Goal: Information Seeking & Learning: Understand process/instructions

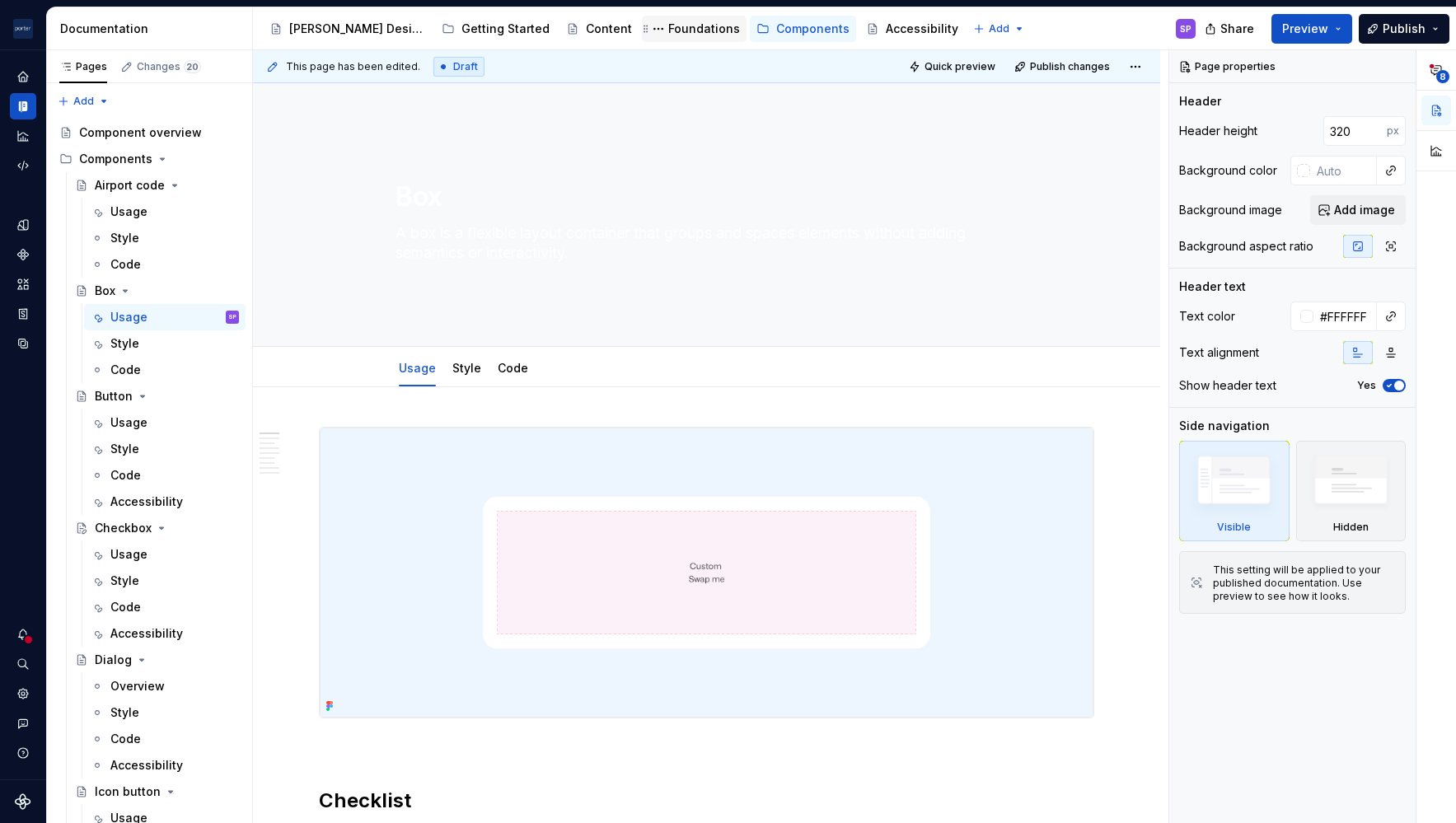
click at [668, 23] on div "Foundations" at bounding box center [703, 29] width 72 height 17
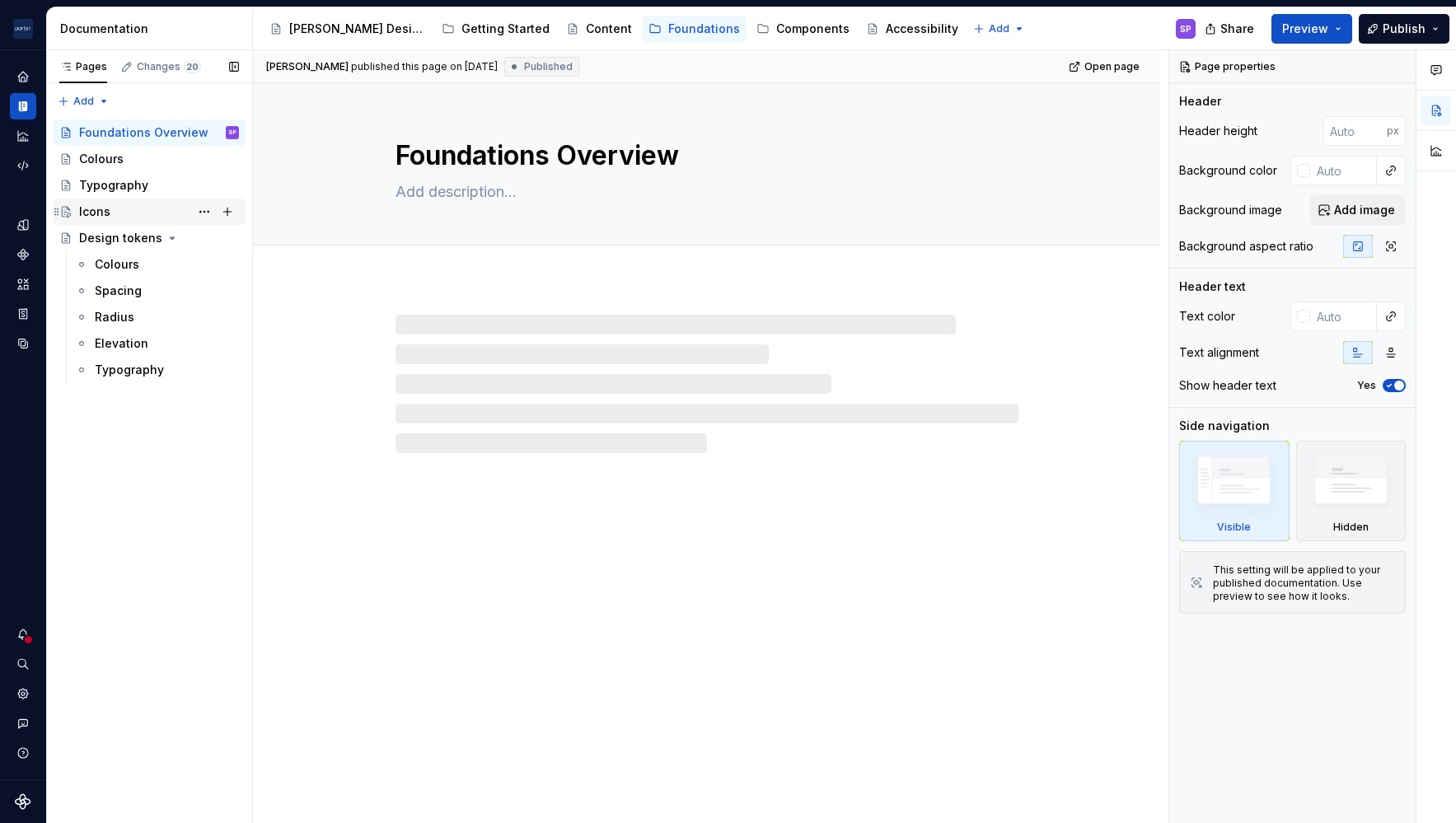
click at [113, 210] on div "Icons" at bounding box center [159, 211] width 160 height 23
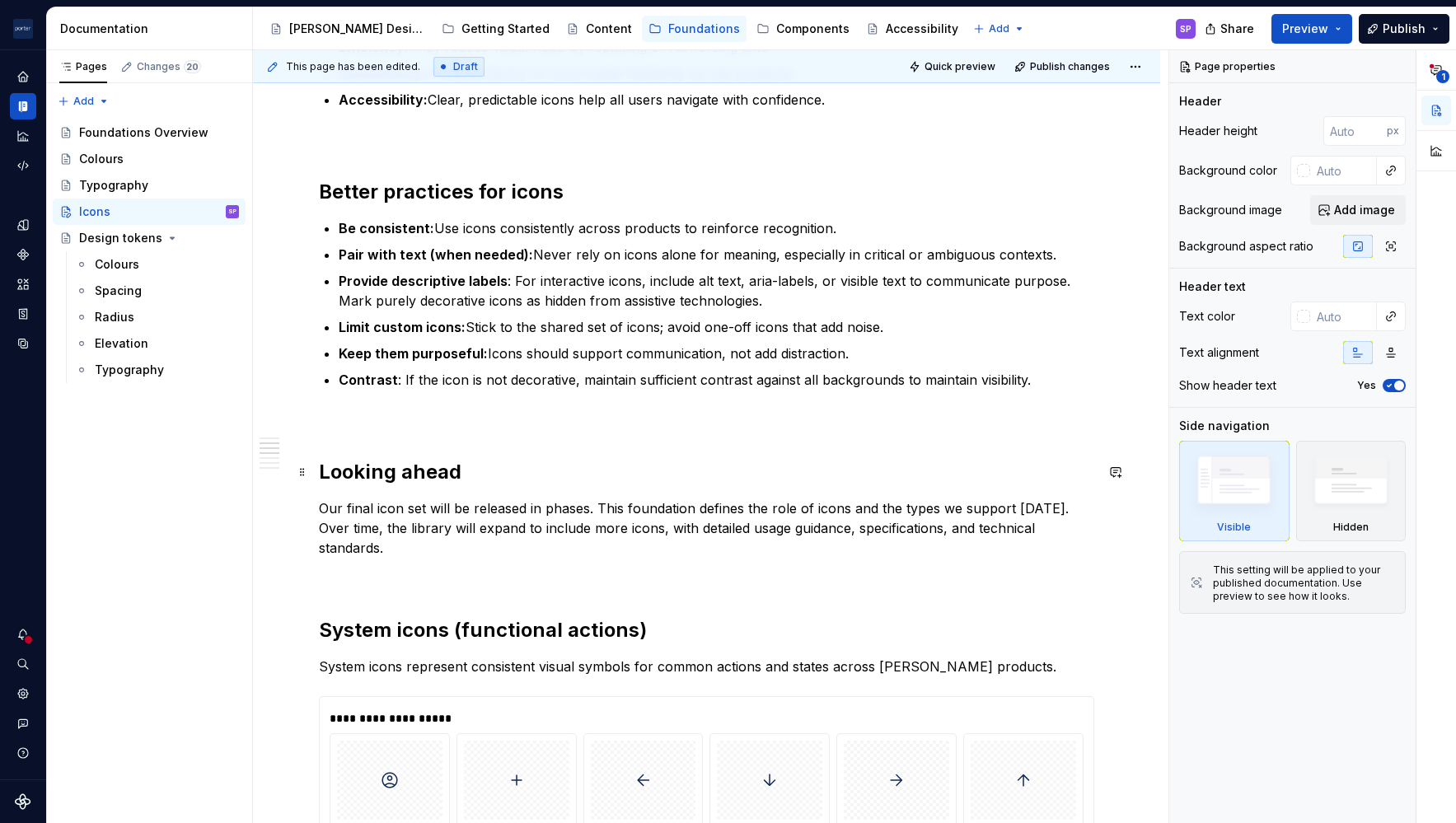
scroll to position [471, 0]
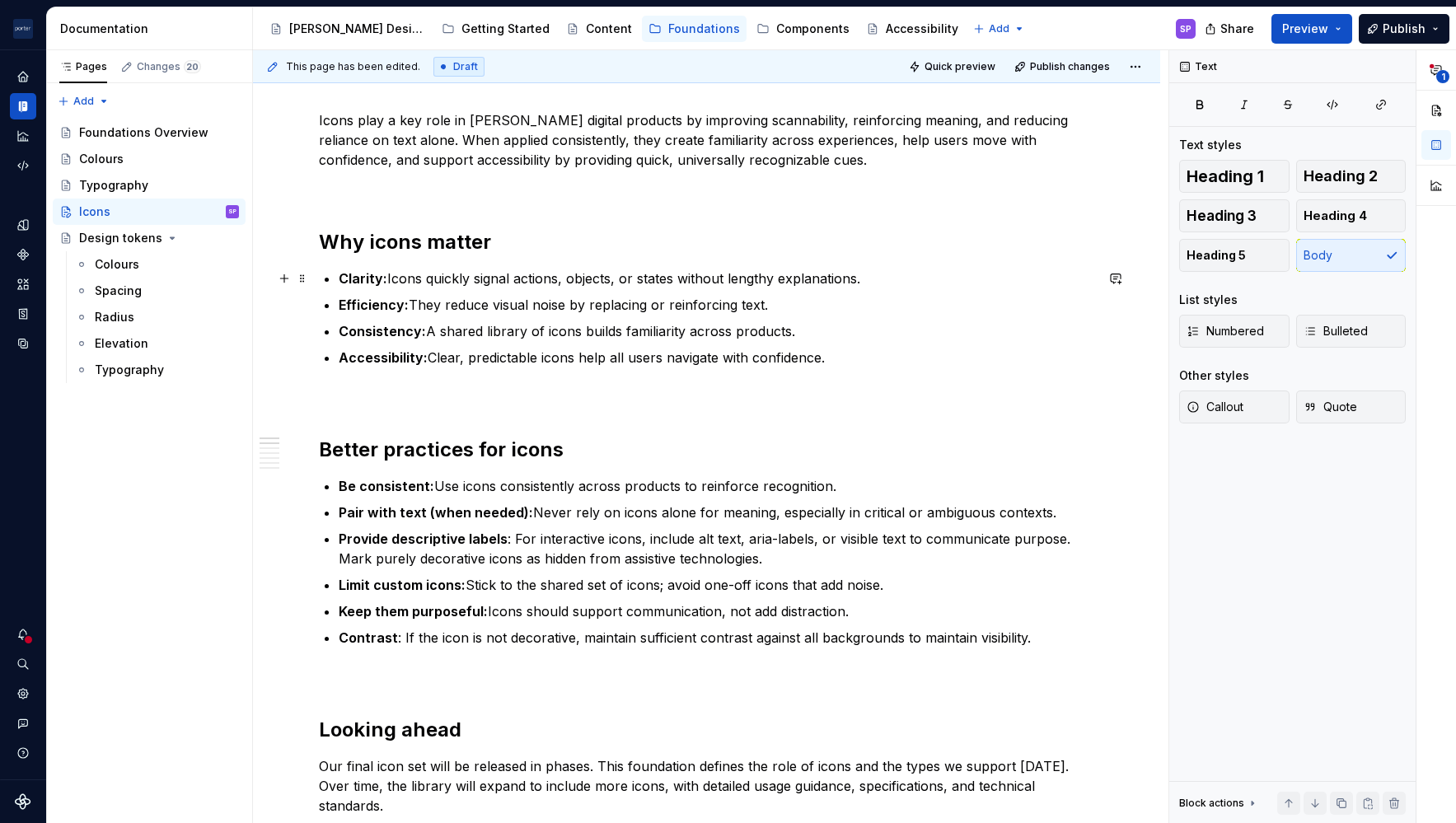
scroll to position [0, 0]
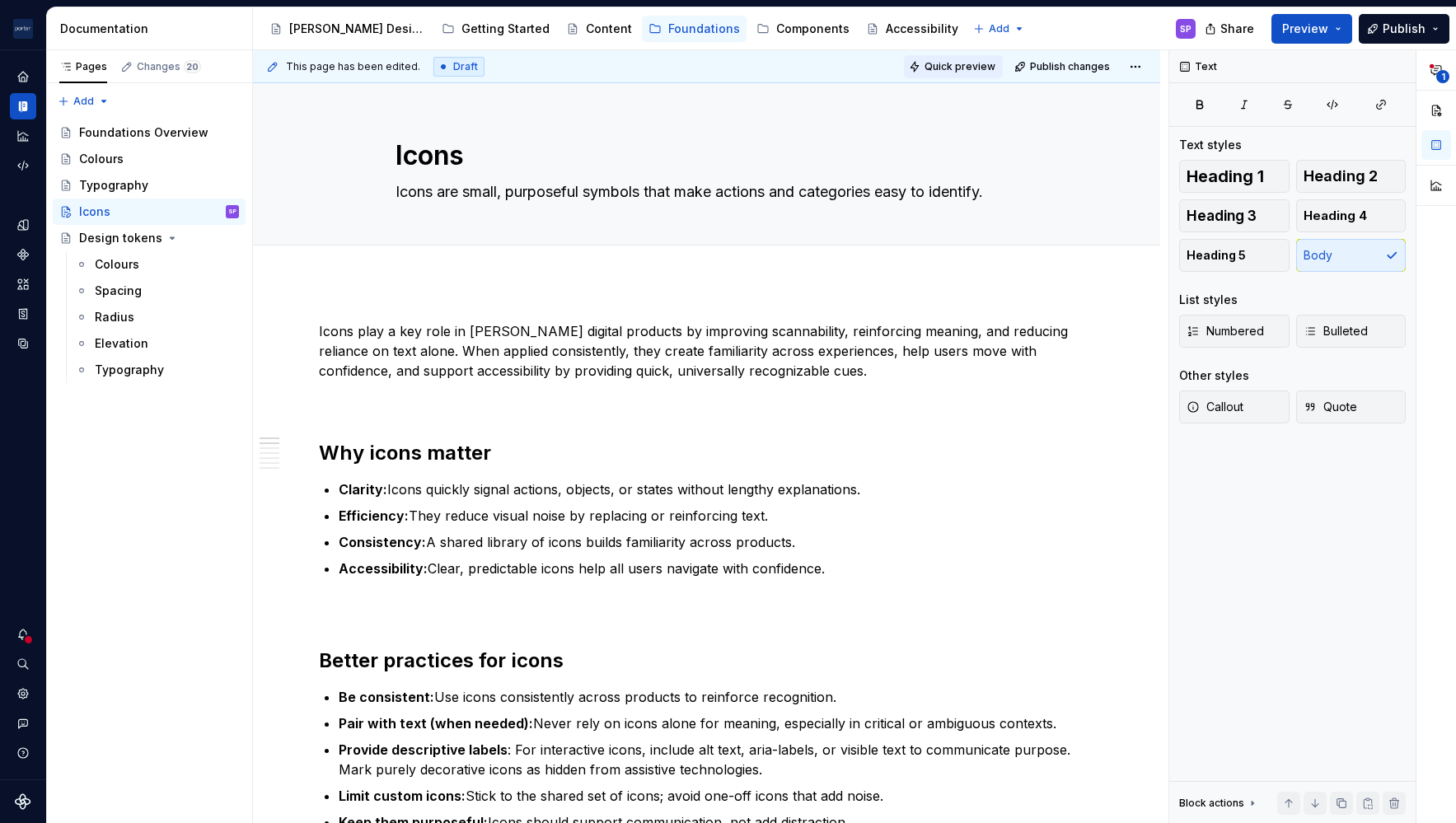
click at [941, 55] on button "Quick preview" at bounding box center [953, 66] width 99 height 23
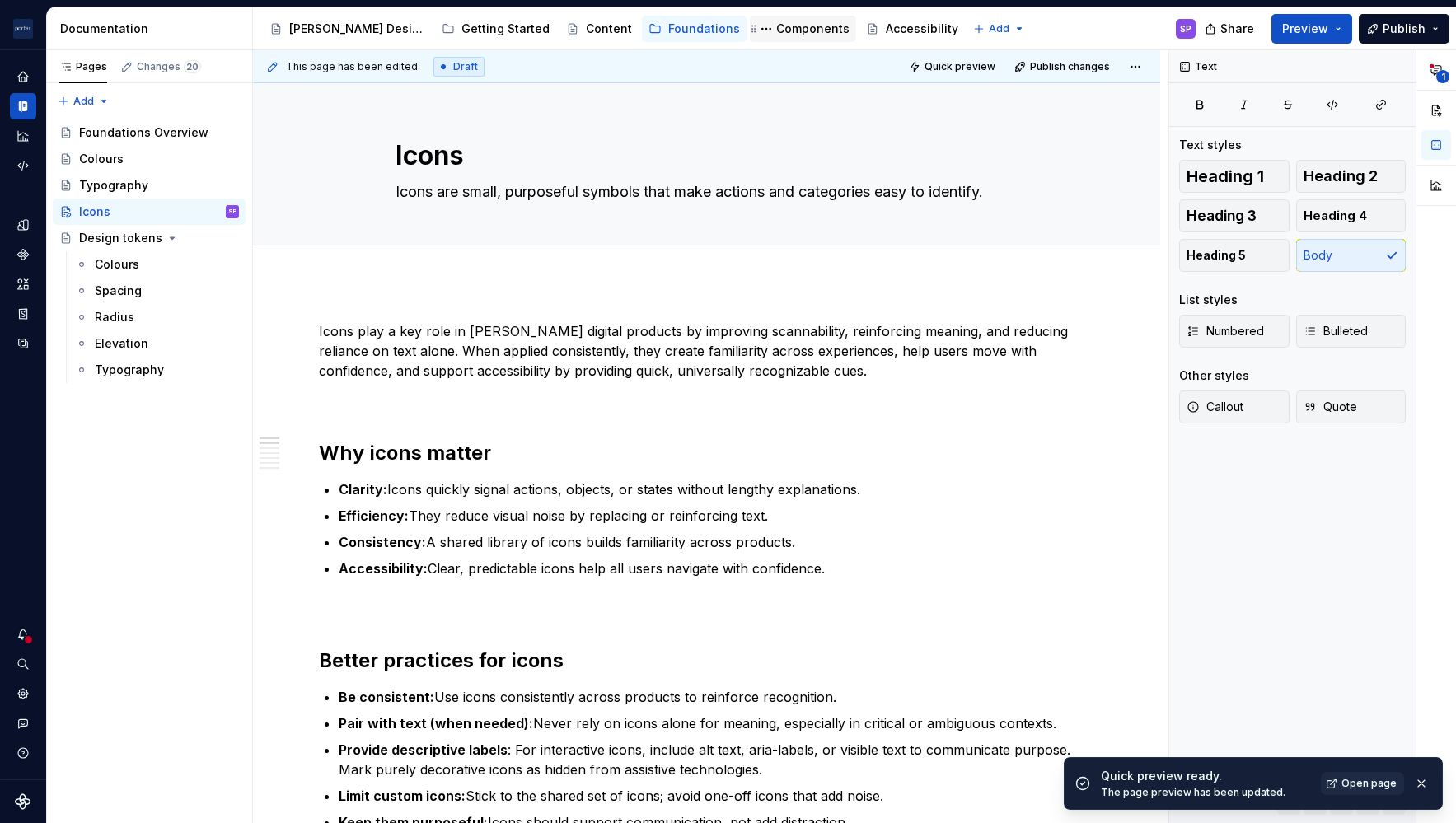
click at [755, 38] on div "Components" at bounding box center [803, 29] width 106 height 27
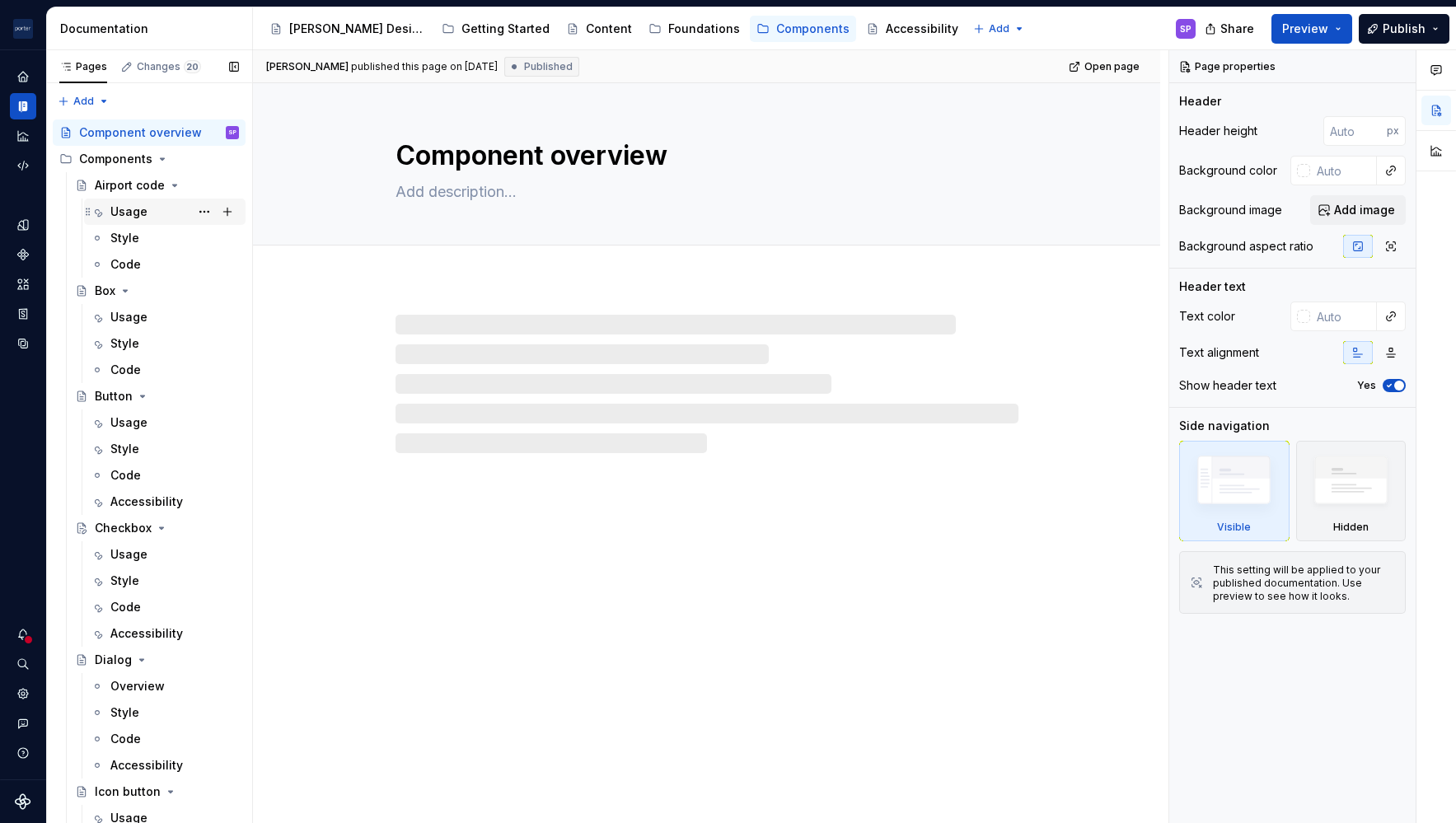
click at [106, 217] on div "Usage" at bounding box center [165, 211] width 149 height 23
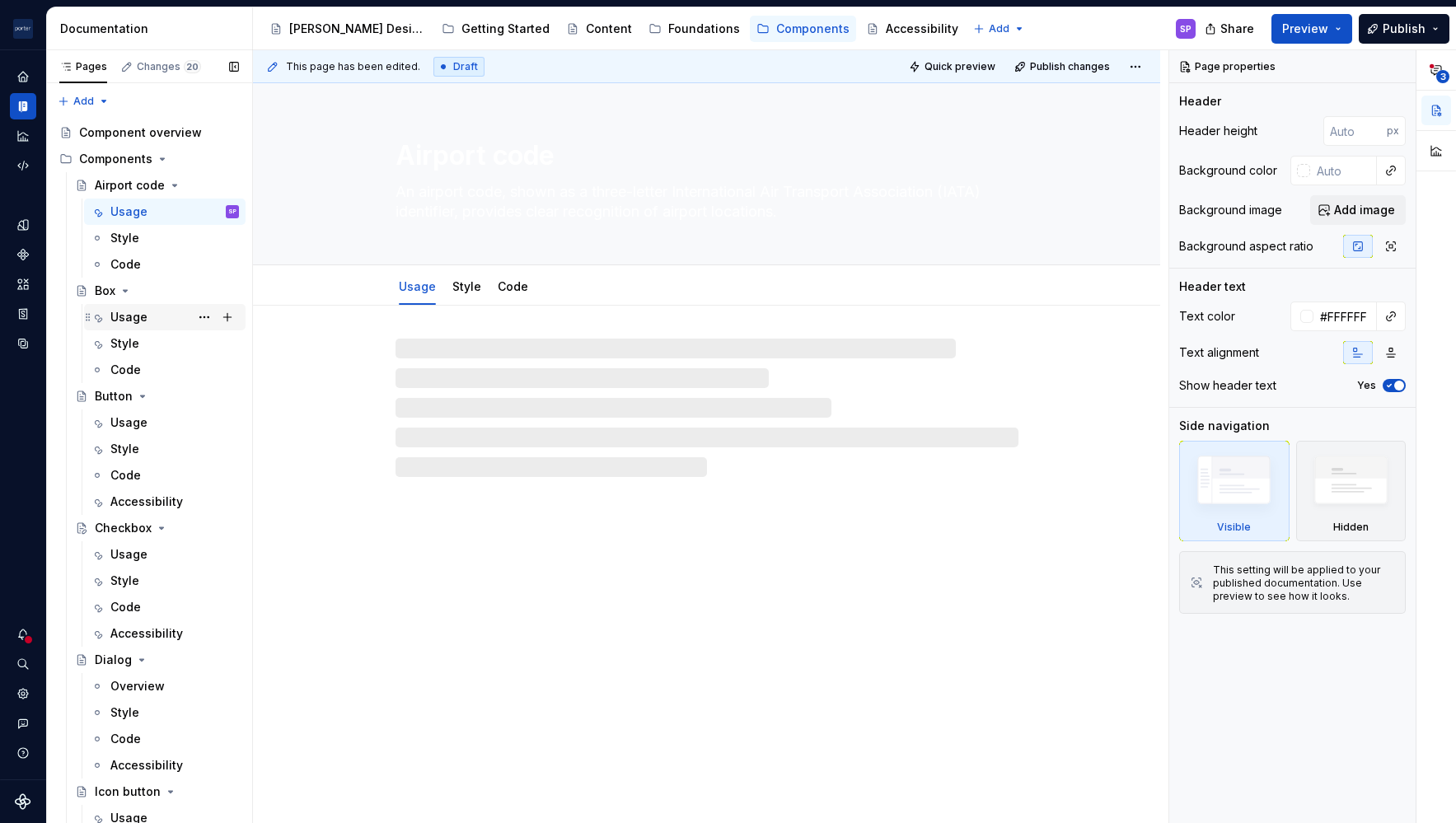
click at [127, 324] on div "Usage" at bounding box center [129, 317] width 37 height 17
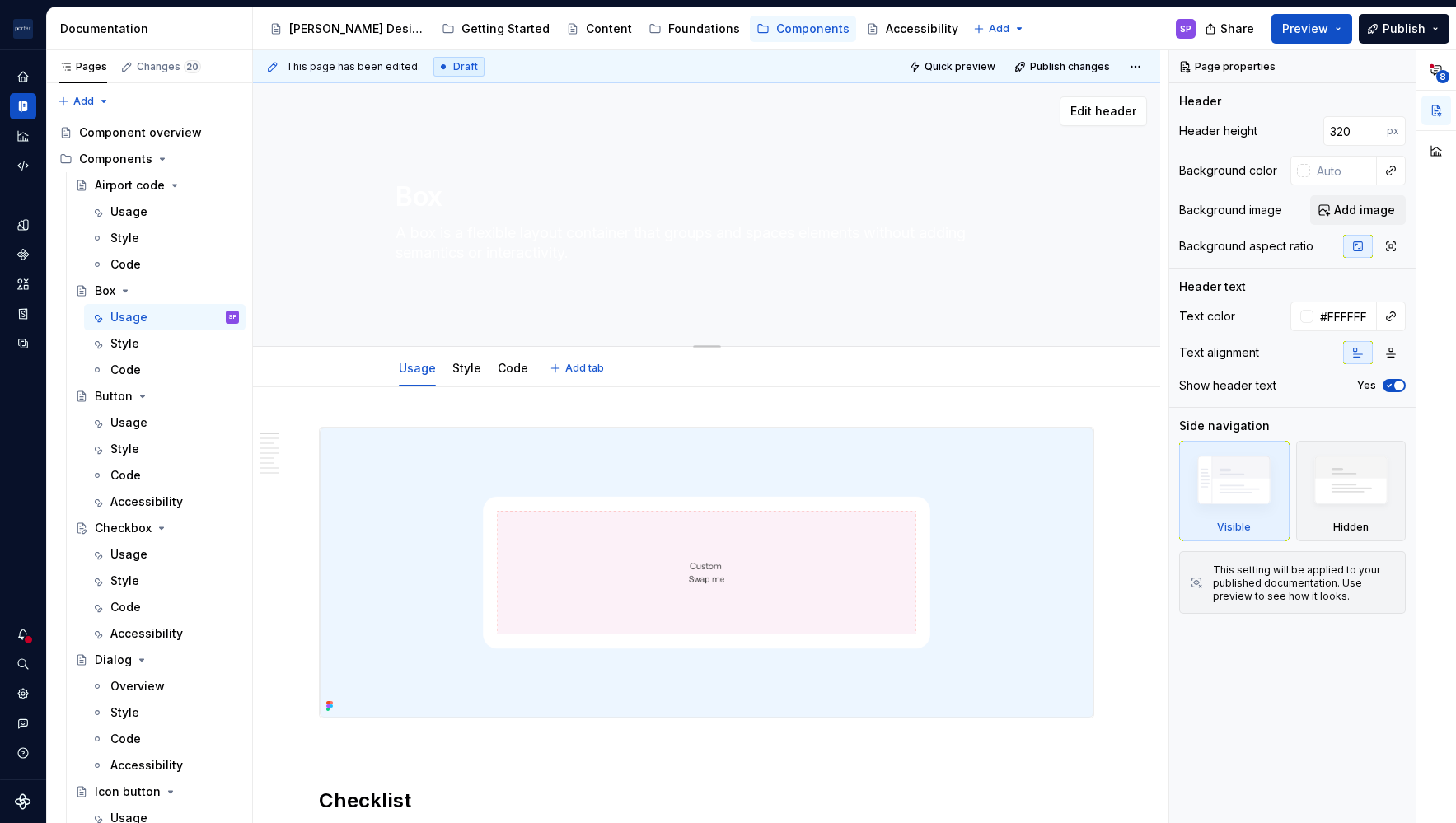
click at [468, 242] on textarea "A box is a flexible layout container that groups and spaces elements without ad…" at bounding box center [703, 242] width 623 height 46
drag, startPoint x: 468, startPoint y: 242, endPoint x: 466, endPoint y: 275, distance: 33.1
click at [466, 275] on div "Box A box is a flexible layout container that groups and spaces elements withou…" at bounding box center [706, 215] width 623 height 181
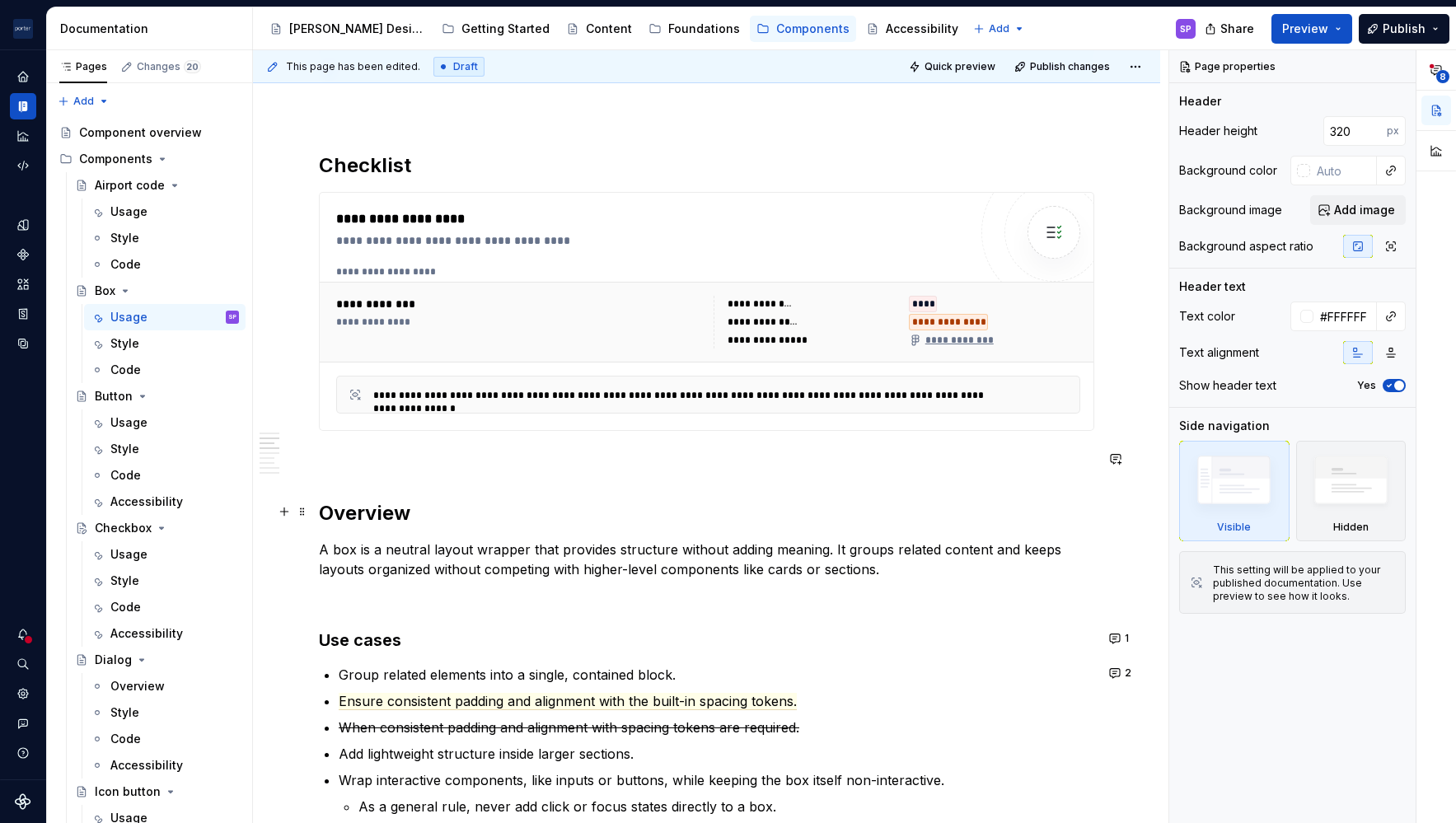
scroll to position [865, 0]
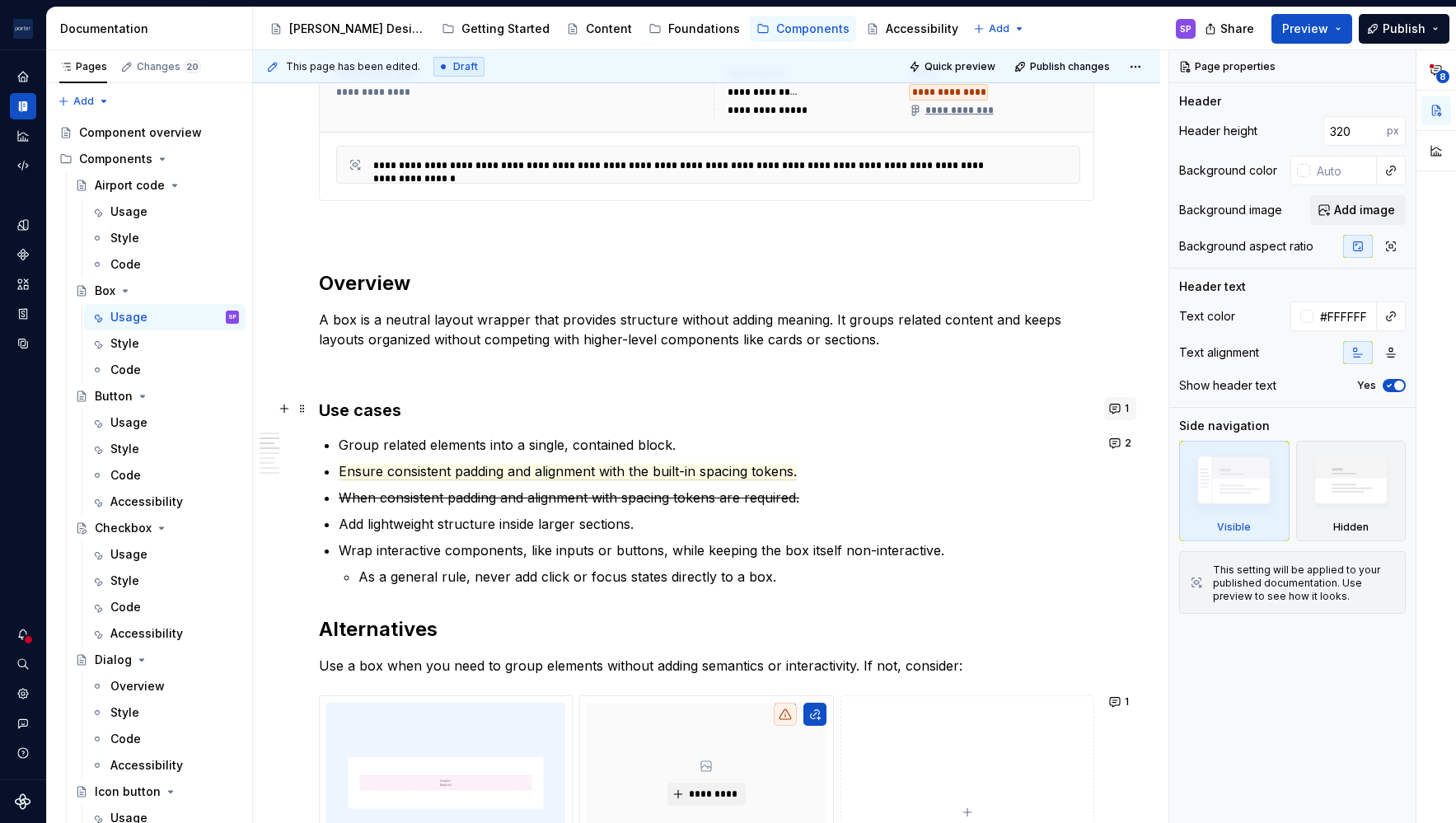
click at [1112, 405] on button "1" at bounding box center [1120, 408] width 33 height 23
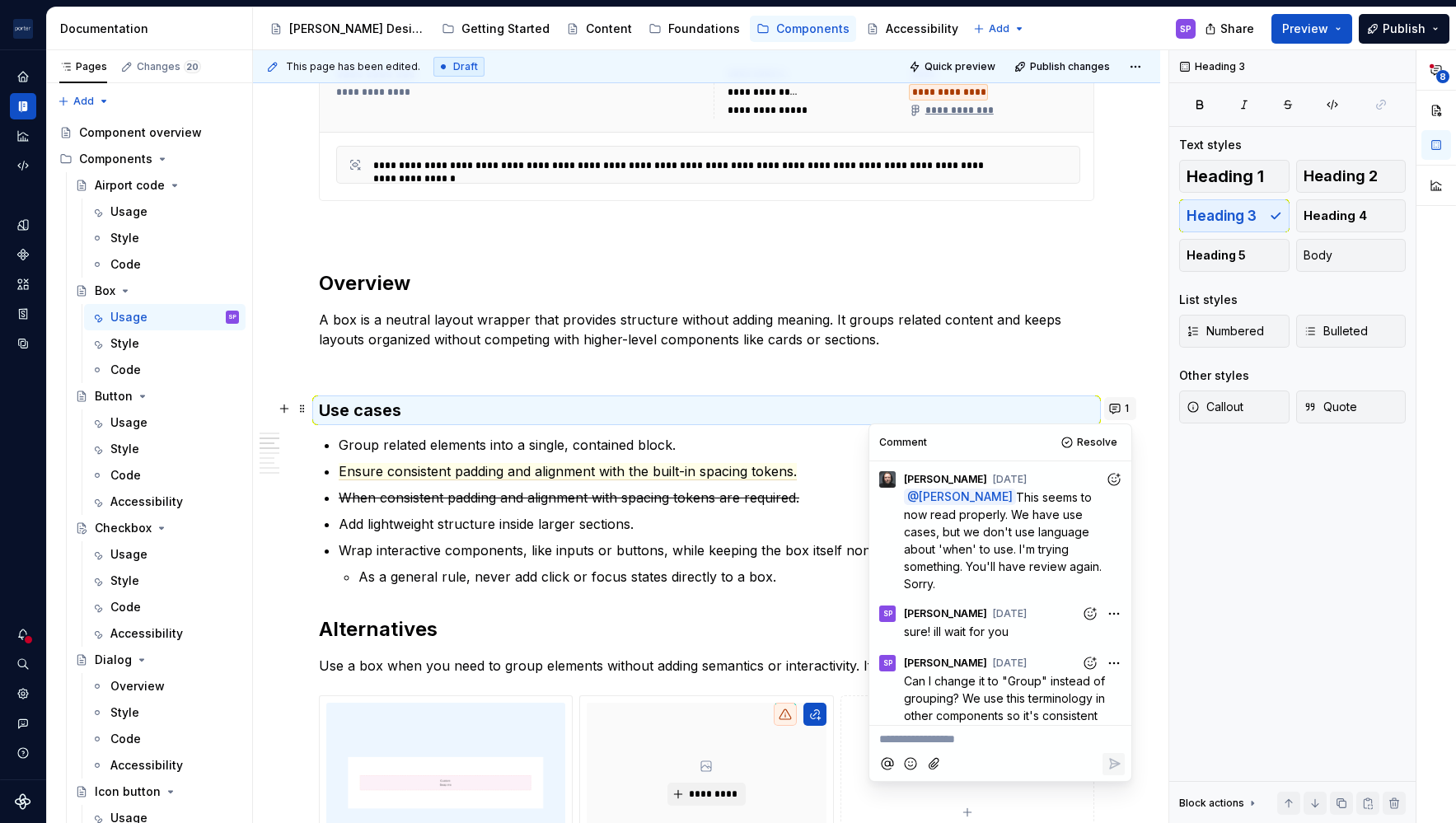
scroll to position [42, 0]
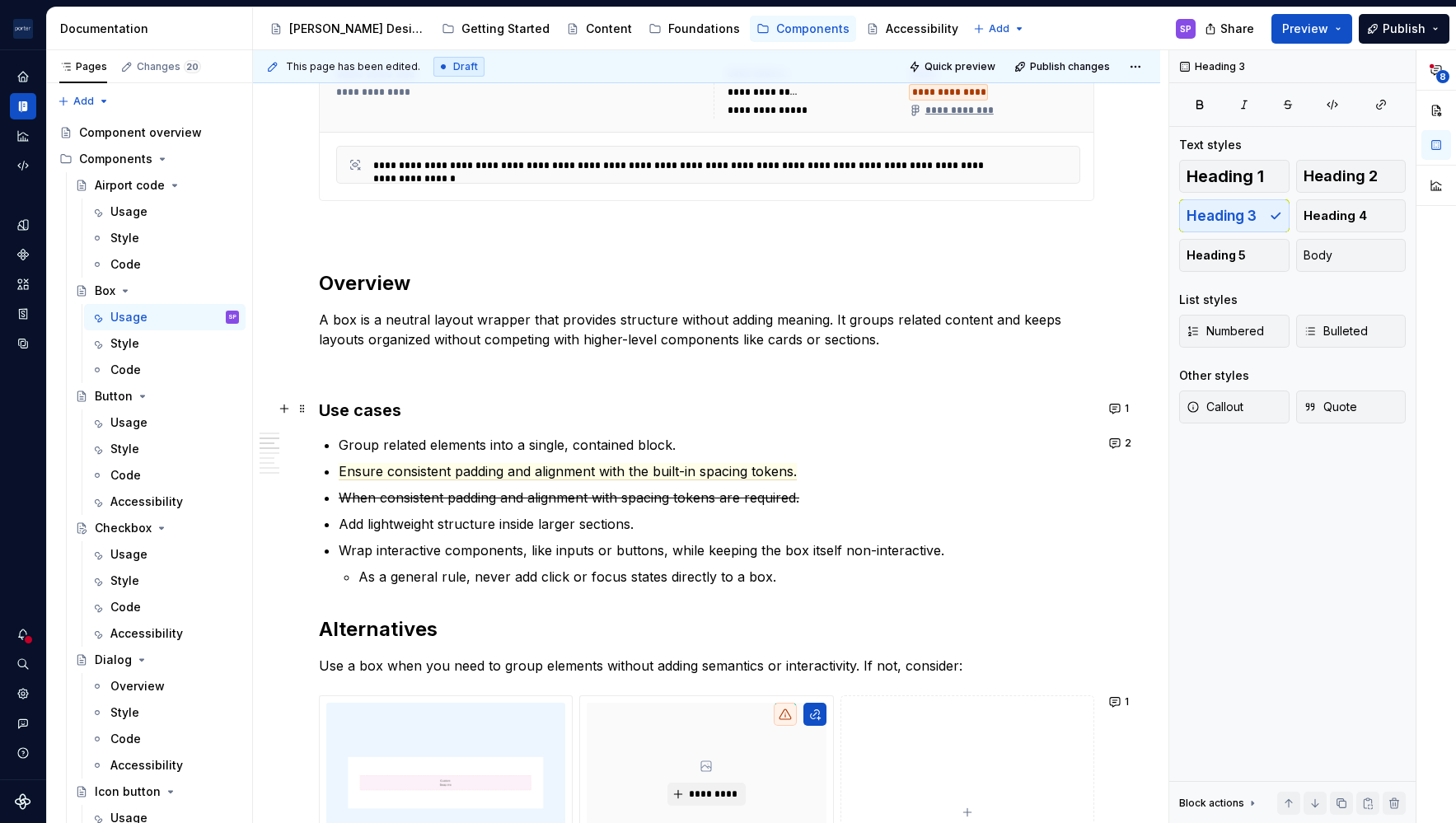
click at [1039, 386] on div "**********" at bounding box center [706, 802] width 775 height 2483
click at [1118, 434] on button "2" at bounding box center [1121, 443] width 34 height 23
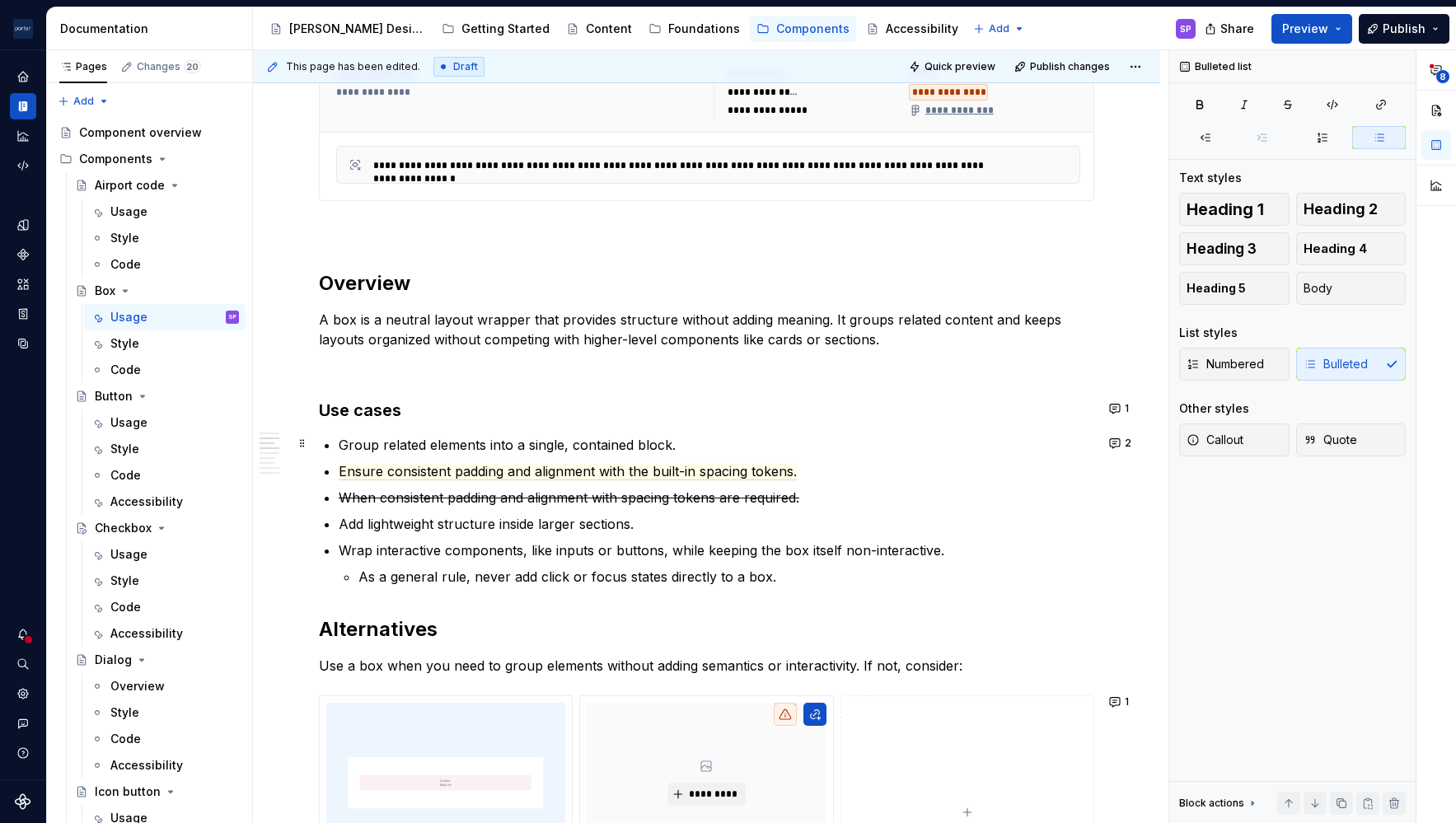
click at [635, 578] on p "As a general rule, never add click or focus states directly to a box." at bounding box center [726, 577] width 736 height 20
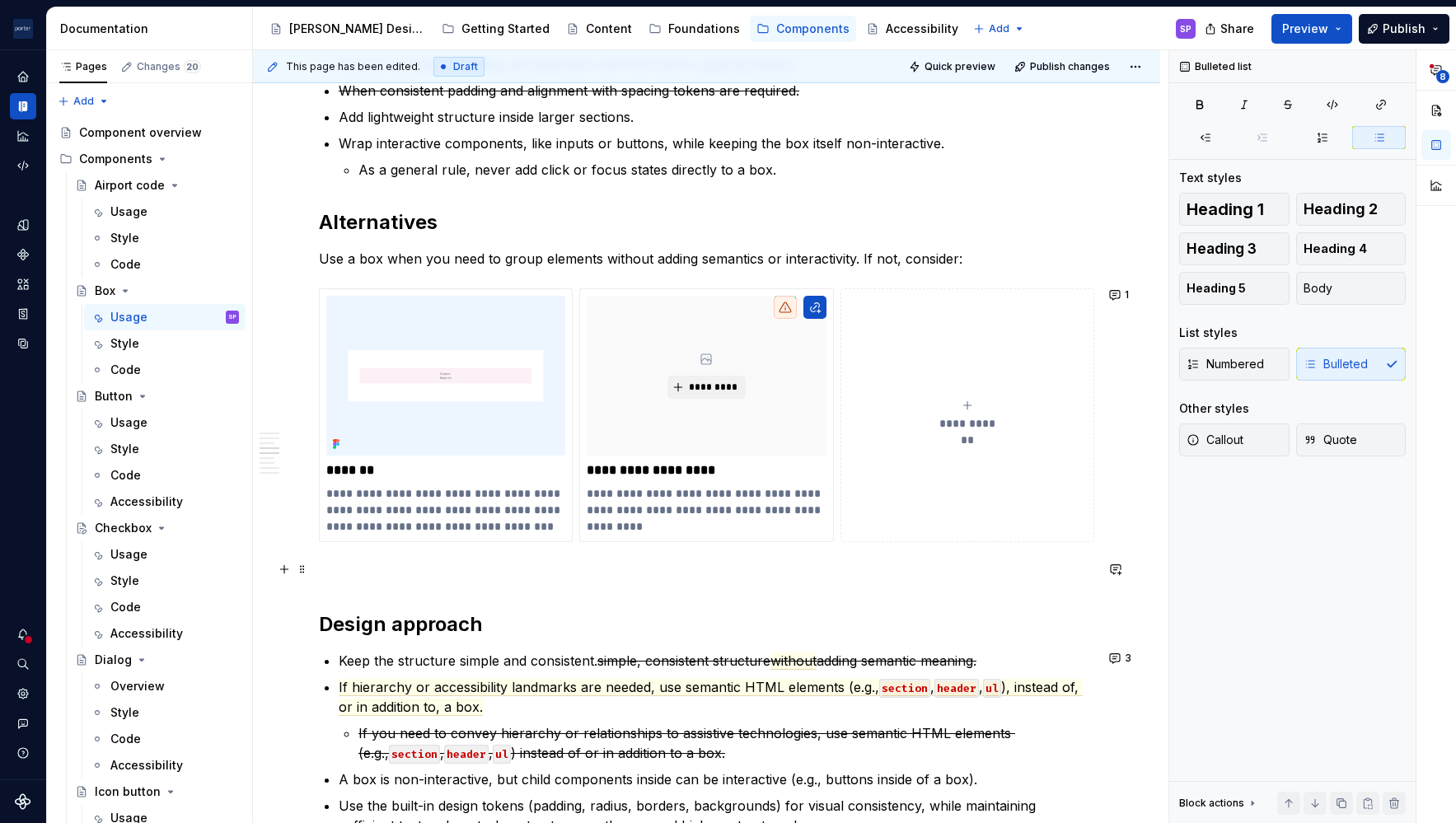
scroll to position [1273, 0]
click at [1110, 293] on button "1" at bounding box center [1120, 294] width 33 height 23
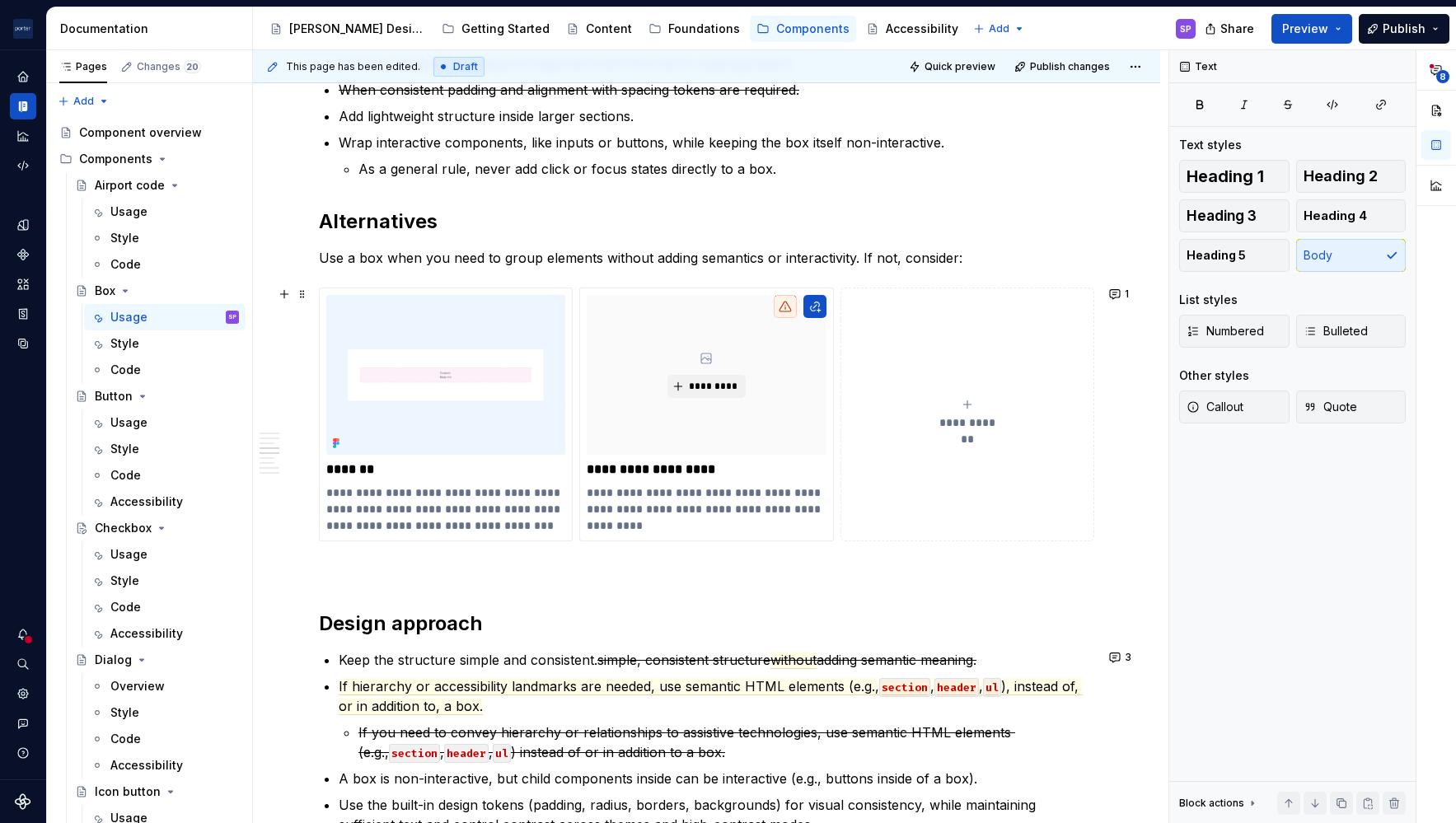
click at [960, 249] on p "Use a box when you need to group elements without adding semantics or interacti…" at bounding box center [706, 258] width 775 height 20
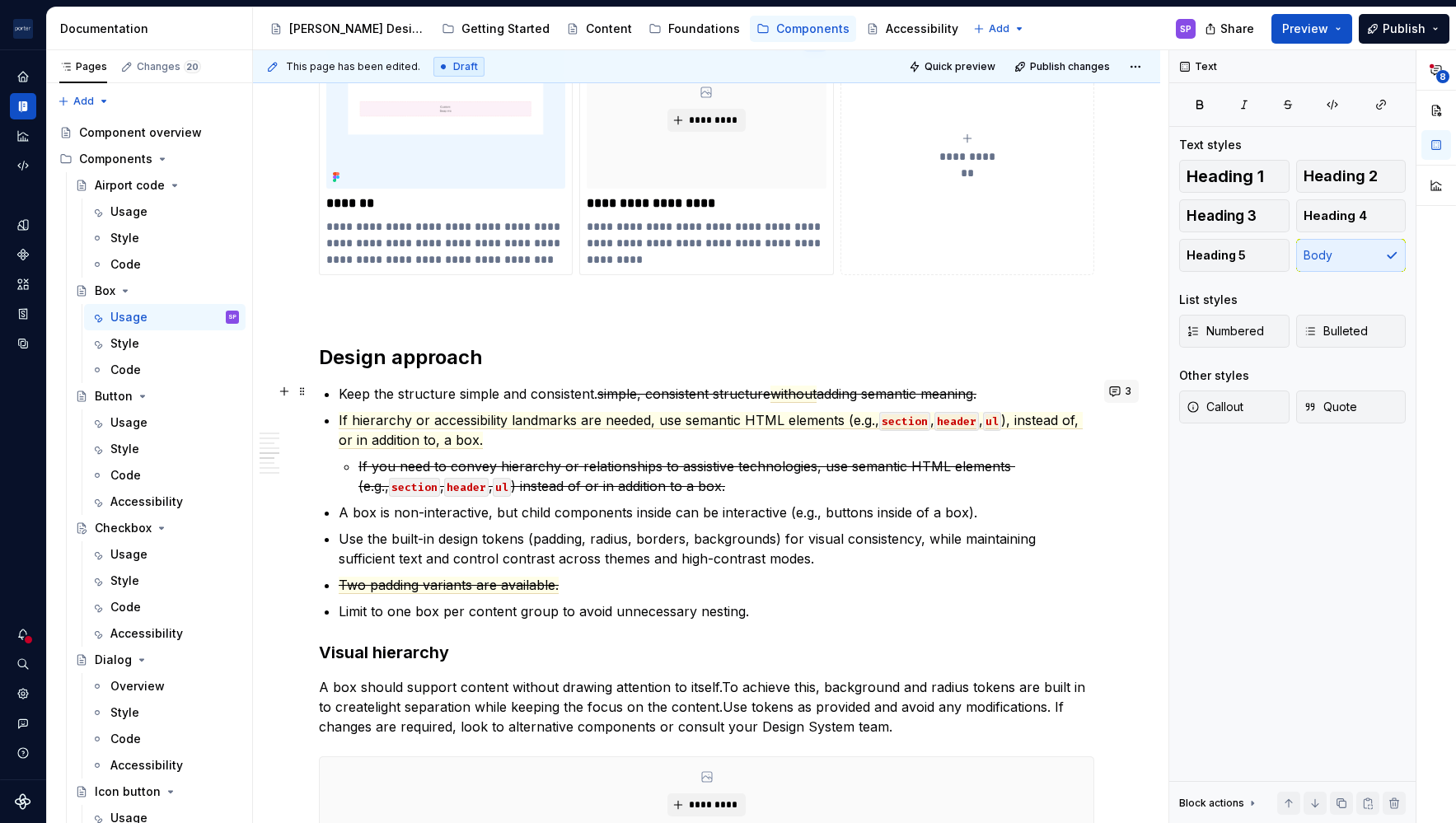
click at [1108, 388] on button "3" at bounding box center [1121, 391] width 34 height 23
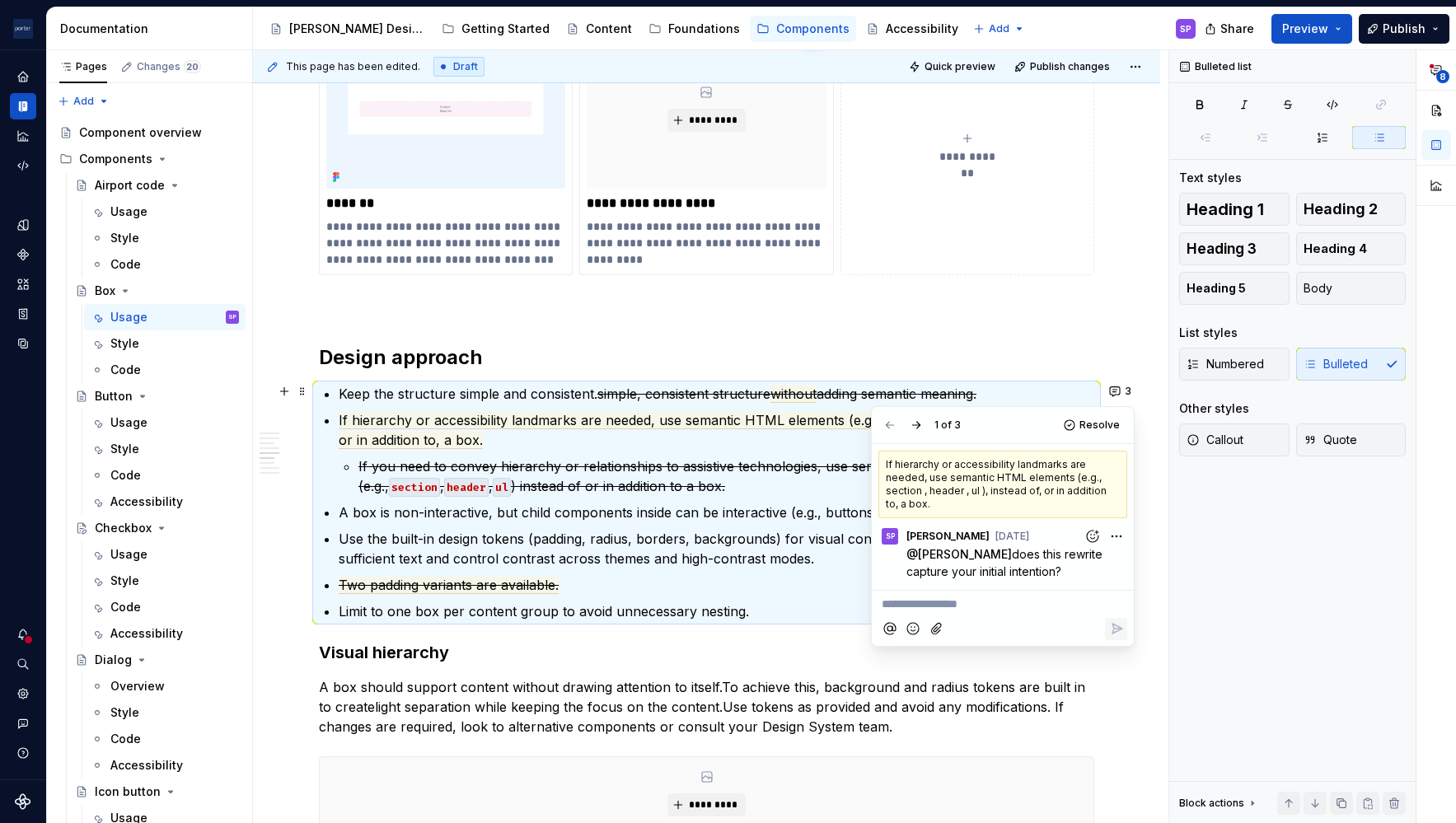
click at [903, 434] on div at bounding box center [902, 425] width 49 height 23
click at [917, 423] on button "button" at bounding box center [915, 425] width 23 height 23
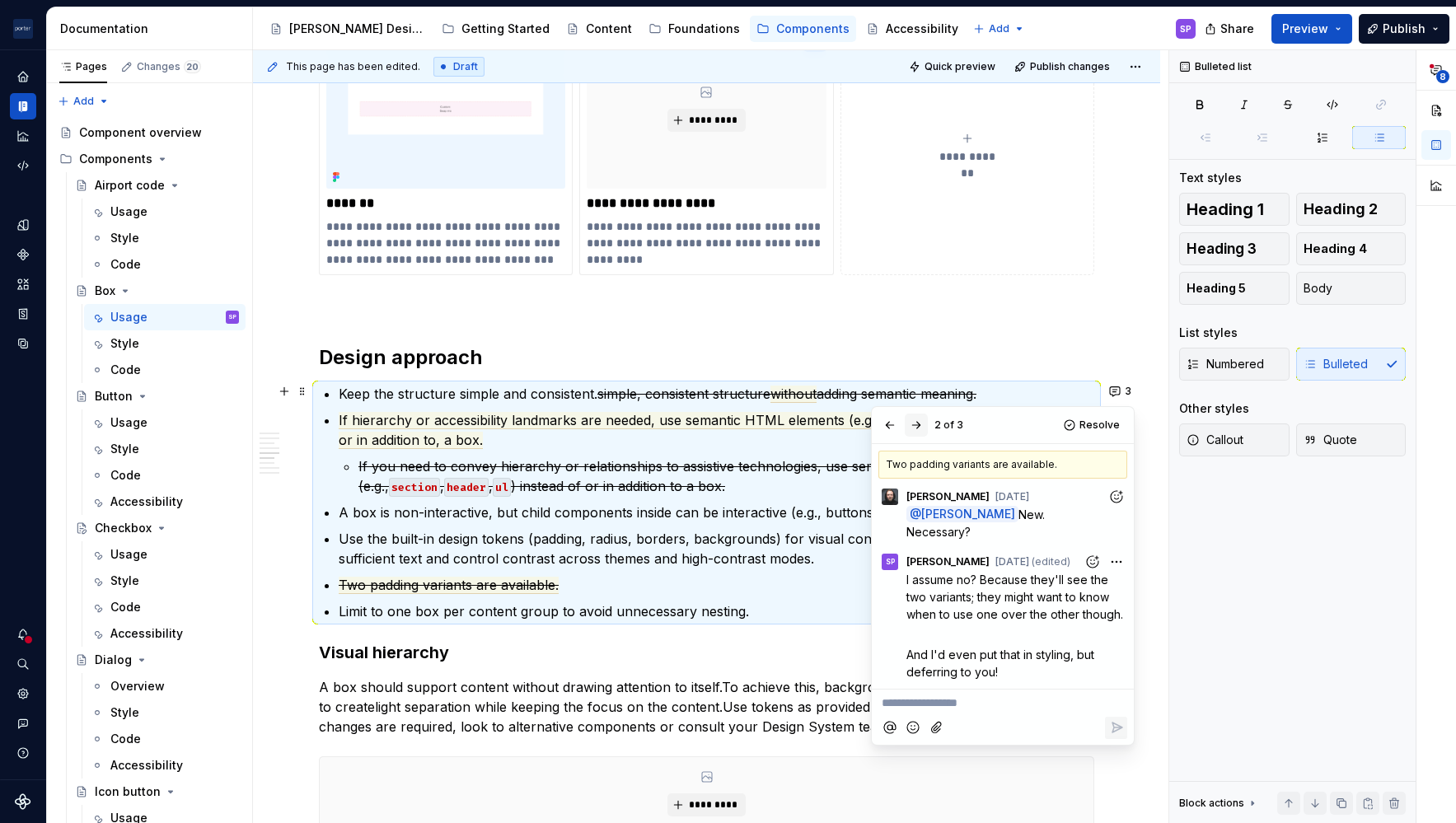
click at [918, 425] on button "button" at bounding box center [915, 425] width 23 height 23
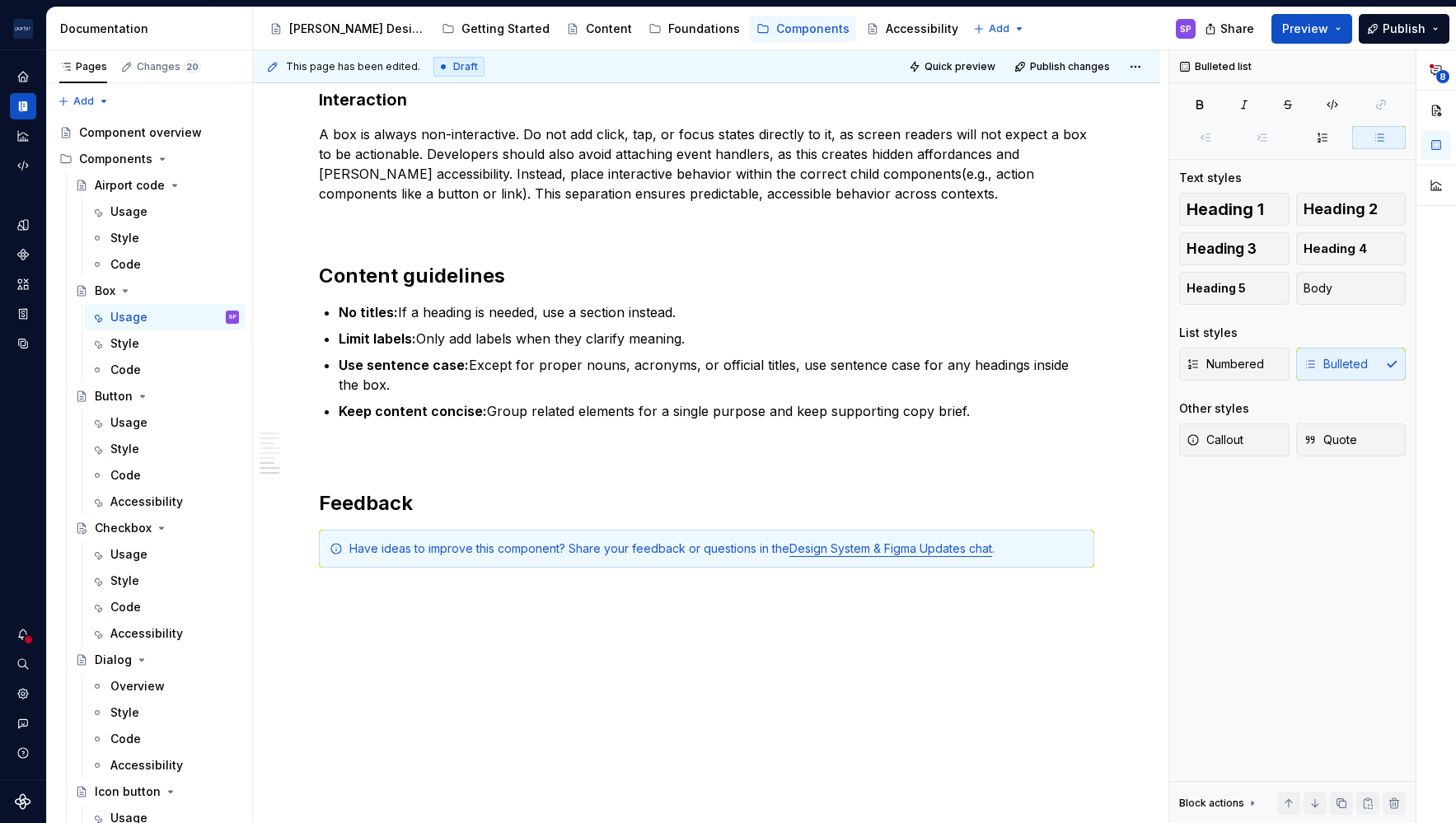
scroll to position [2349, 0]
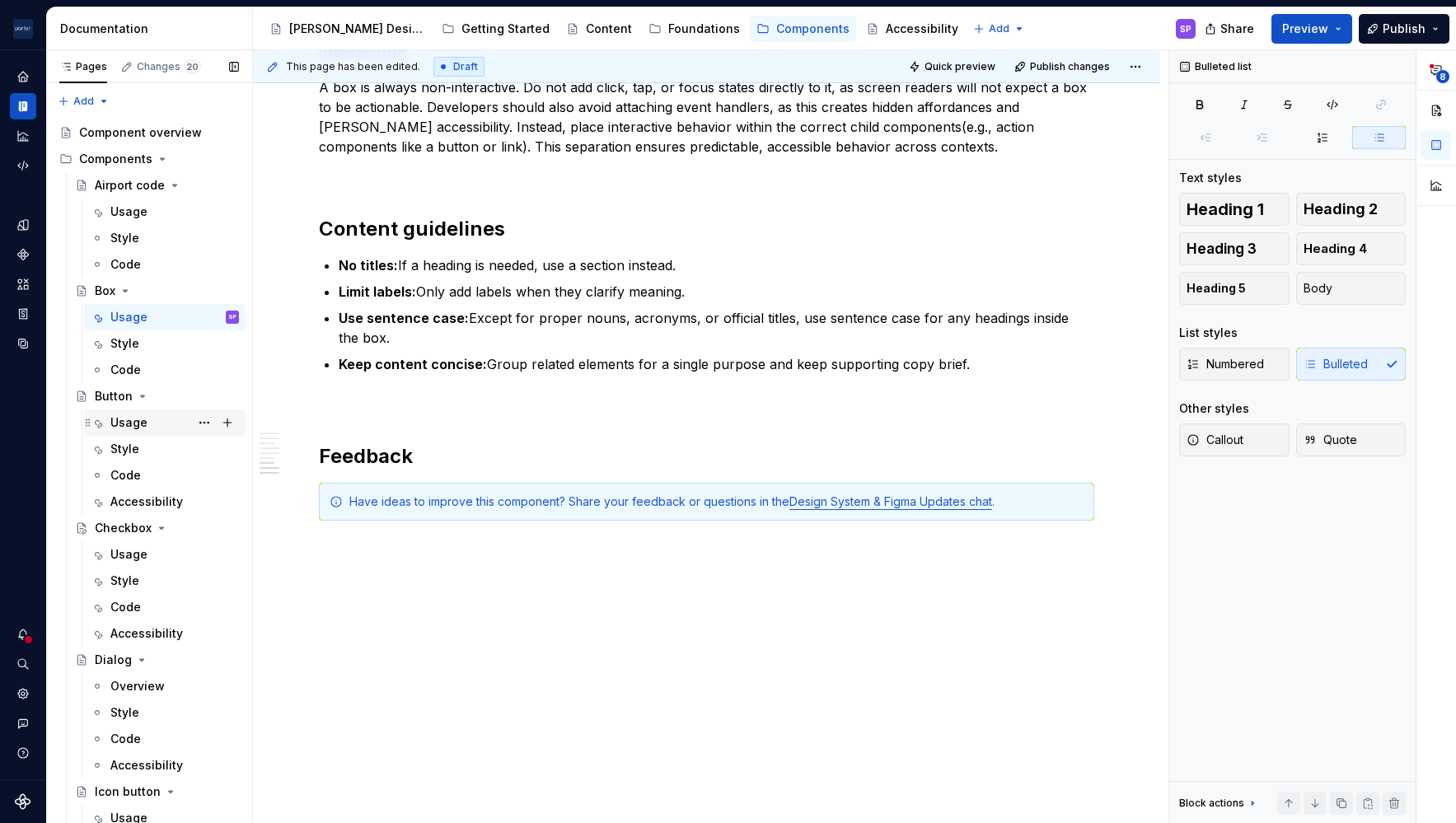
click at [149, 421] on div "Usage" at bounding box center [174, 422] width 128 height 23
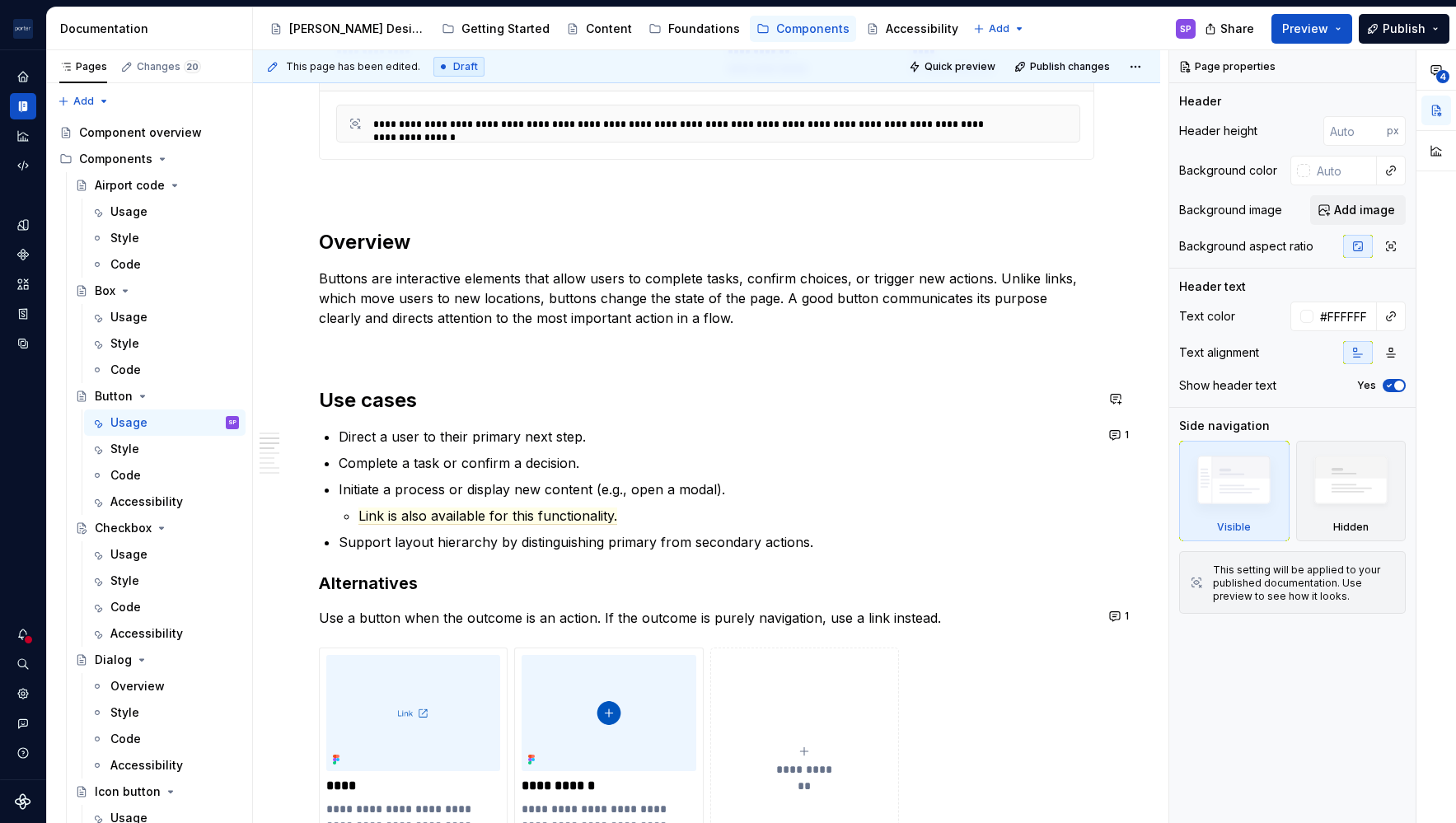
scroll to position [808, 0]
click at [1108, 429] on button "1" at bounding box center [1120, 432] width 33 height 23
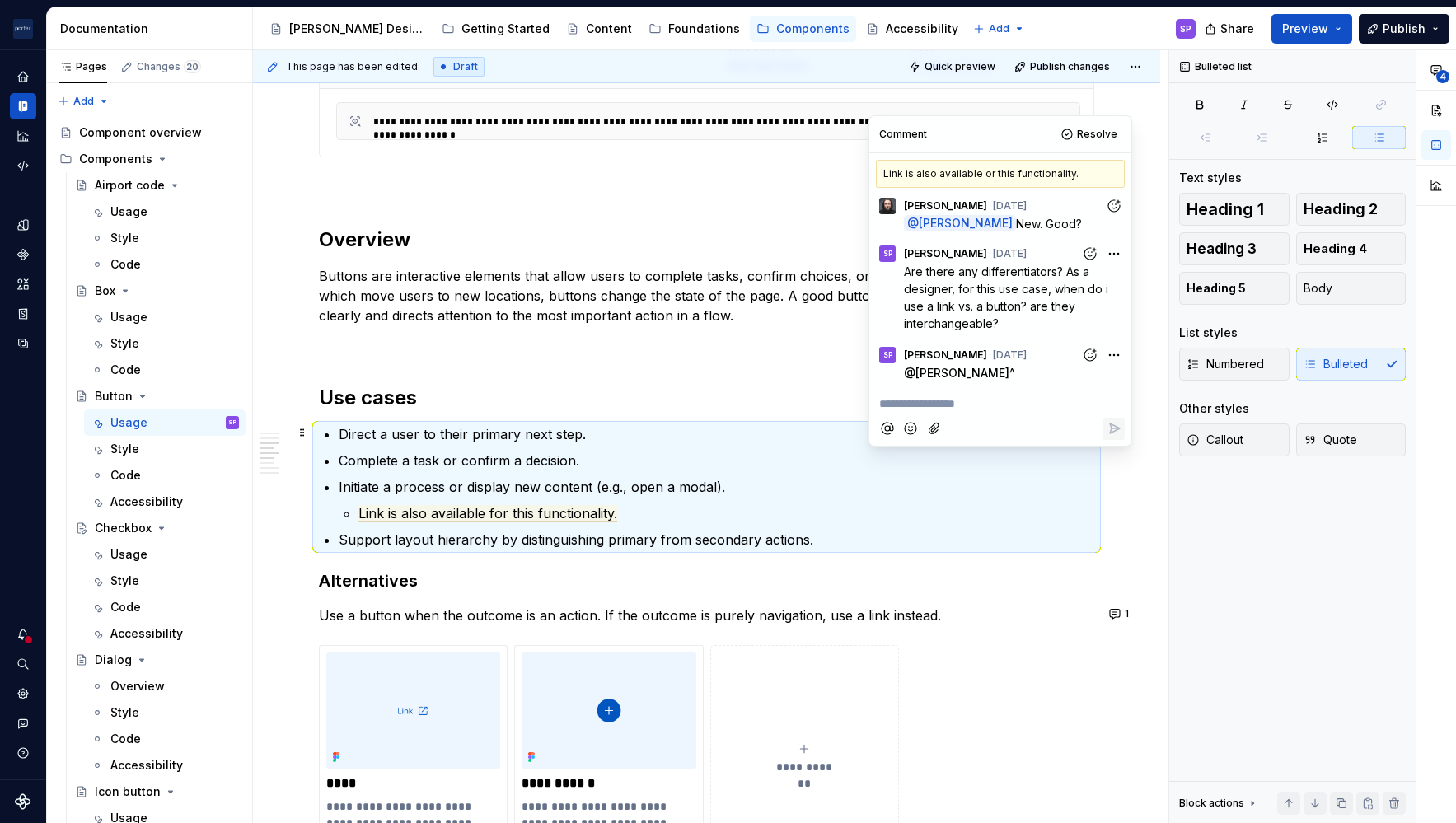
scroll to position [1151, 0]
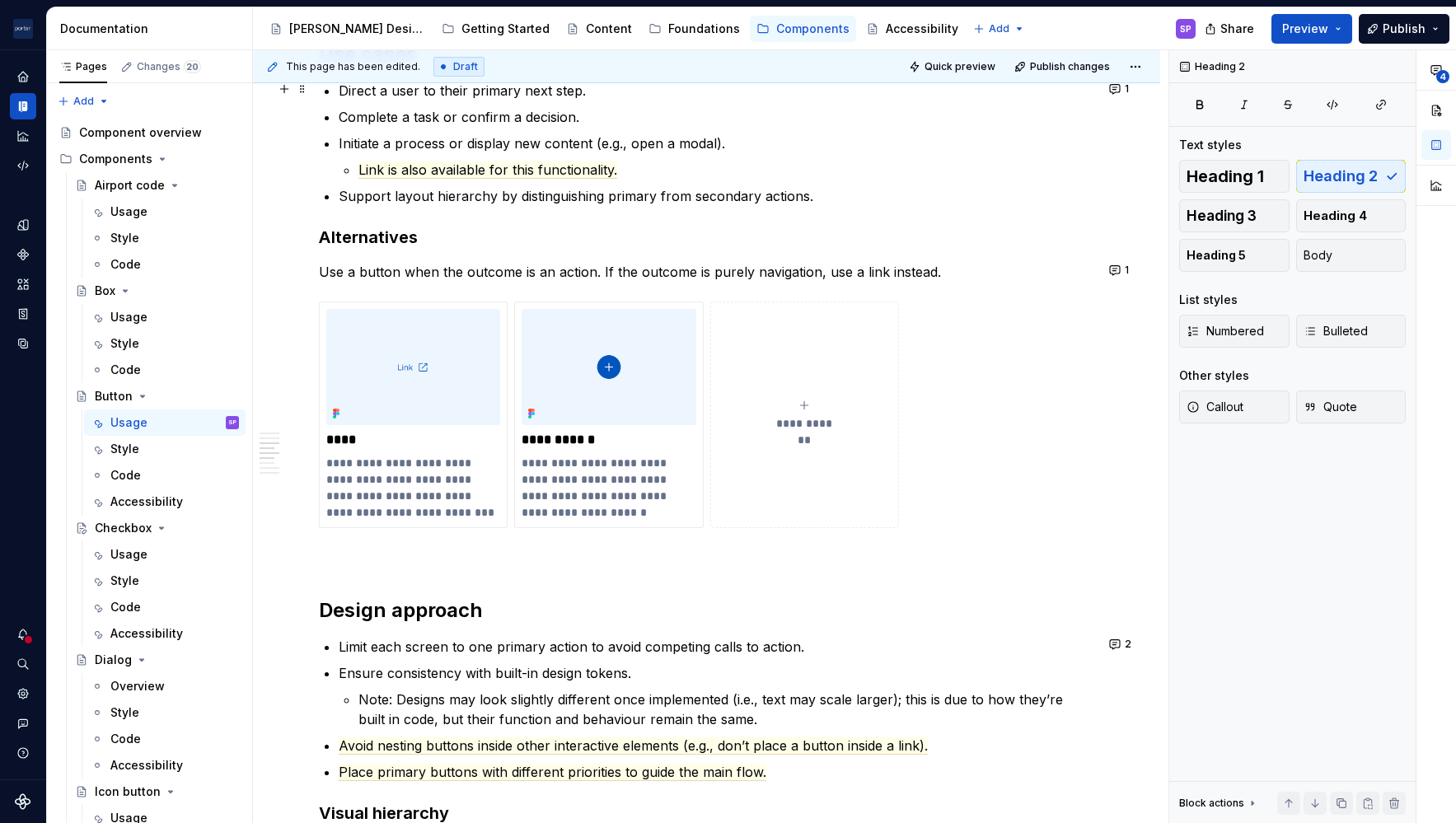
click at [1056, 615] on h2 "Design approach" at bounding box center [706, 610] width 775 height 27
click at [1110, 267] on button "1" at bounding box center [1120, 270] width 33 height 23
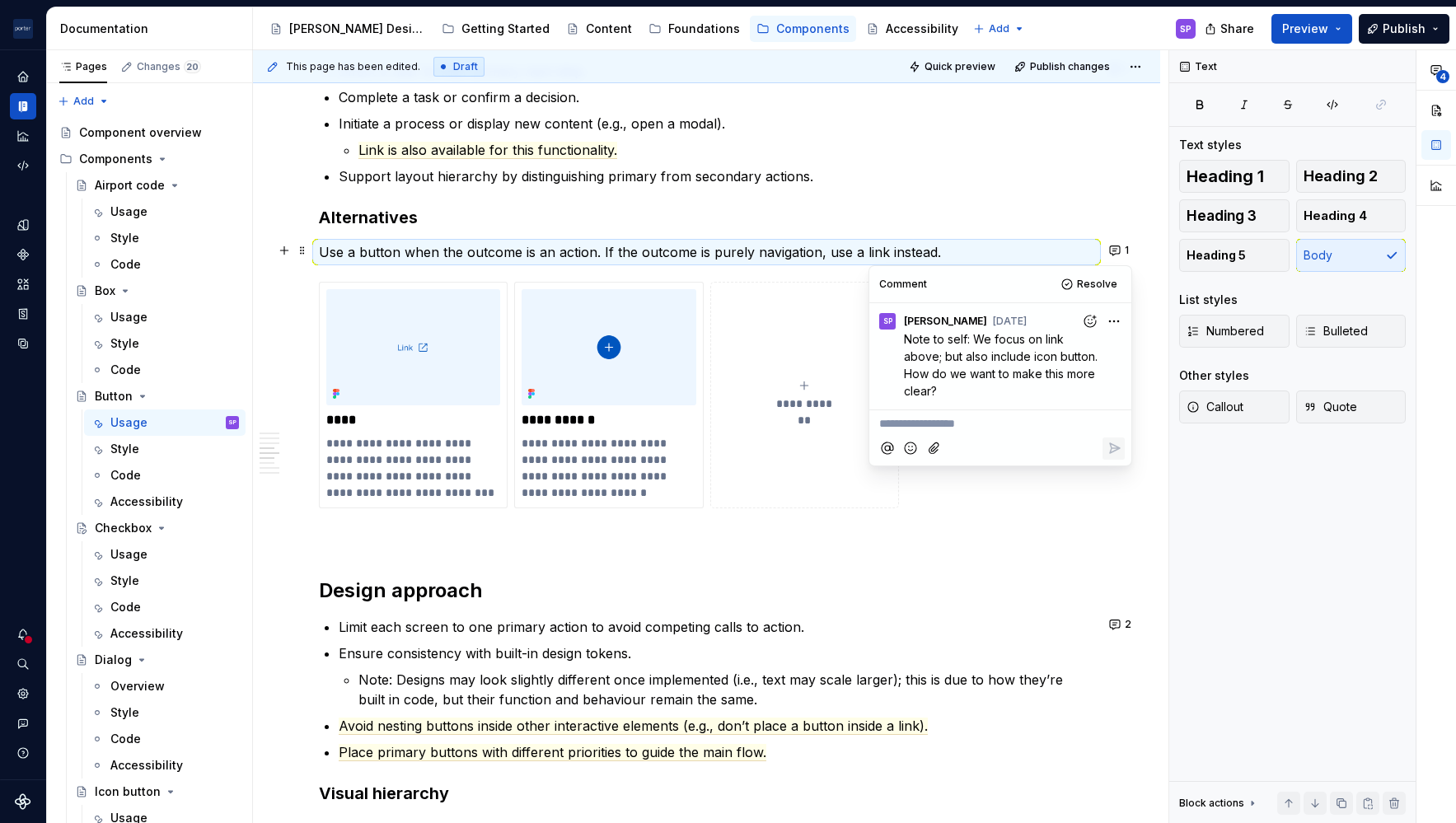
scroll to position [1172, 0]
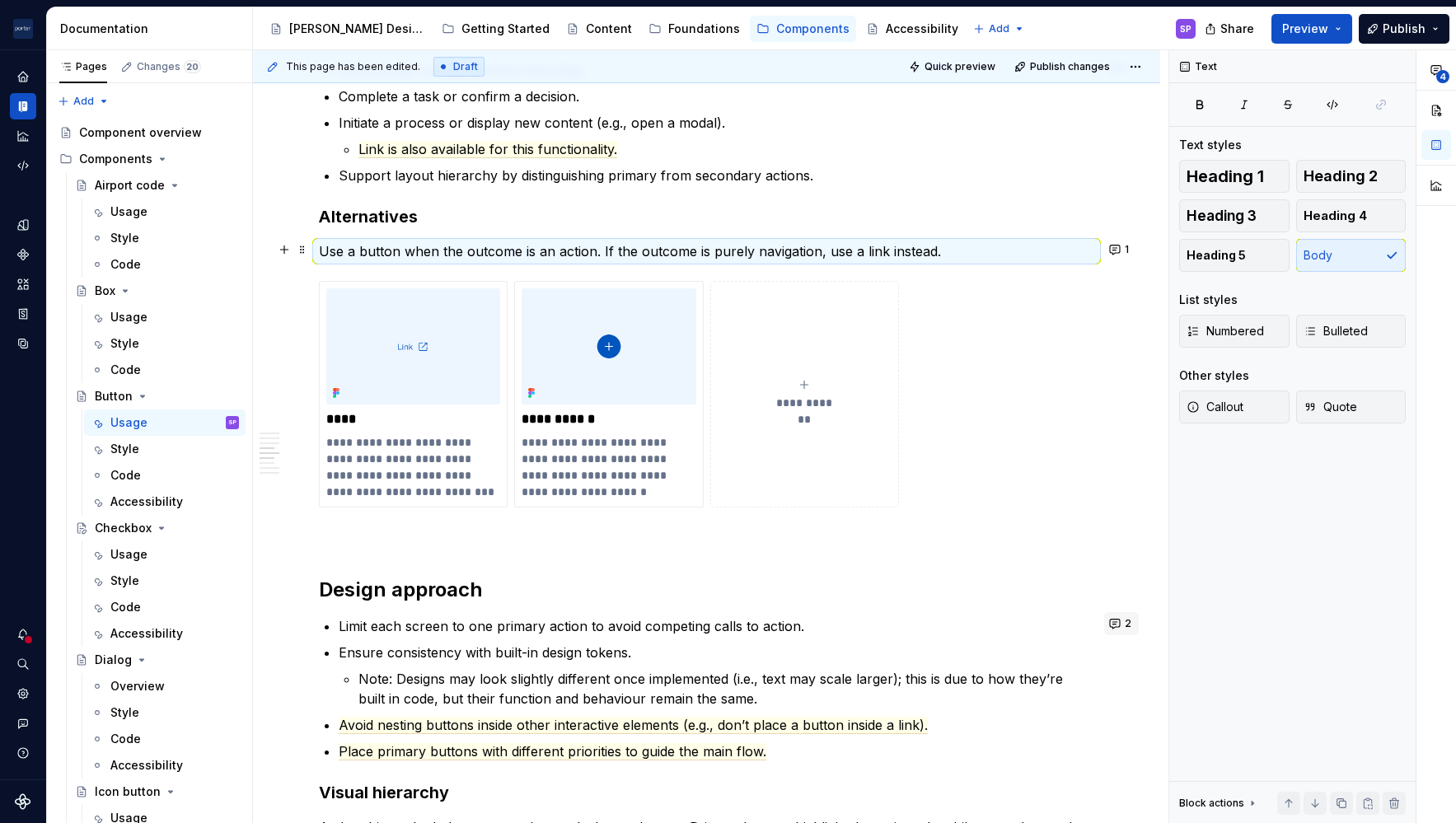
click at [1132, 622] on button "2" at bounding box center [1121, 623] width 34 height 23
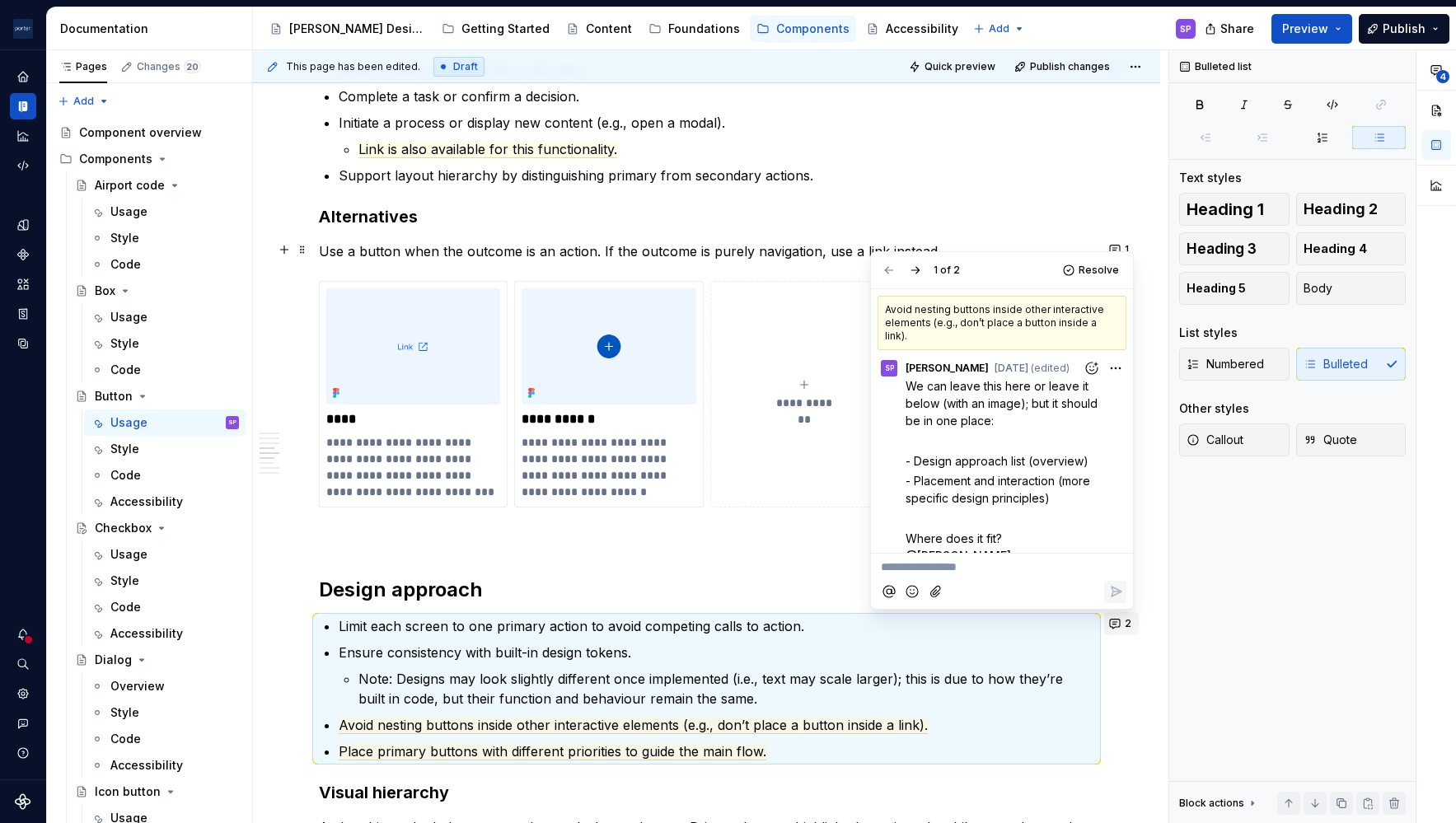
scroll to position [153, 0]
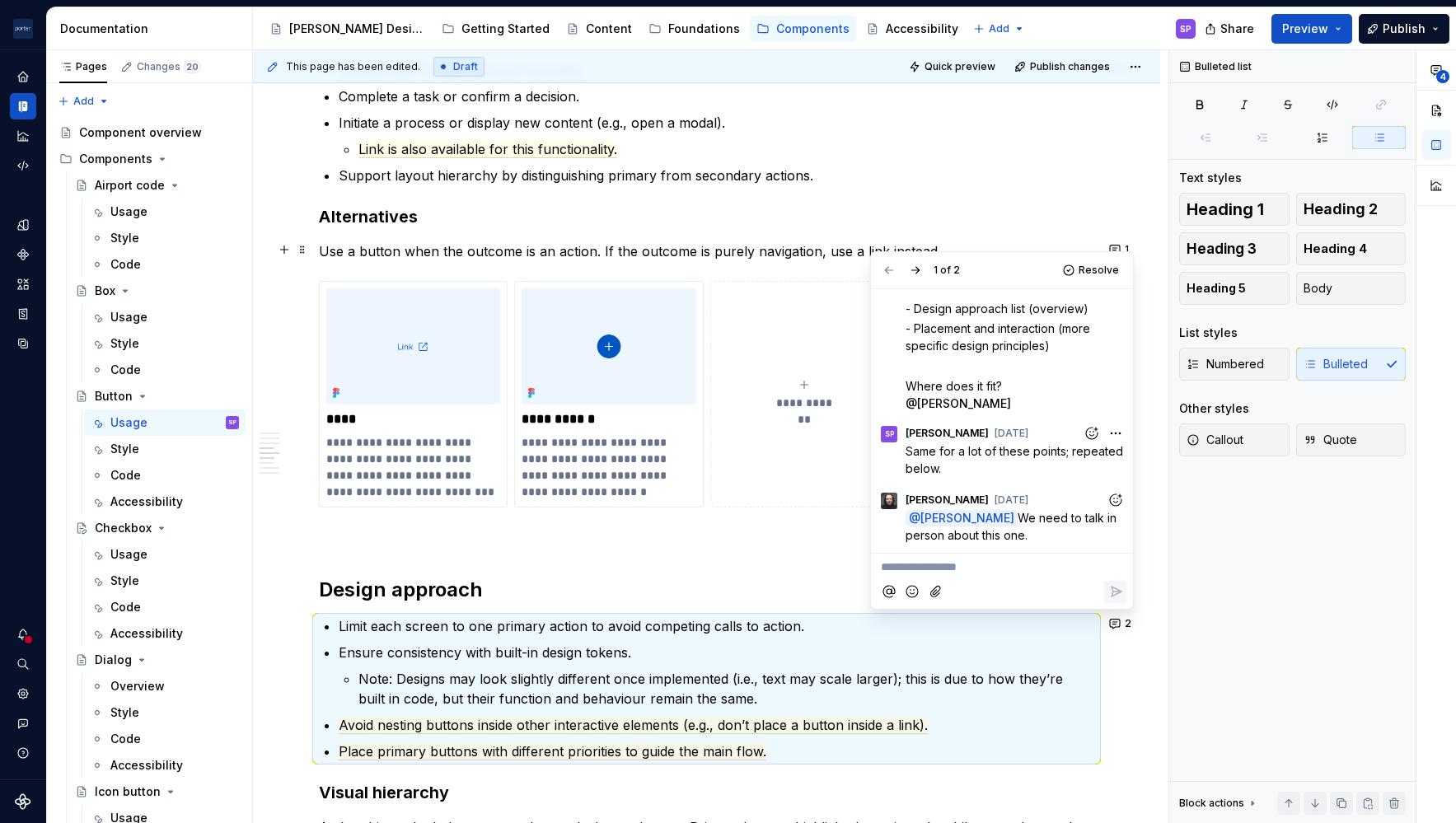
click at [458, 541] on p at bounding box center [706, 537] width 775 height 20
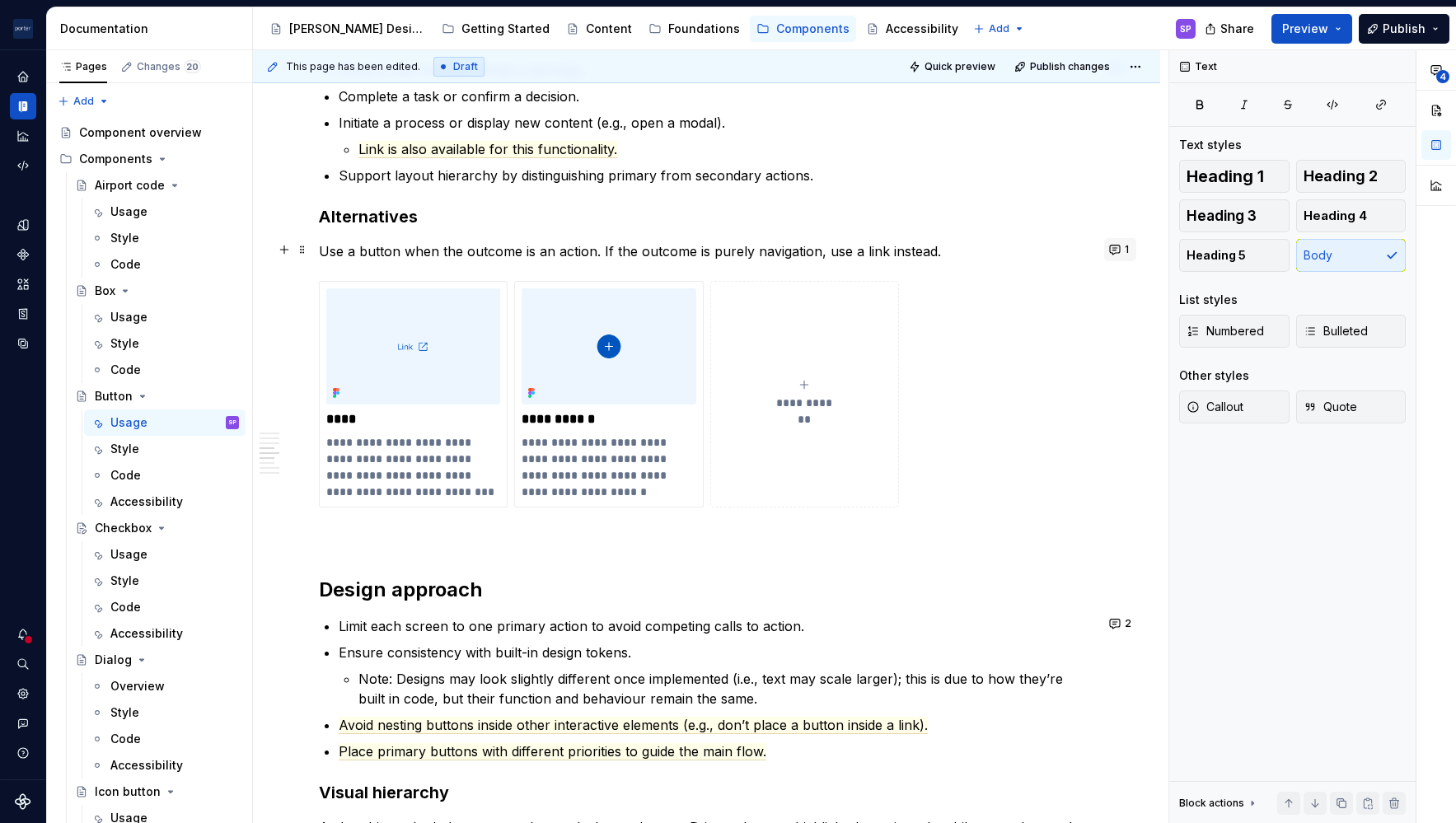
click at [1108, 259] on button "1" at bounding box center [1120, 249] width 33 height 23
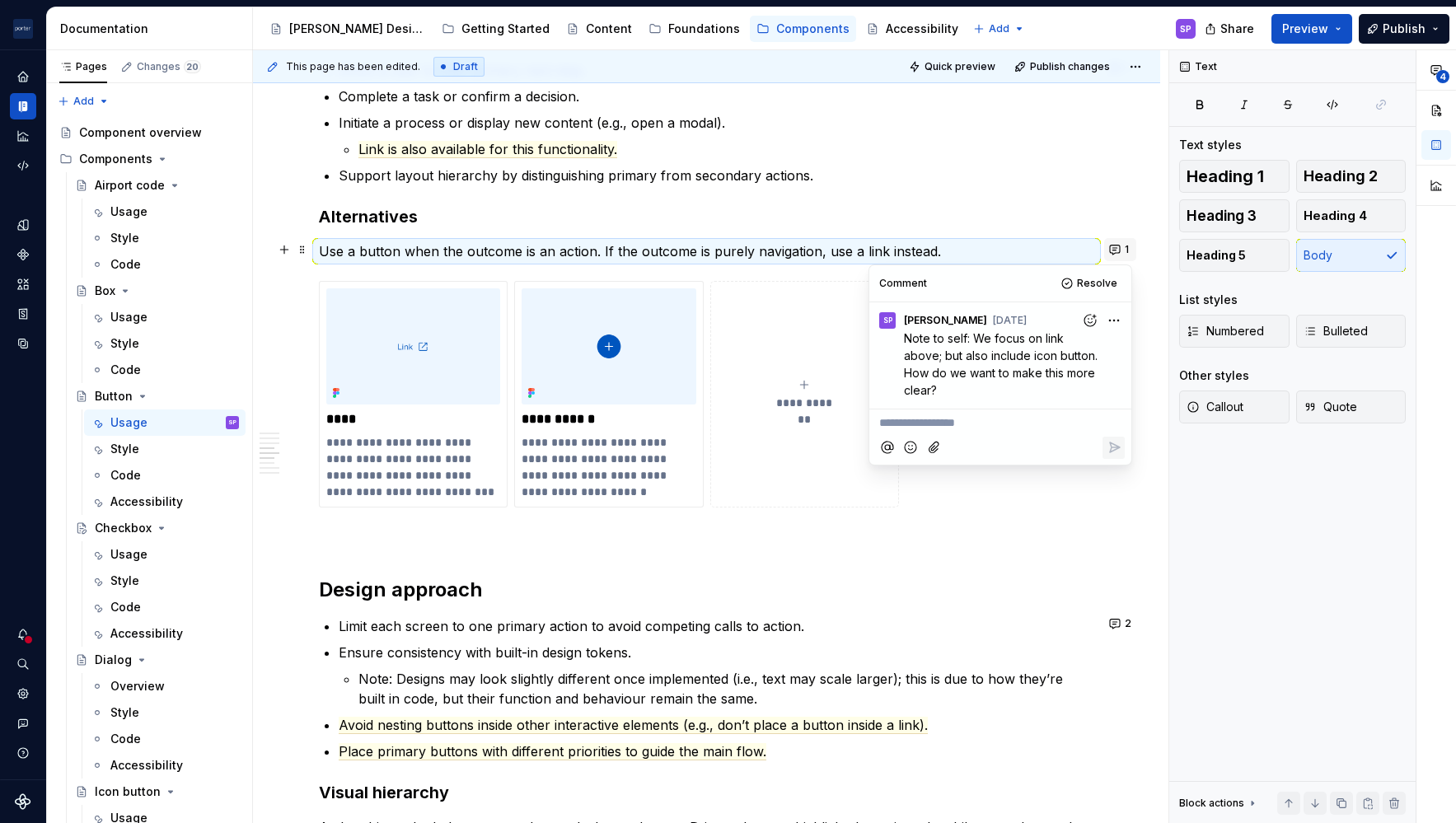
type textarea "*"
click at [1026, 243] on p "Use a button when the outcome is an action. If the outcome is purely navigation…" at bounding box center [706, 251] width 775 height 20
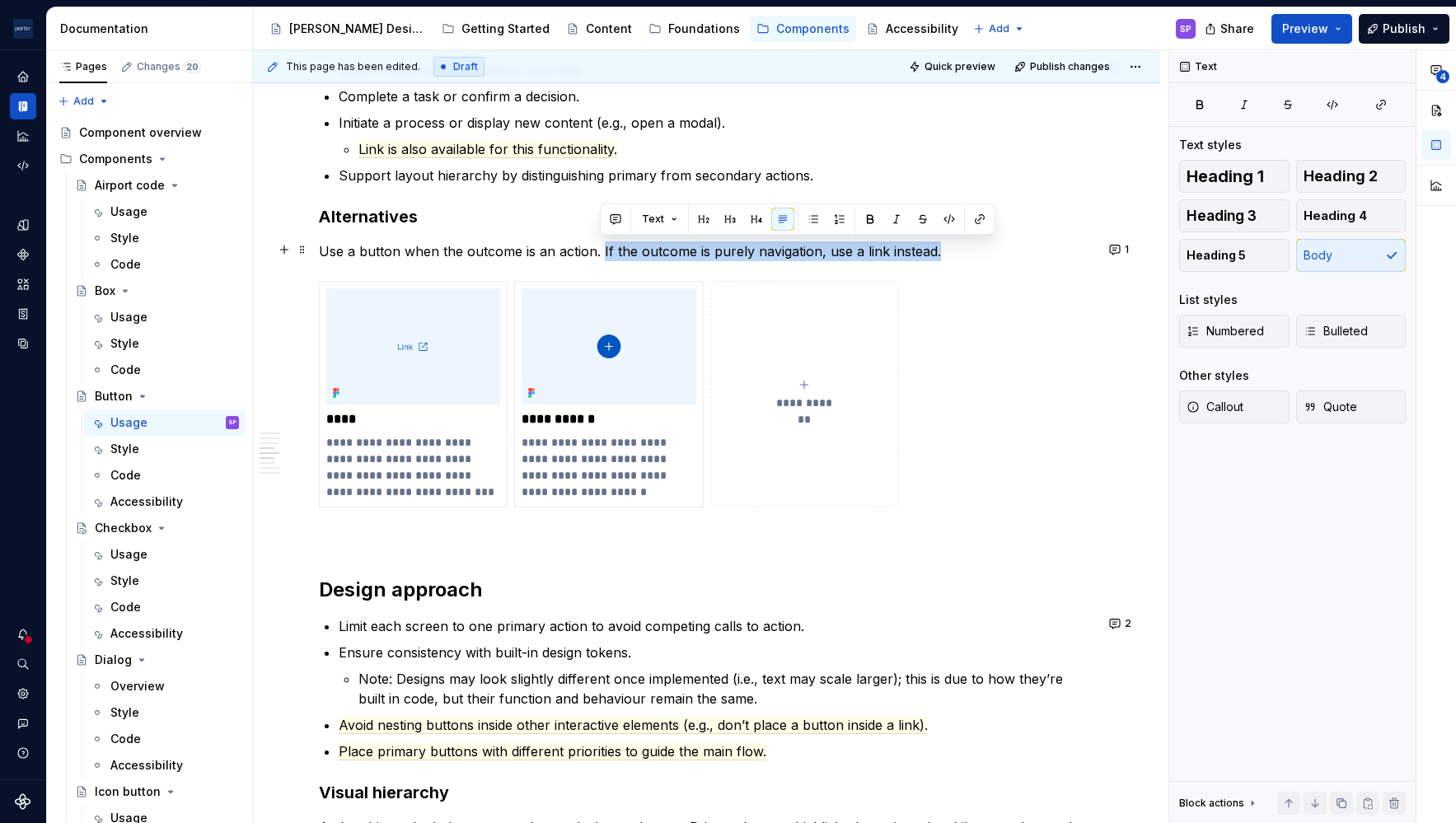
drag, startPoint x: 600, startPoint y: 256, endPoint x: 952, endPoint y: 254, distance: 352.0
click at [952, 254] on p "Use a button when the outcome is an action. If the outcome is purely navigation…" at bounding box center [706, 251] width 775 height 20
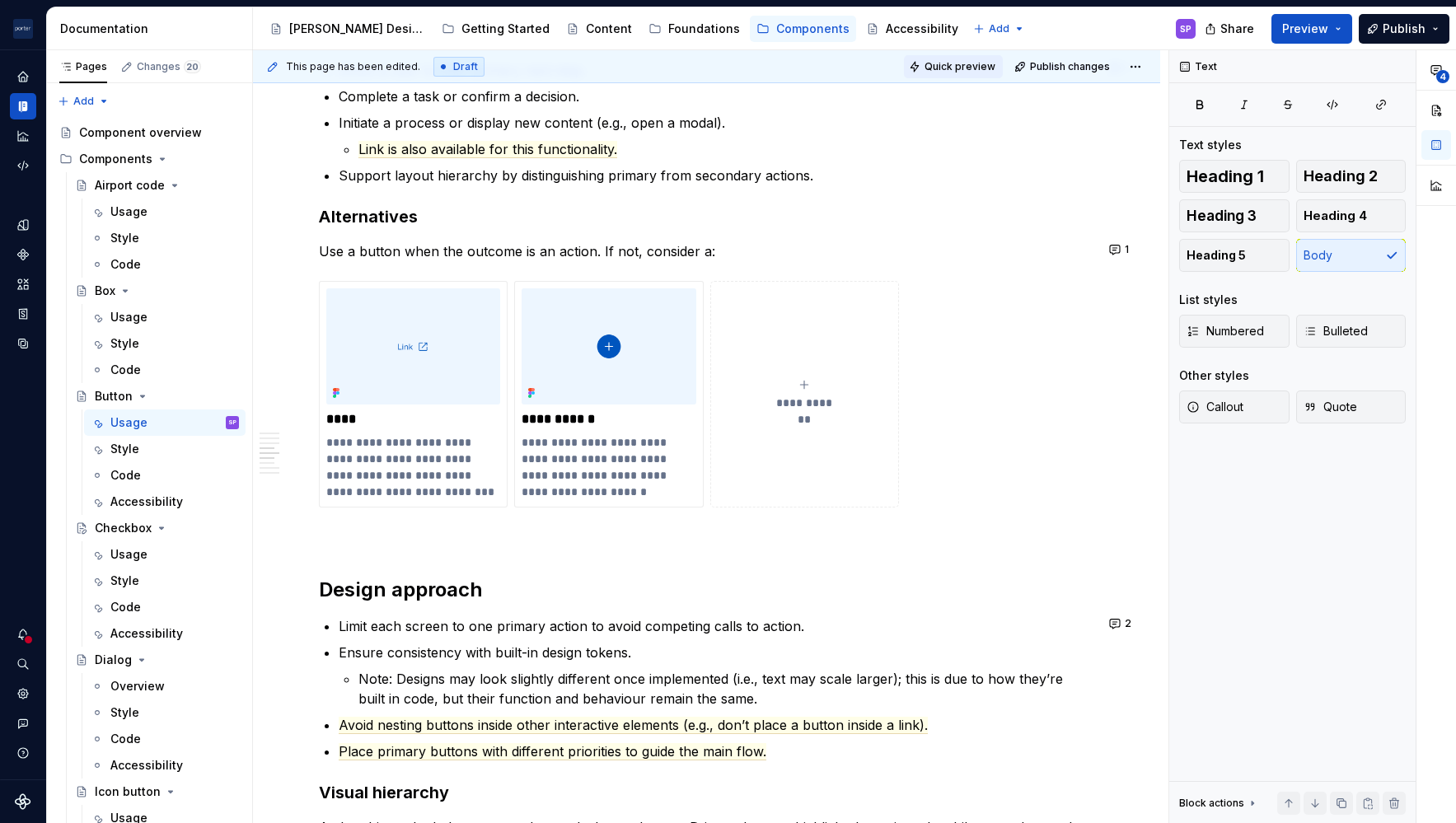
click at [960, 63] on span "Quick preview" at bounding box center [960, 66] width 71 height 13
click at [1112, 244] on button "1" at bounding box center [1120, 249] width 33 height 23
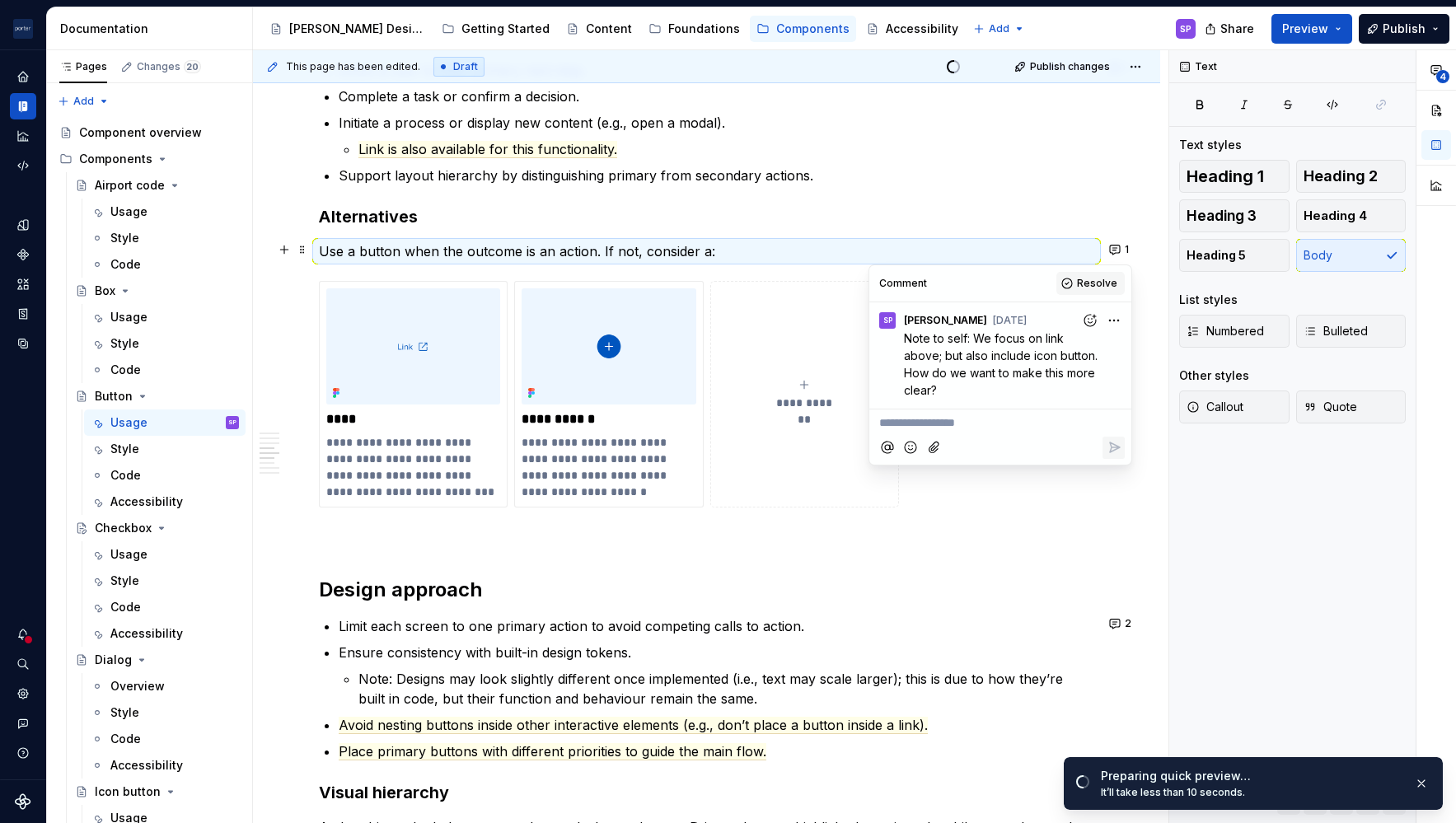
click at [1089, 286] on span "Resolve" at bounding box center [1096, 283] width 40 height 13
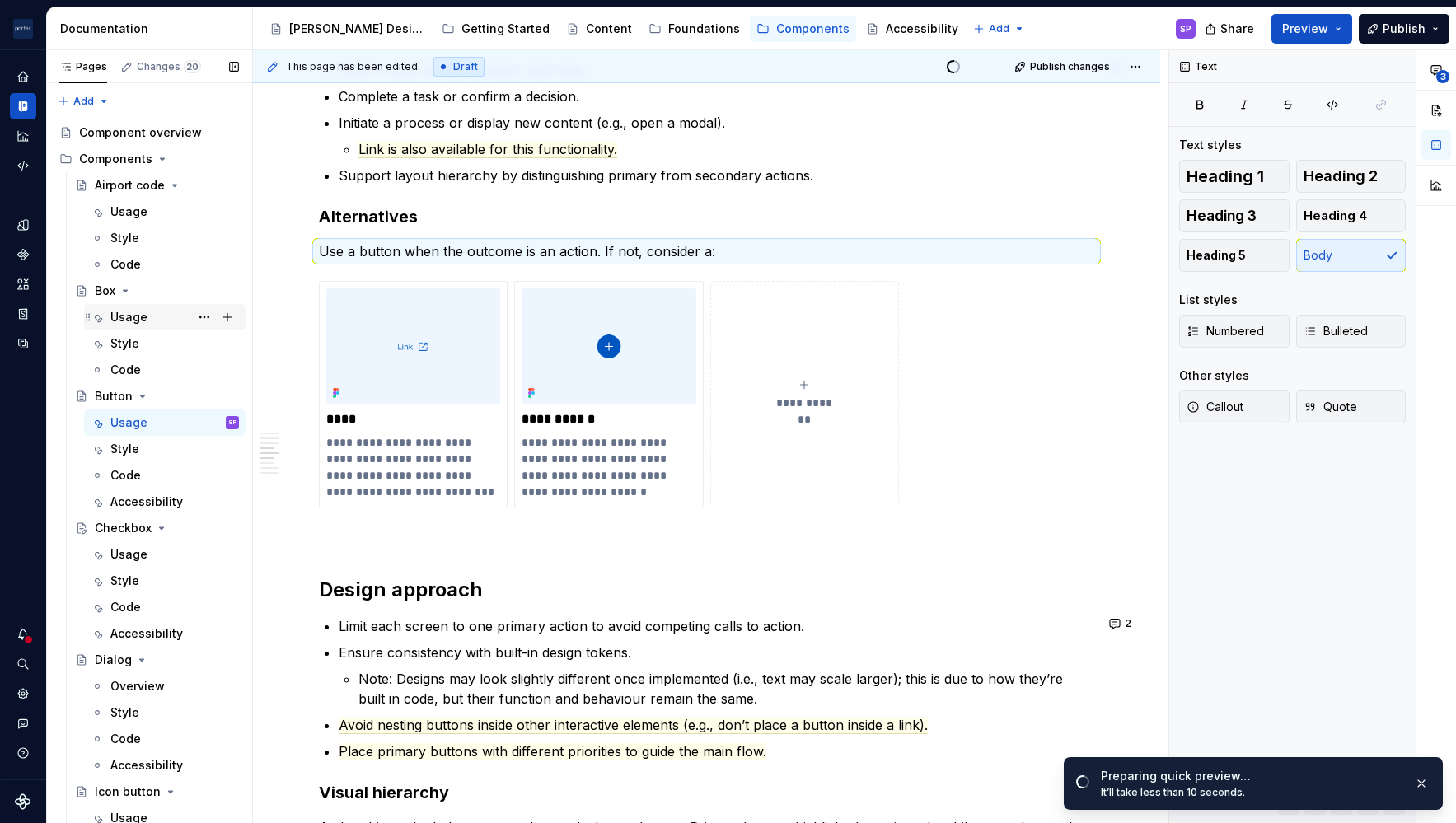
click at [134, 315] on div "Usage" at bounding box center [129, 317] width 37 height 17
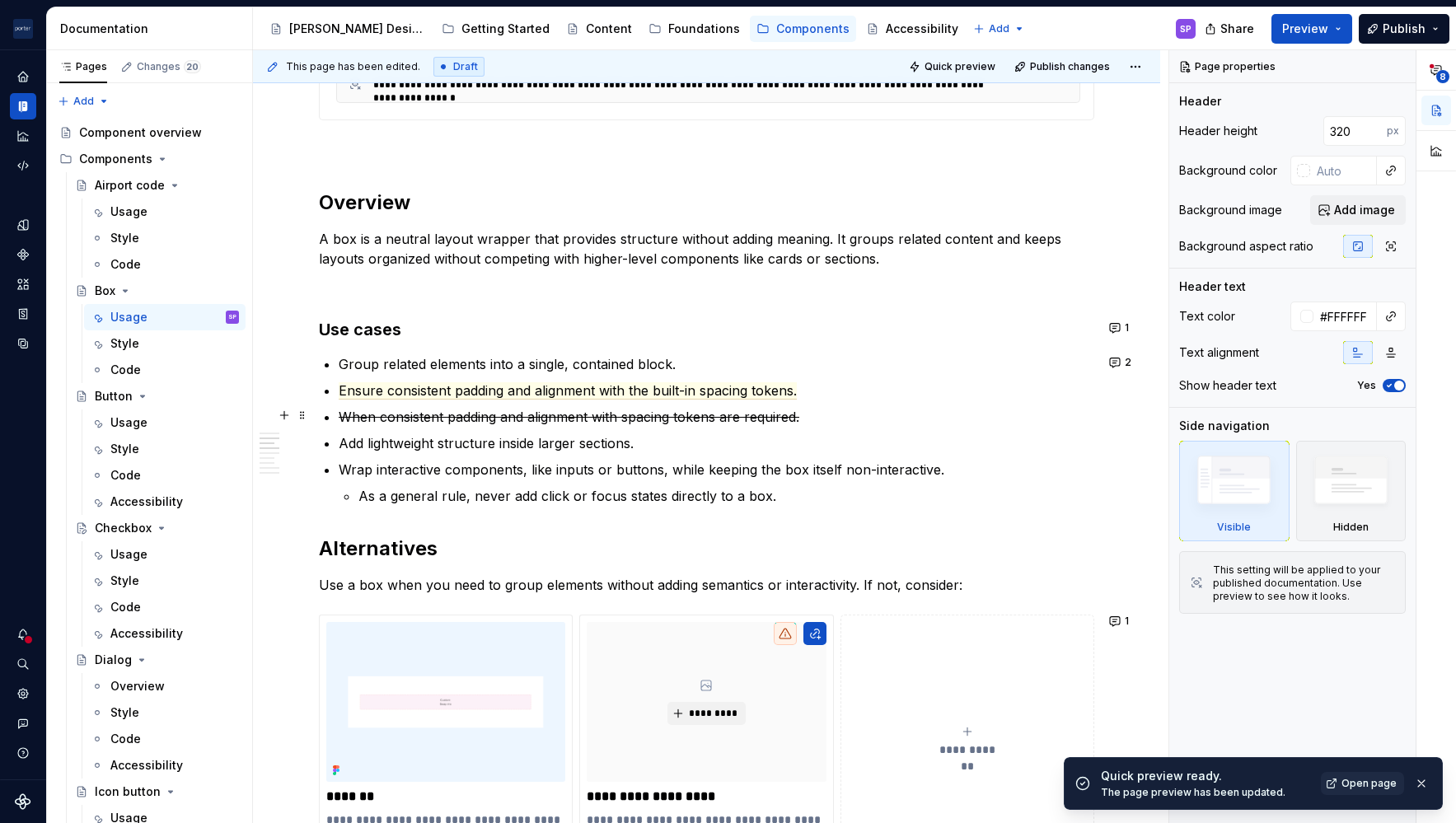
scroll to position [899, 0]
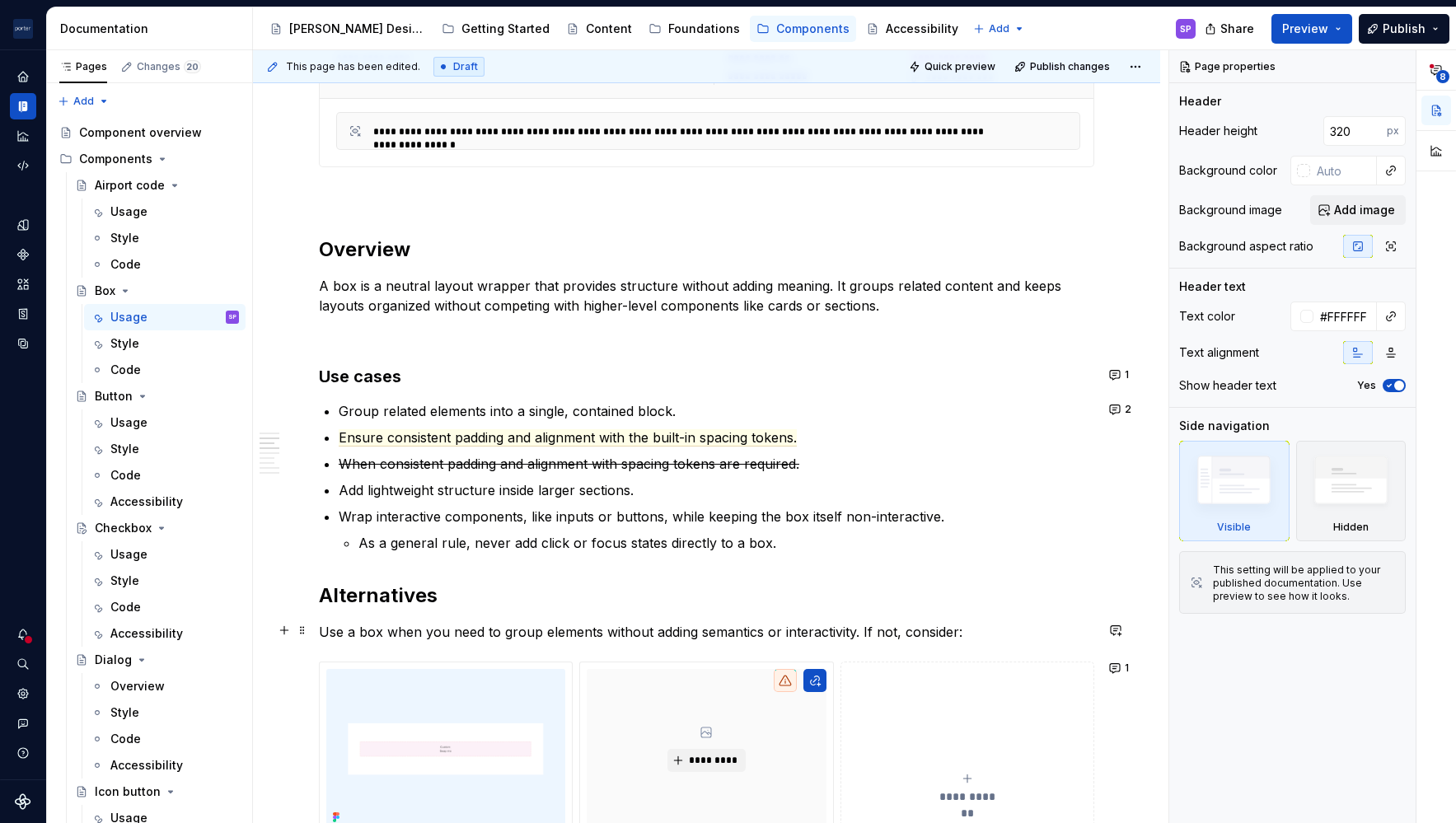
click at [888, 632] on p "Use a box when you need to group elements without adding semantics or interacti…" at bounding box center [706, 632] width 775 height 20
type textarea "*"
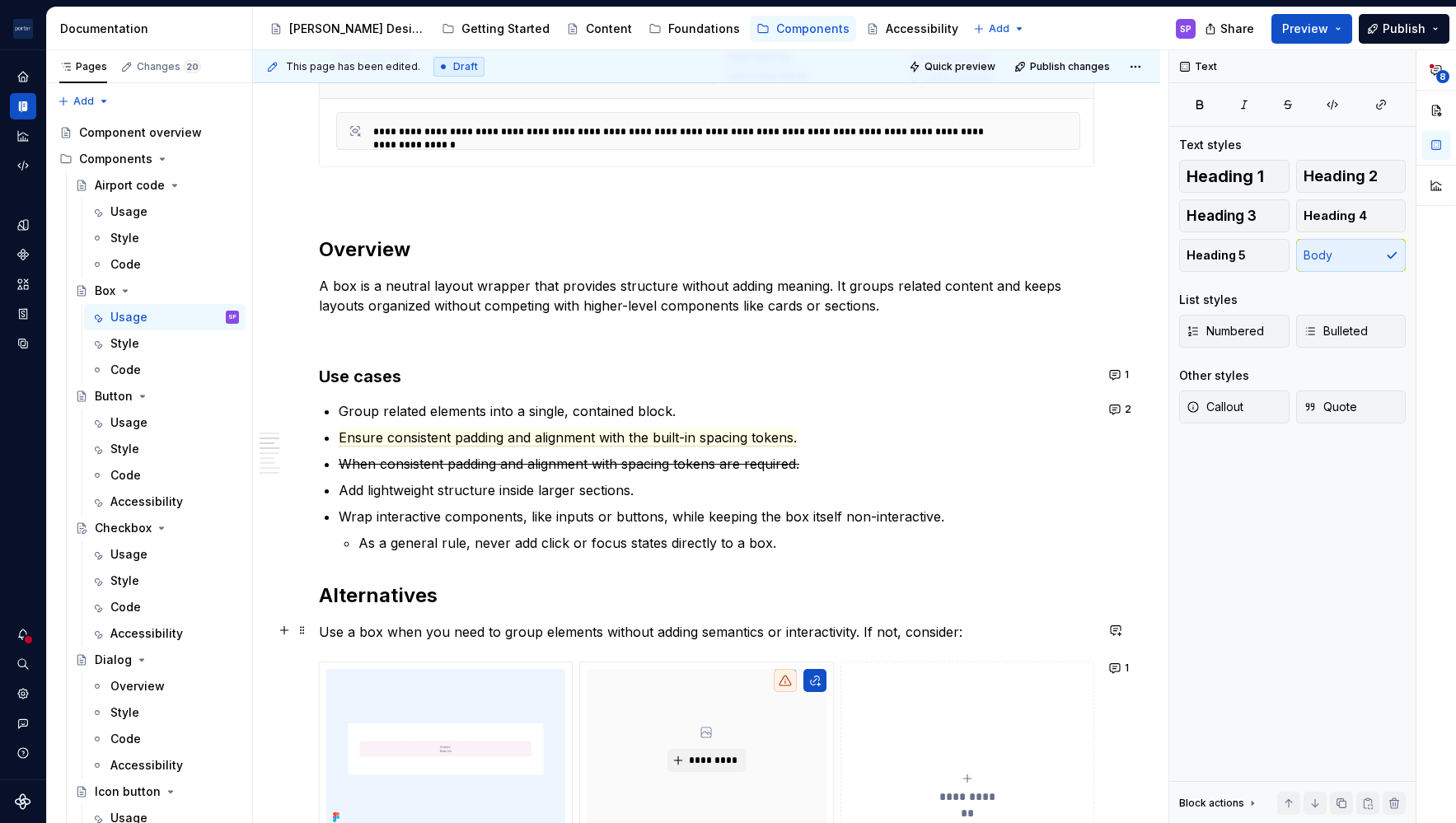
click at [884, 632] on p "Use a box when you need to group elements without adding semantics or interacti…" at bounding box center [706, 632] width 775 height 20
click at [875, 635] on p "Use a box when you need to group elements without adding semantics or interacti…" at bounding box center [706, 632] width 775 height 20
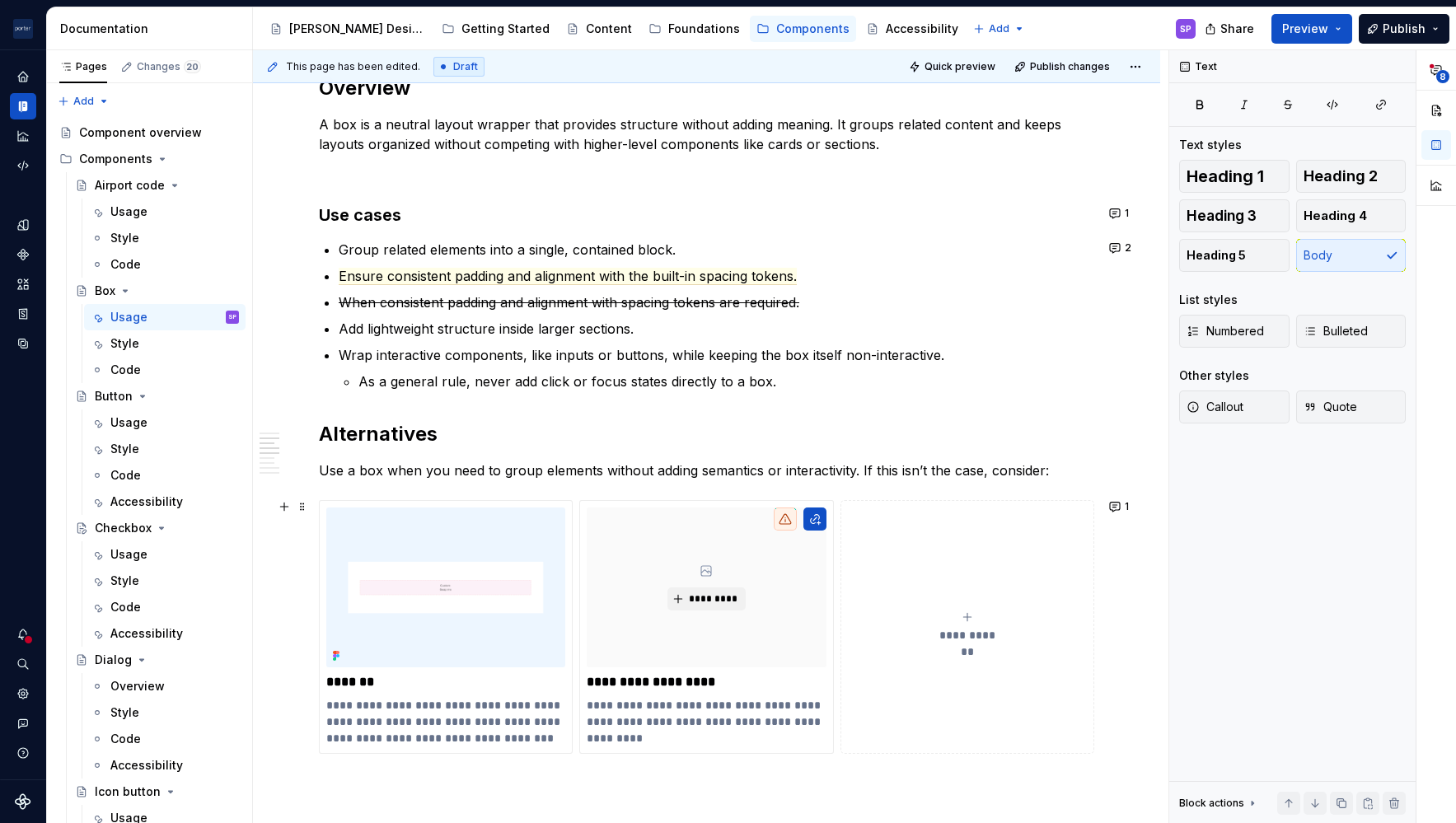
scroll to position [1063, 0]
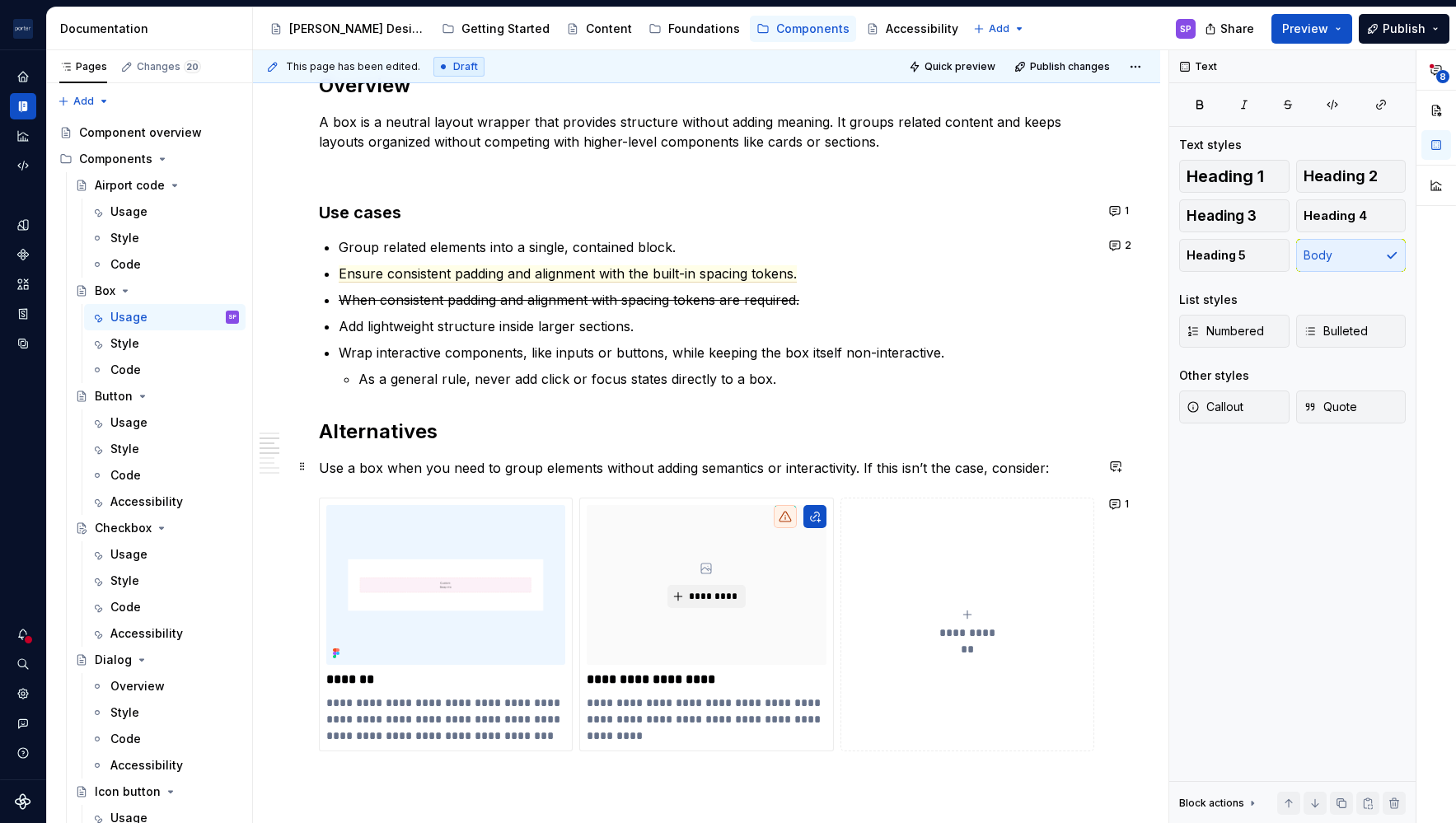
click at [1049, 469] on p "Use a box when you need to group elements without adding semantics or interacti…" at bounding box center [706, 468] width 775 height 20
click at [1043, 469] on p "Use a box when you need to group elements without adding semantics or interacti…" at bounding box center [706, 468] width 775 height 20
click at [1114, 507] on button "1" at bounding box center [1120, 504] width 33 height 23
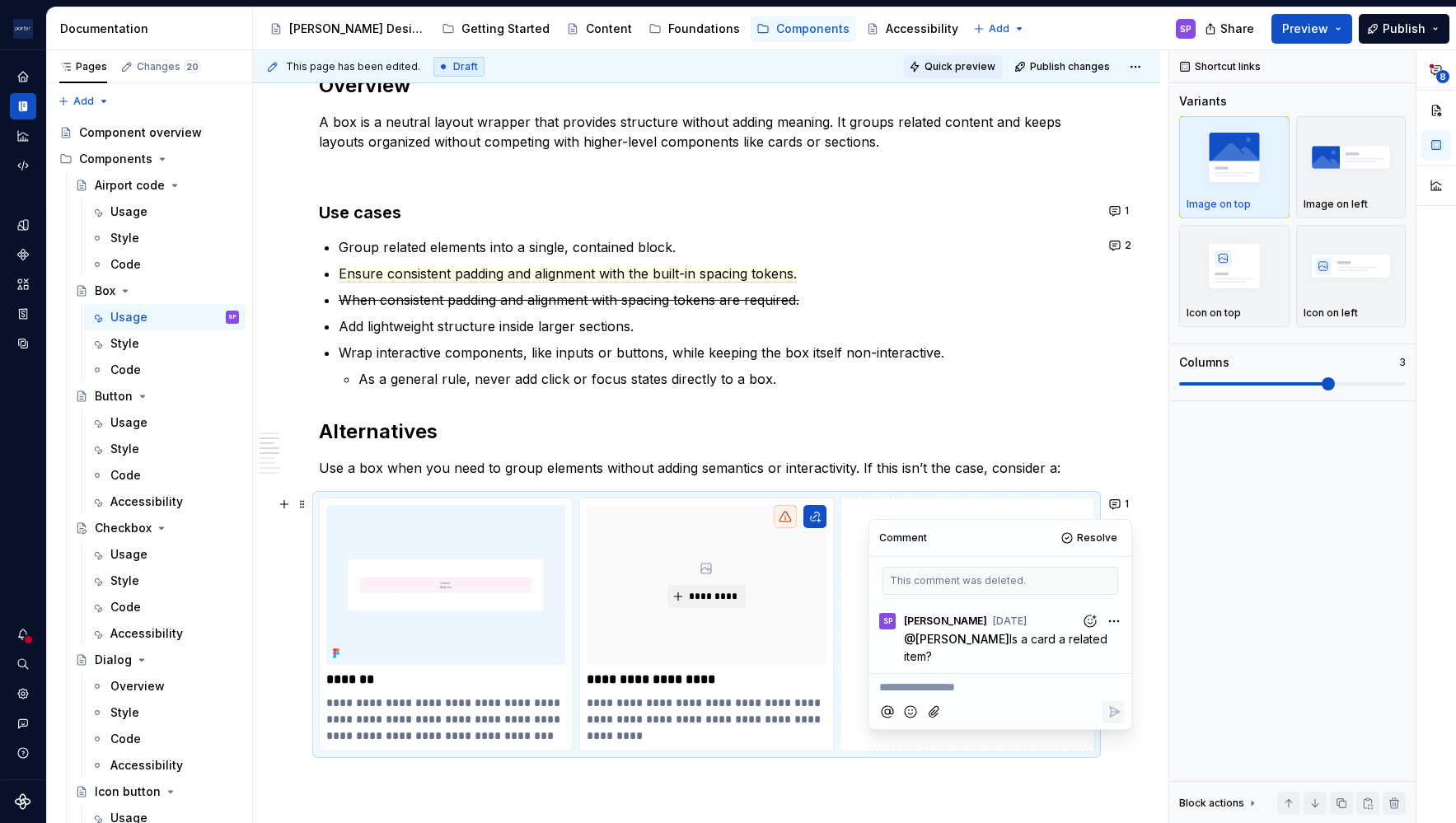
click at [930, 70] on span "Quick preview" at bounding box center [960, 66] width 71 height 13
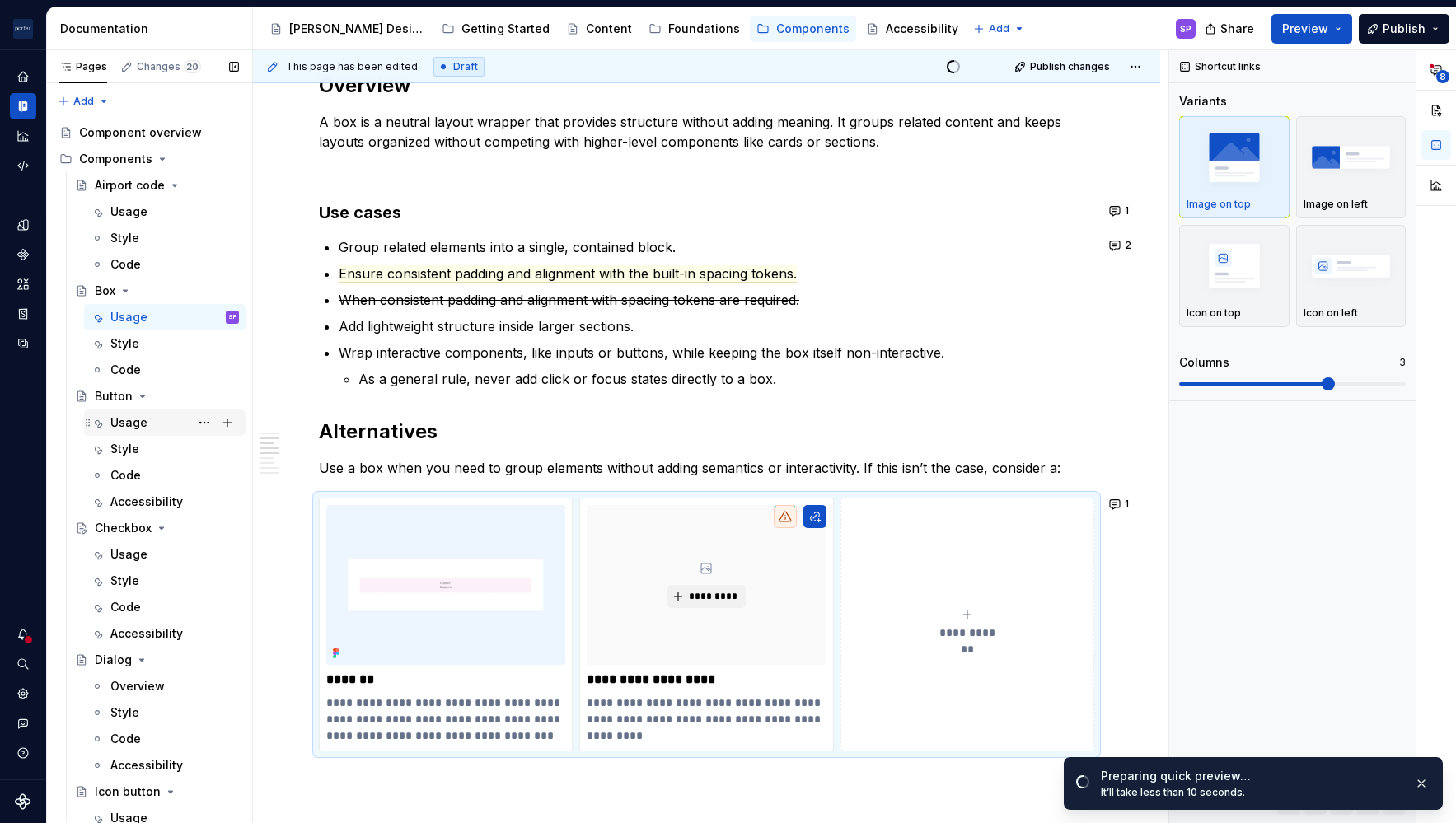
click at [133, 425] on div "Usage" at bounding box center [129, 423] width 37 height 17
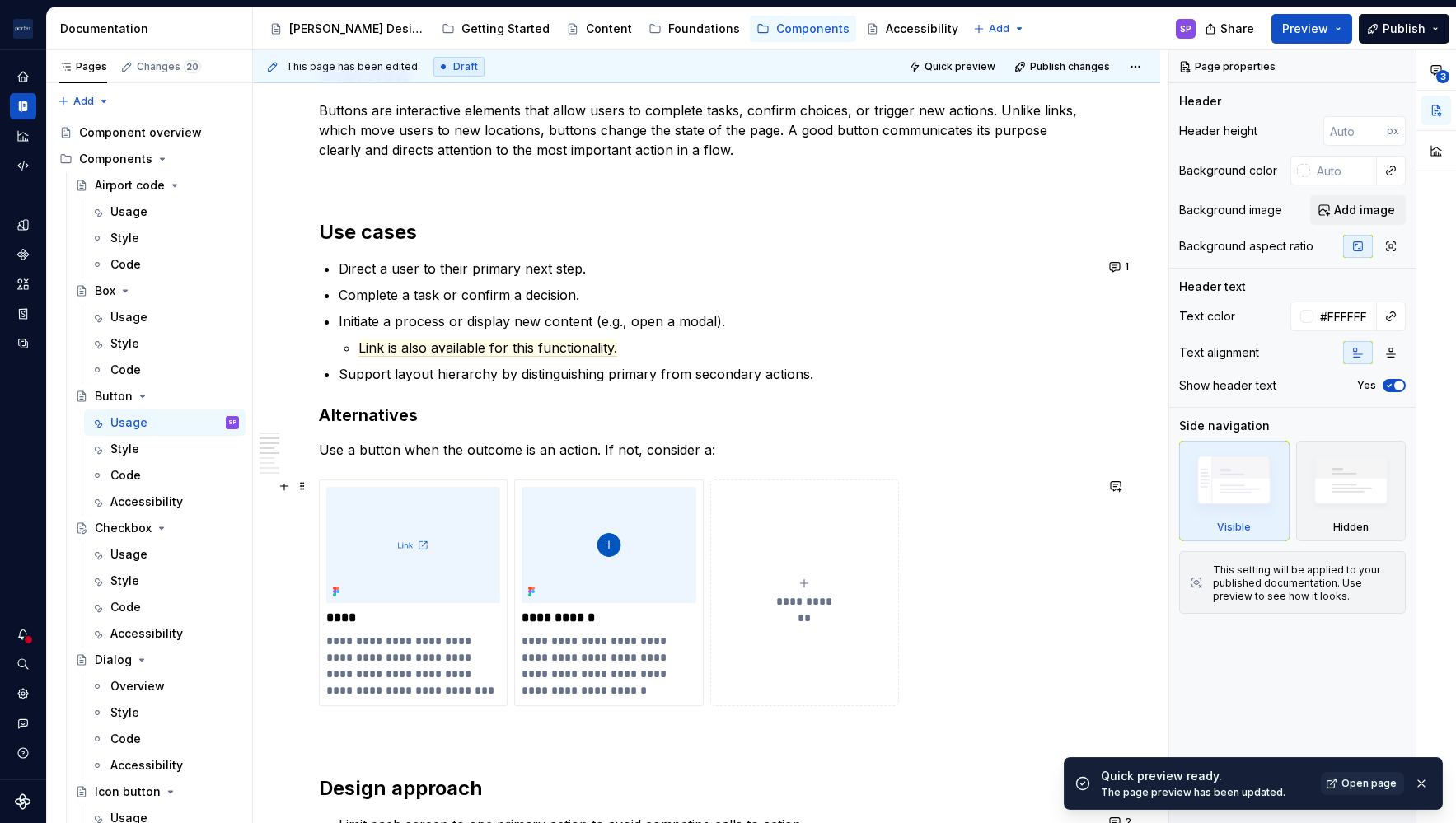
scroll to position [982, 0]
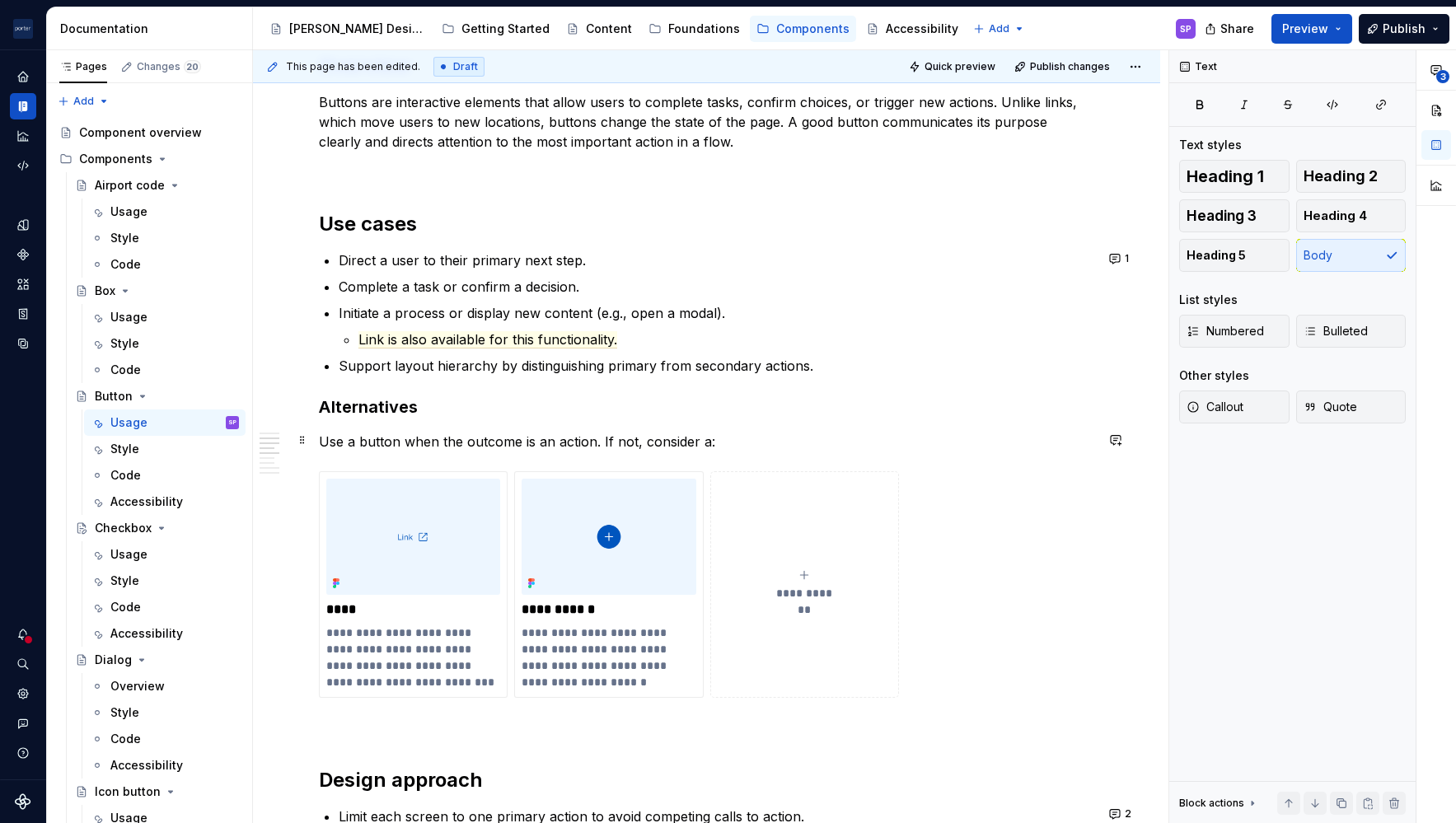
type textarea "*"
click at [618, 432] on p "Use a button when the outcome is an action. If not, consider a:" at bounding box center [706, 442] width 775 height 20
click at [933, 70] on span "Quick preview" at bounding box center [960, 66] width 71 height 13
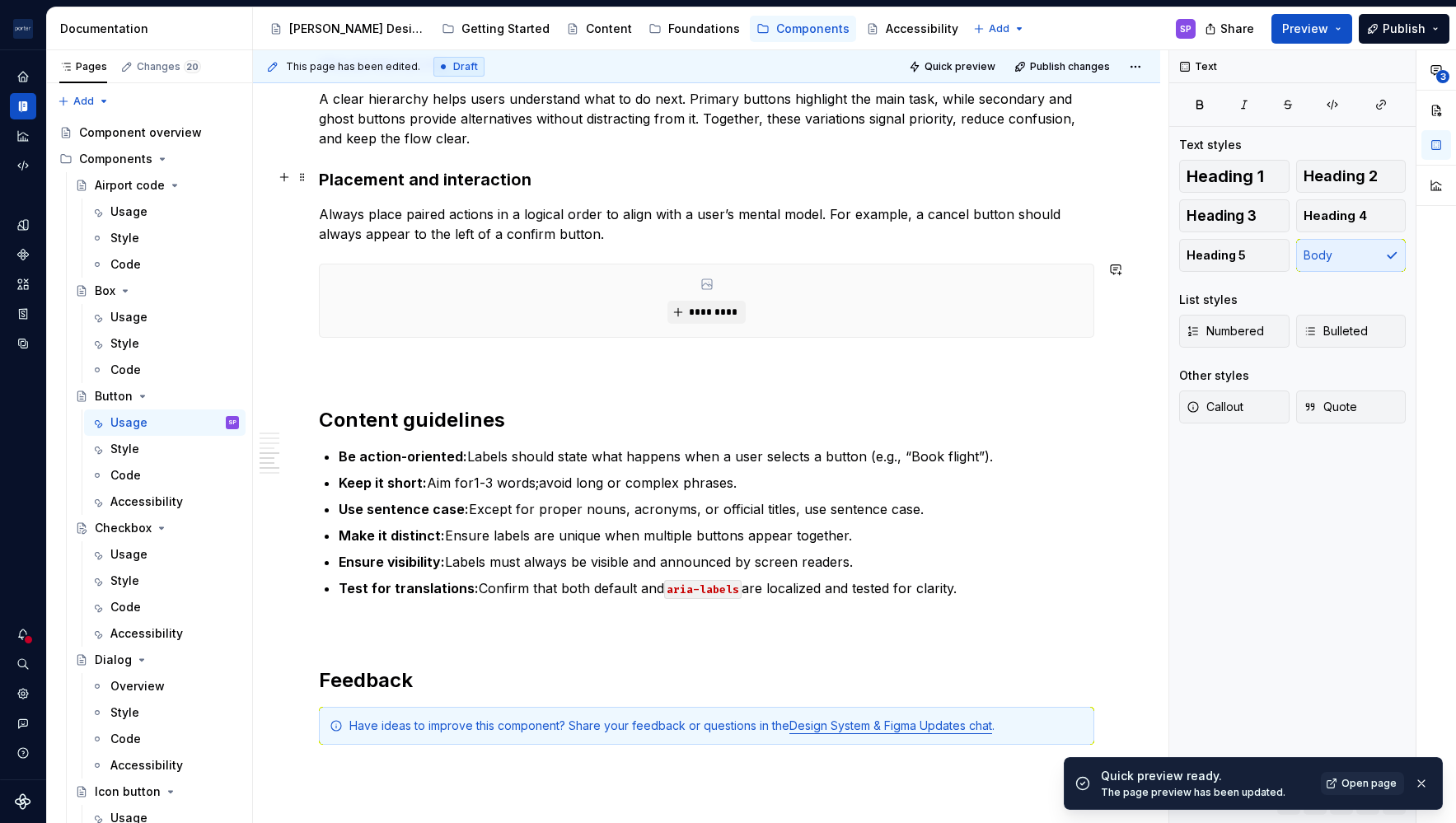
scroll to position [1577, 0]
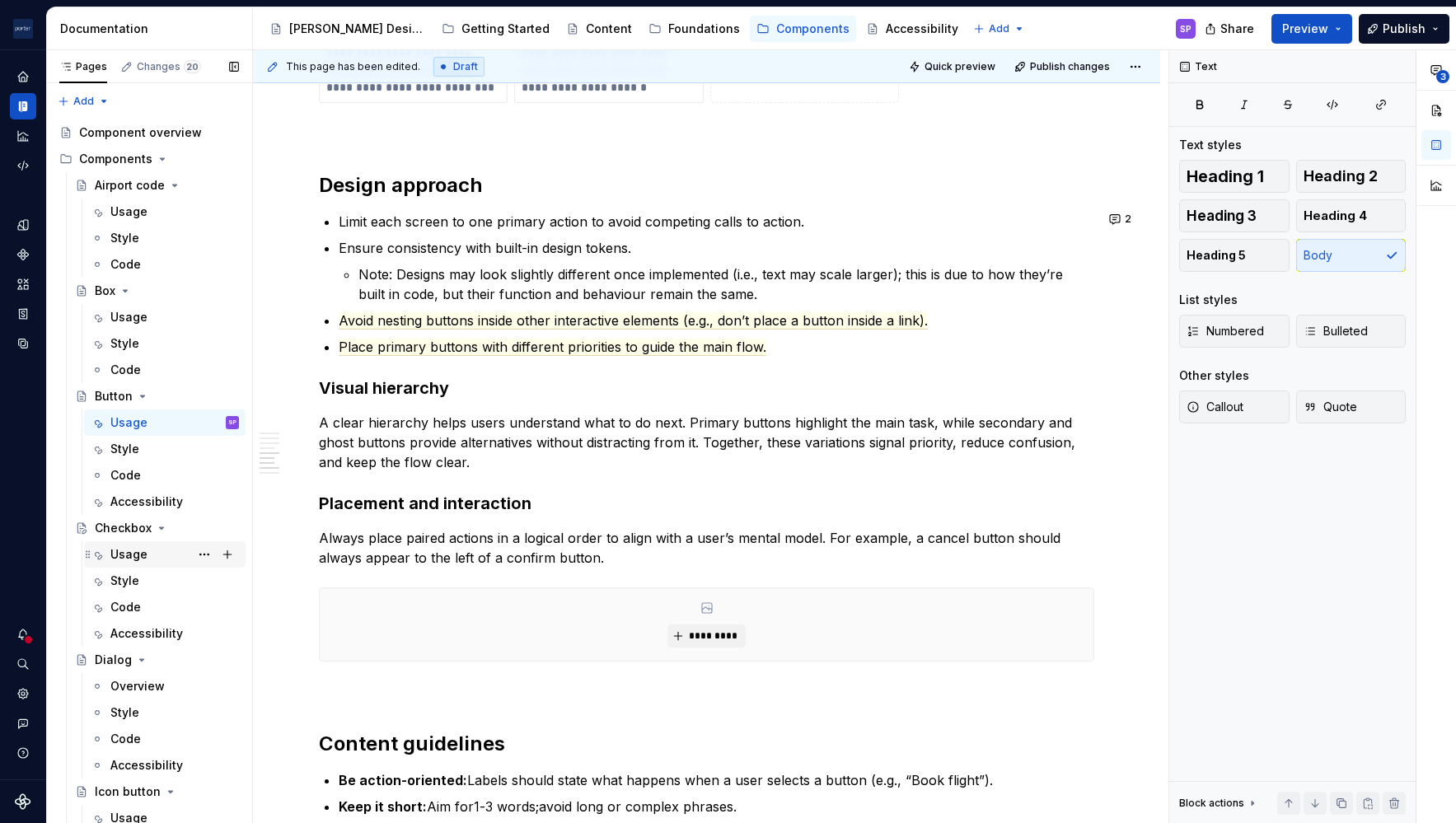
click at [149, 556] on div "Usage" at bounding box center [174, 554] width 128 height 23
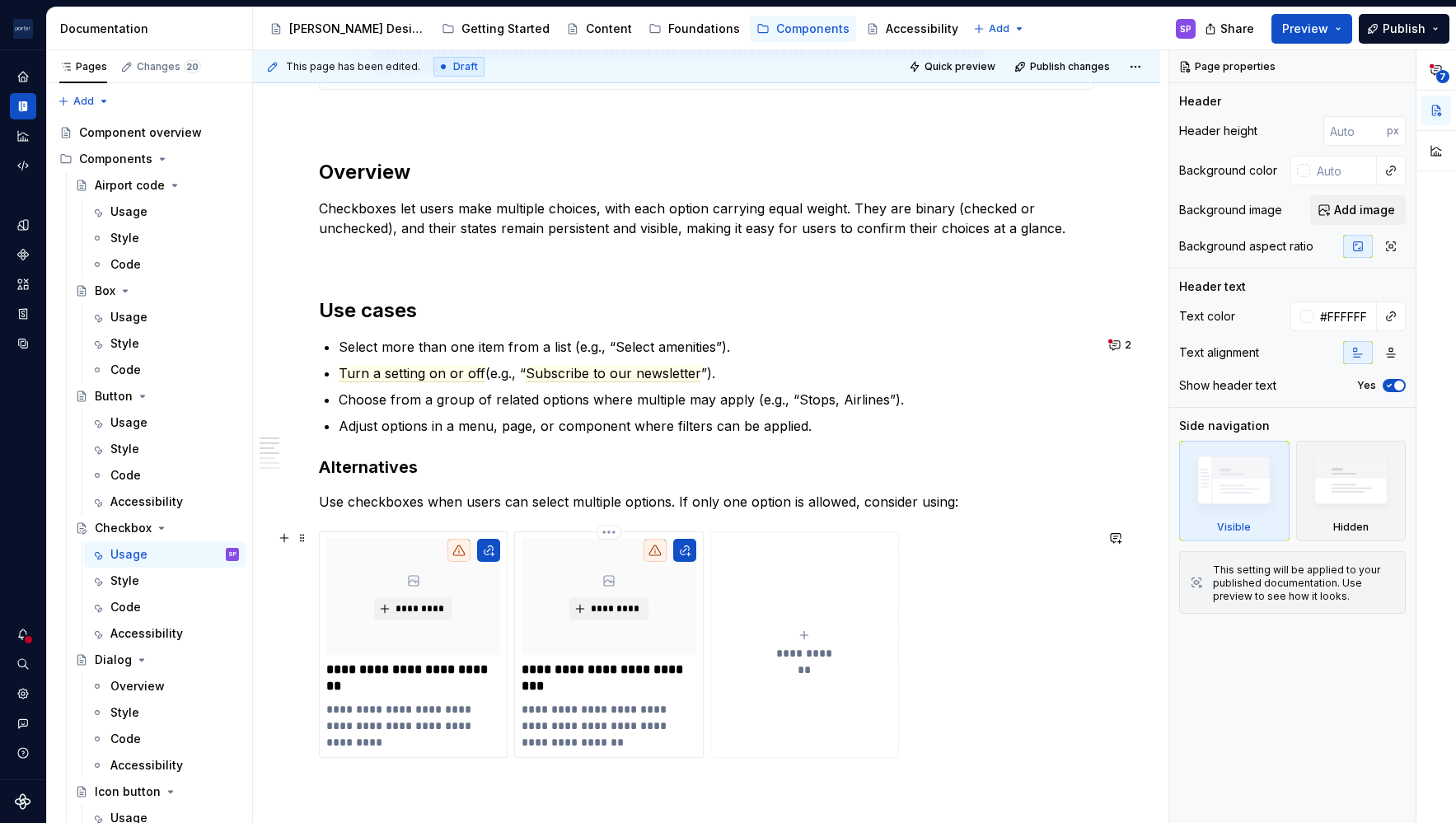
scroll to position [920, 0]
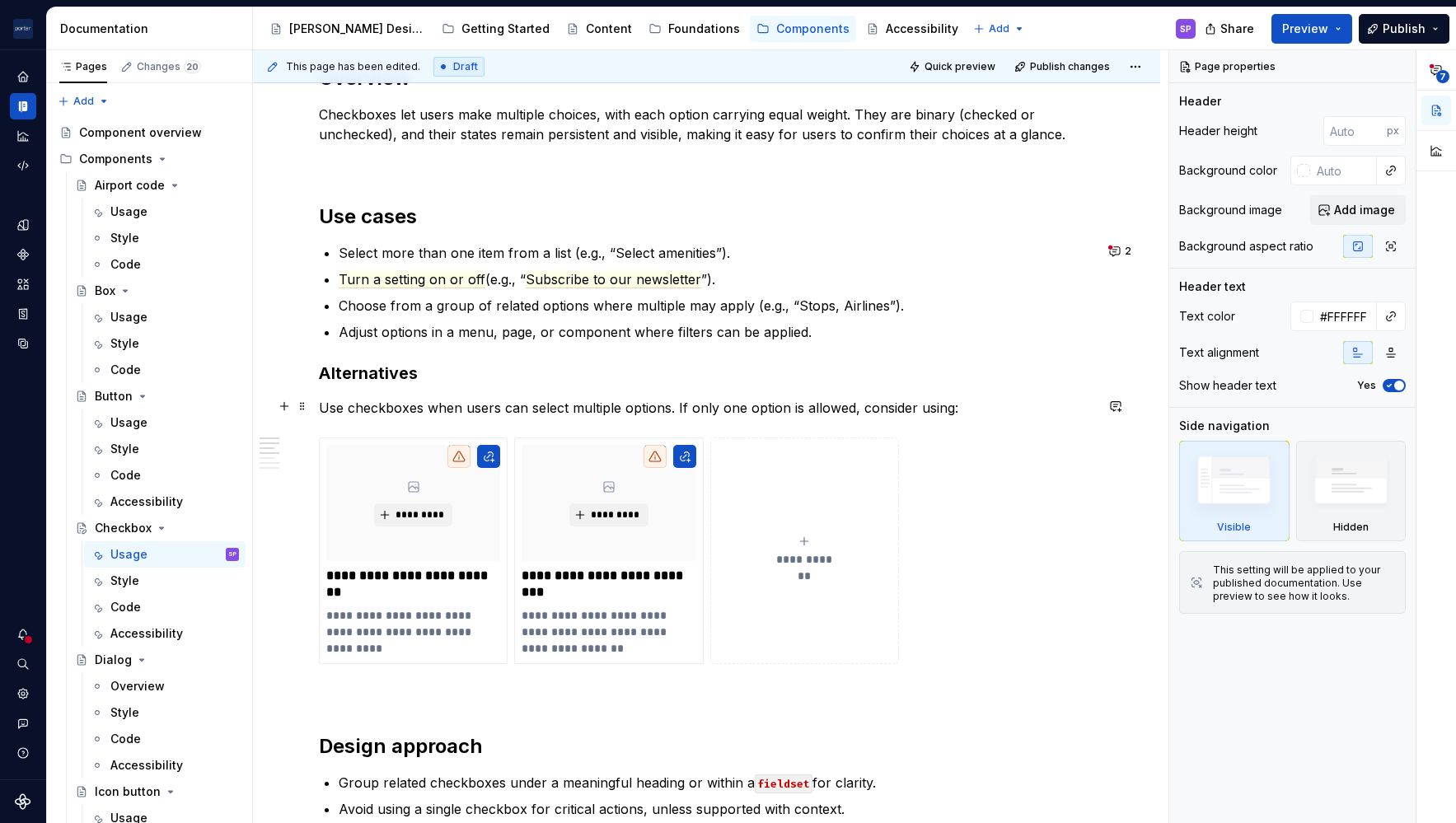
click at [645, 391] on div "**********" at bounding box center [706, 573] width 775 height 2335
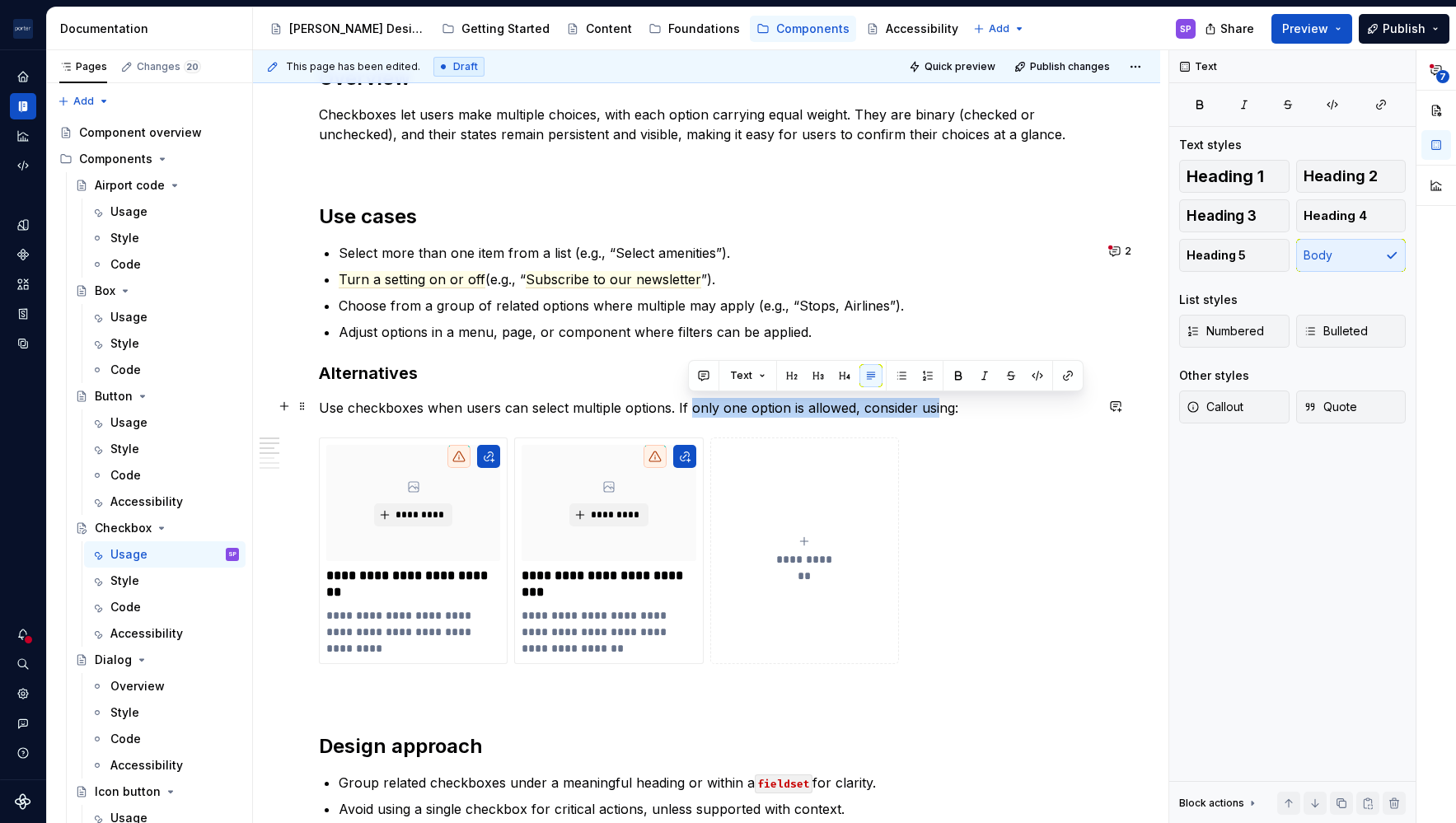
drag, startPoint x: 690, startPoint y: 410, endPoint x: 933, endPoint y: 411, distance: 243.0
click at [933, 411] on p "Use checkboxes when users can select multiple options. If only one option is al…" at bounding box center [706, 408] width 775 height 20
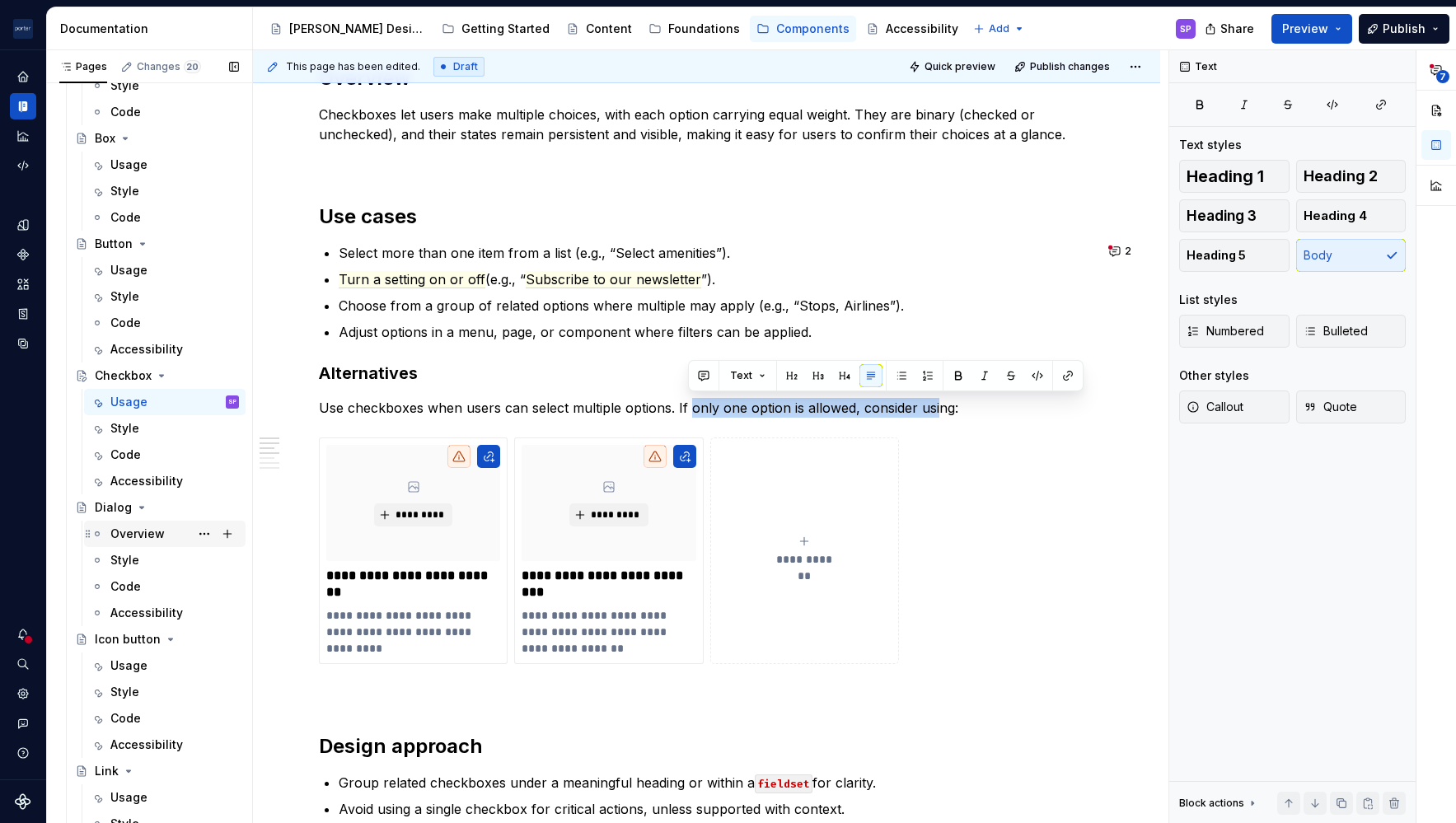
click at [142, 542] on div "Overview" at bounding box center [174, 533] width 128 height 23
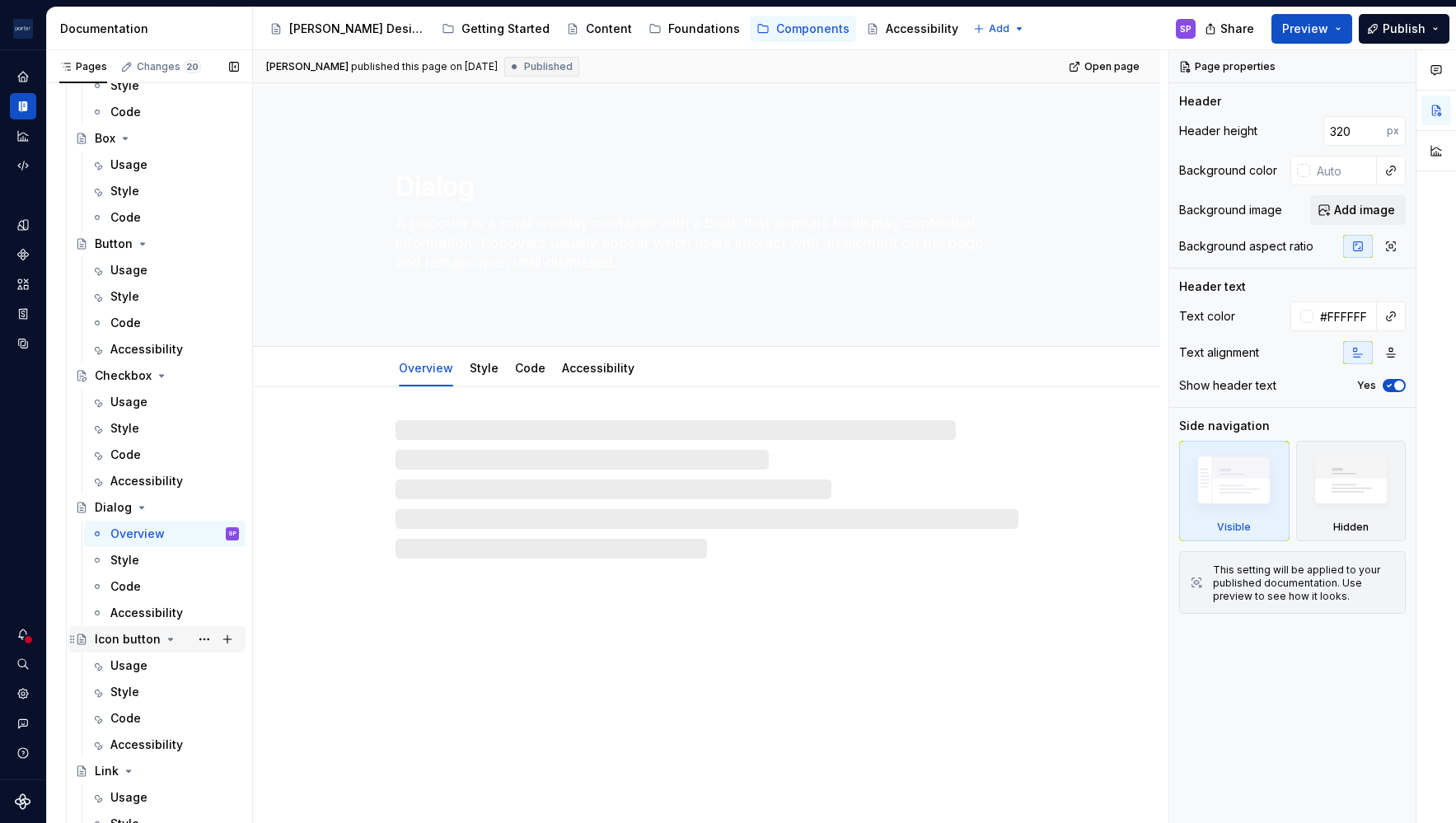
scroll to position [259, 0]
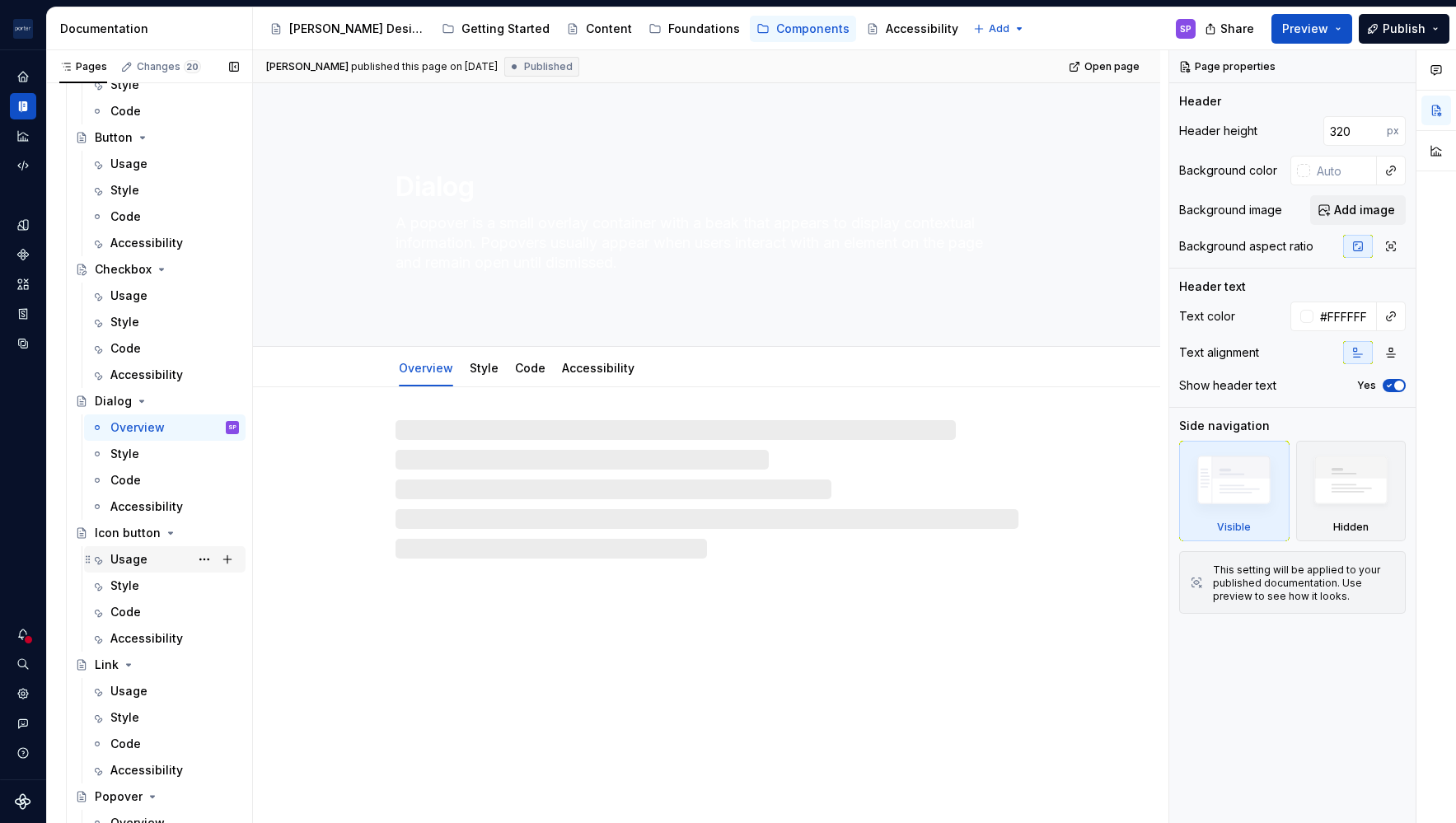
click at [123, 566] on div "Usage" at bounding box center [129, 559] width 37 height 17
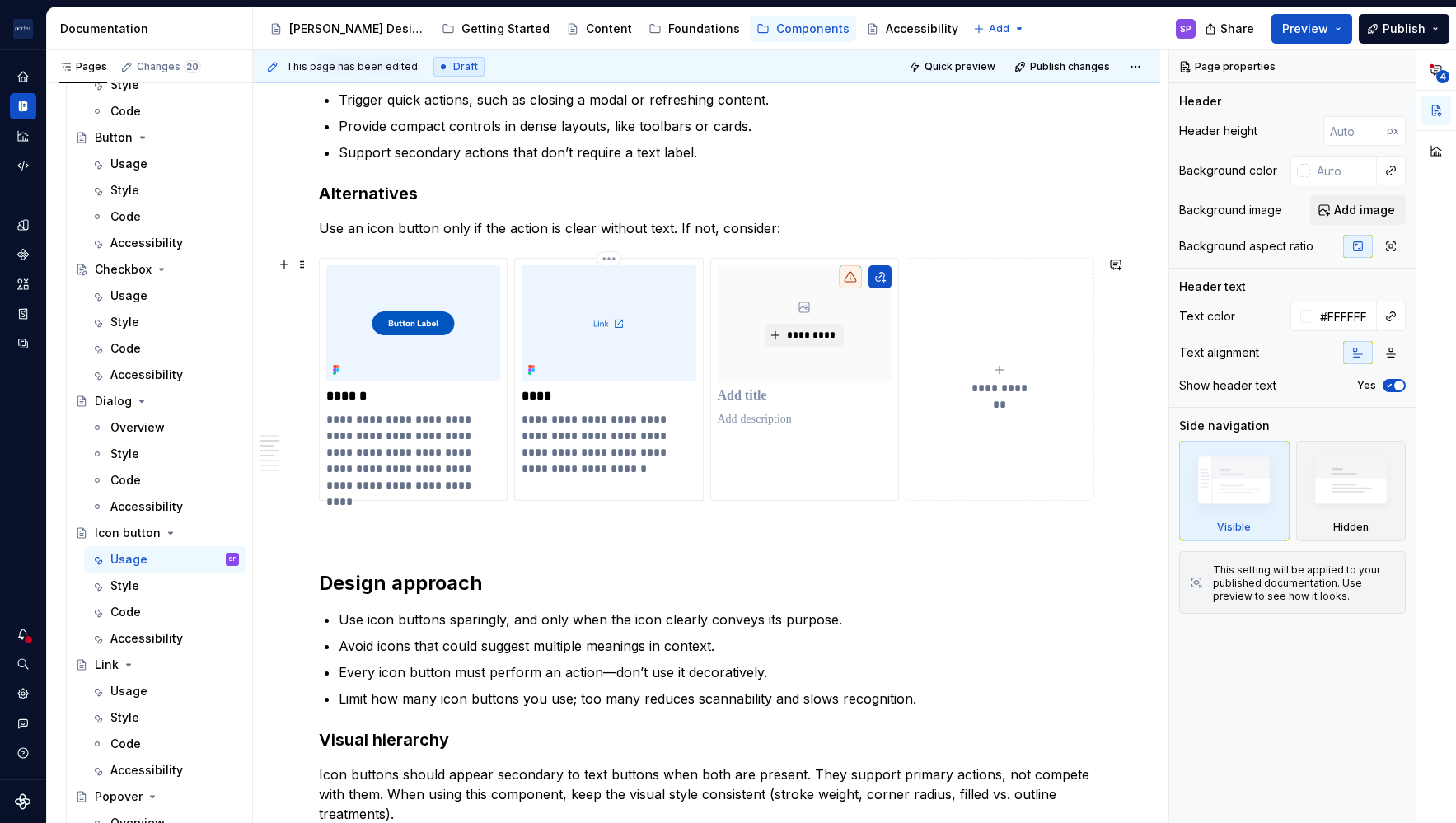
scroll to position [1043, 0]
click at [693, 225] on p "Use an icon button only if the action is clear without text. If not, consider:" at bounding box center [706, 229] width 775 height 20
type textarea "*"
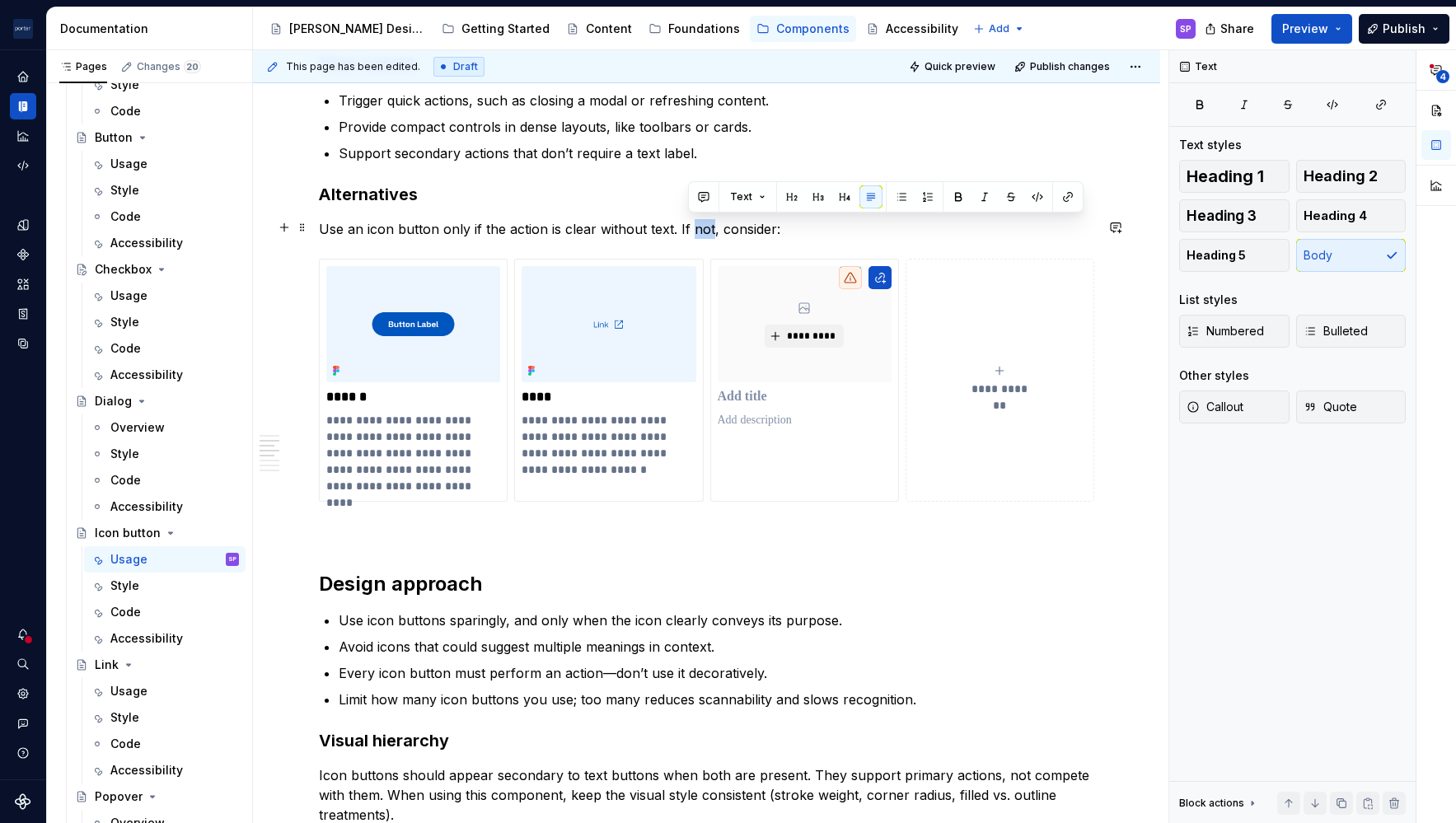
click at [693, 225] on p "Use an icon button only if the action is clear without text. If not, consider:" at bounding box center [706, 229] width 775 height 20
click at [858, 232] on p "Use an icon button only if the action is clear without text. If this isn’t the …" at bounding box center [706, 229] width 775 height 20
click at [946, 68] on span "Quick preview" at bounding box center [960, 66] width 71 height 13
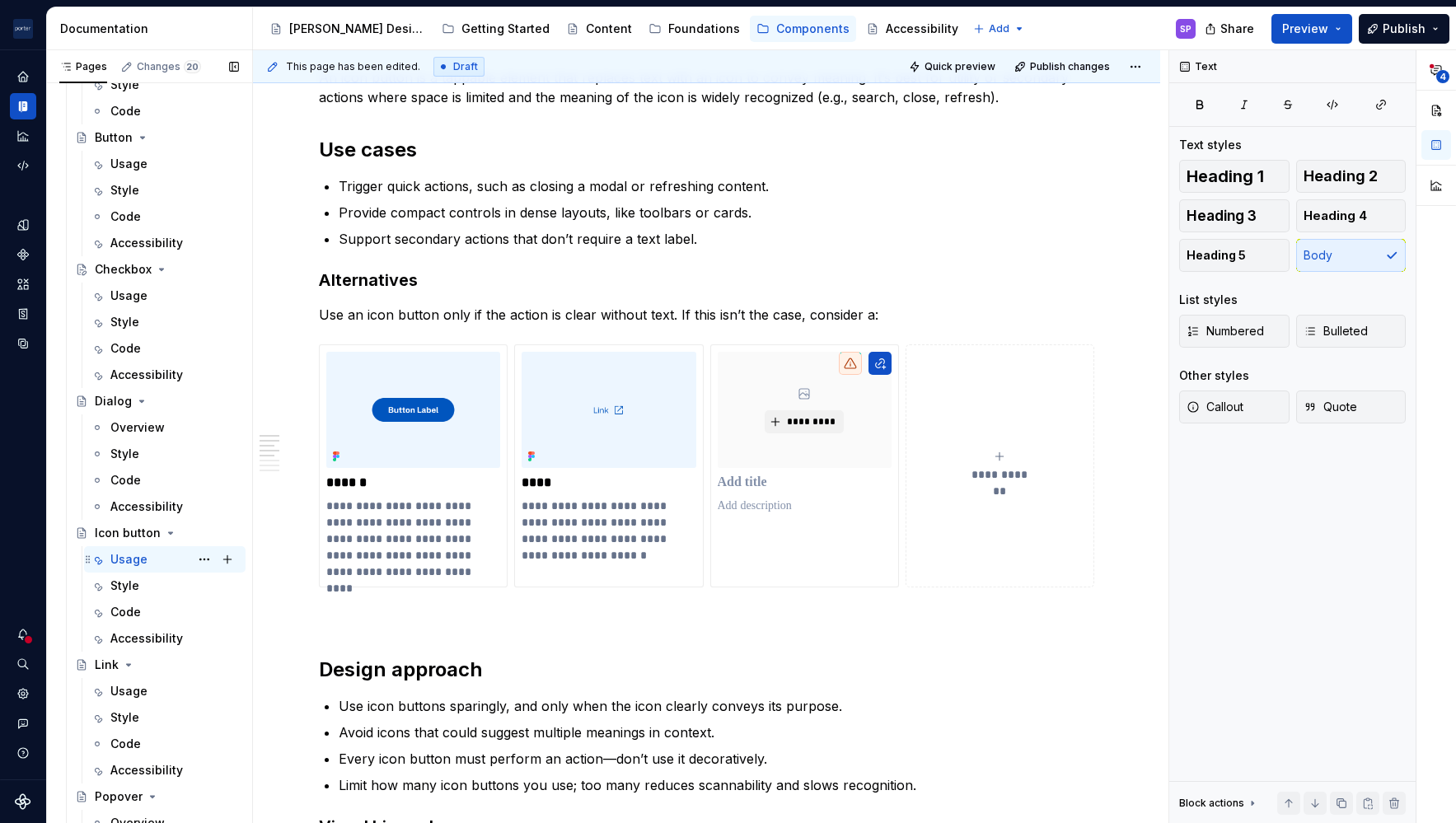
scroll to position [452, 0]
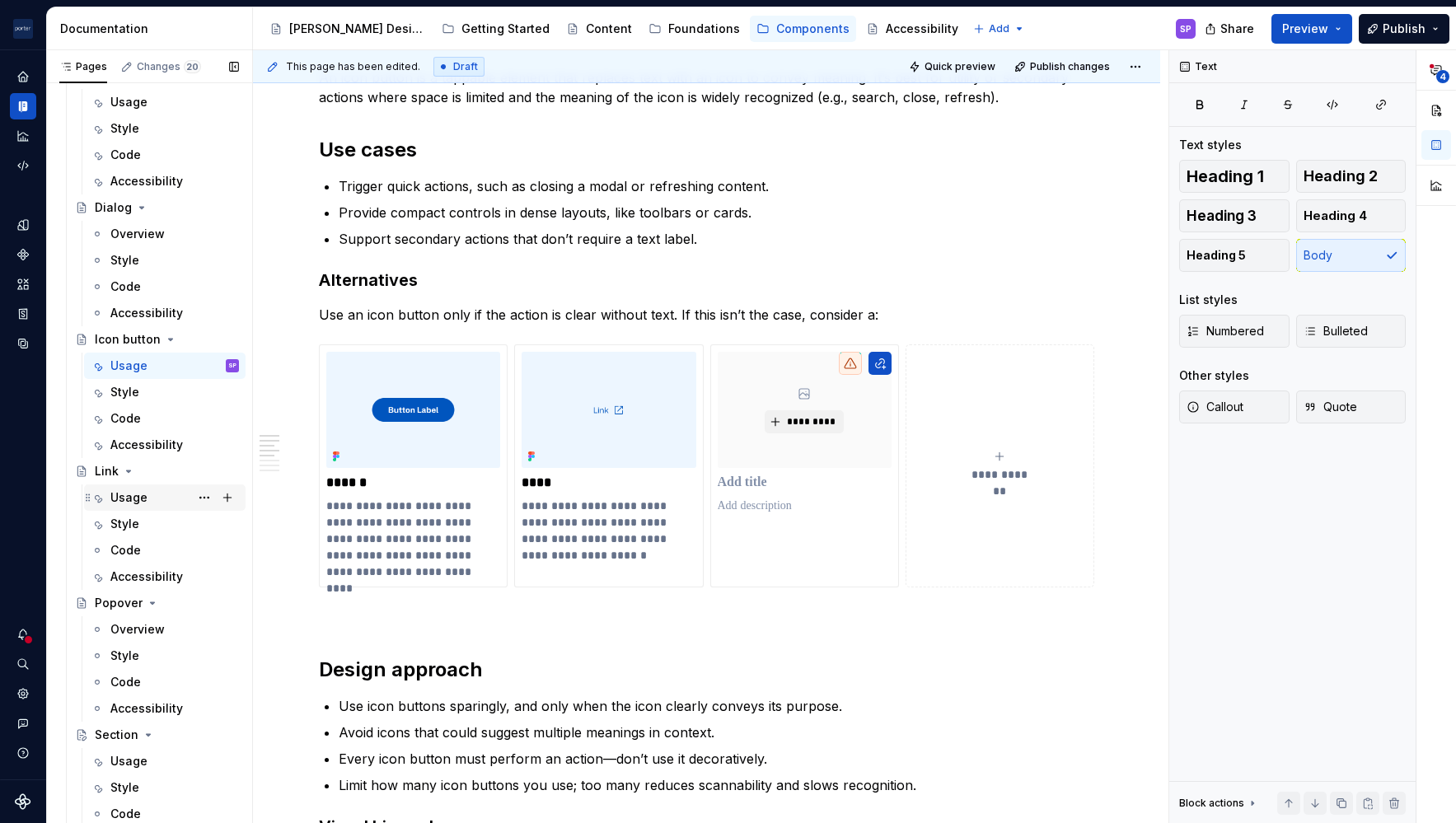
click at [137, 499] on div "Usage" at bounding box center [129, 498] width 37 height 17
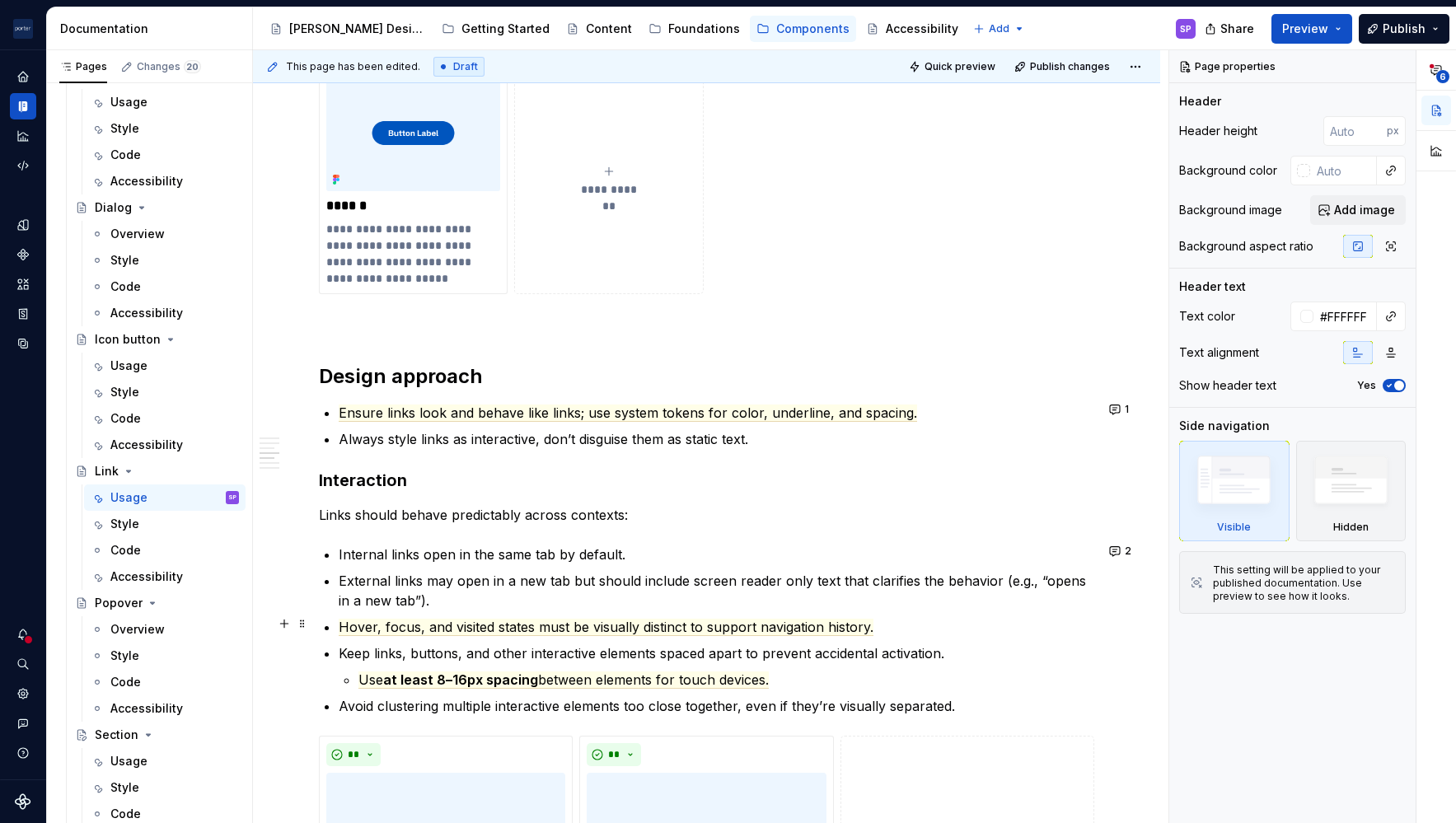
scroll to position [1426, 0]
click at [1119, 543] on button "2" at bounding box center [1121, 550] width 34 height 23
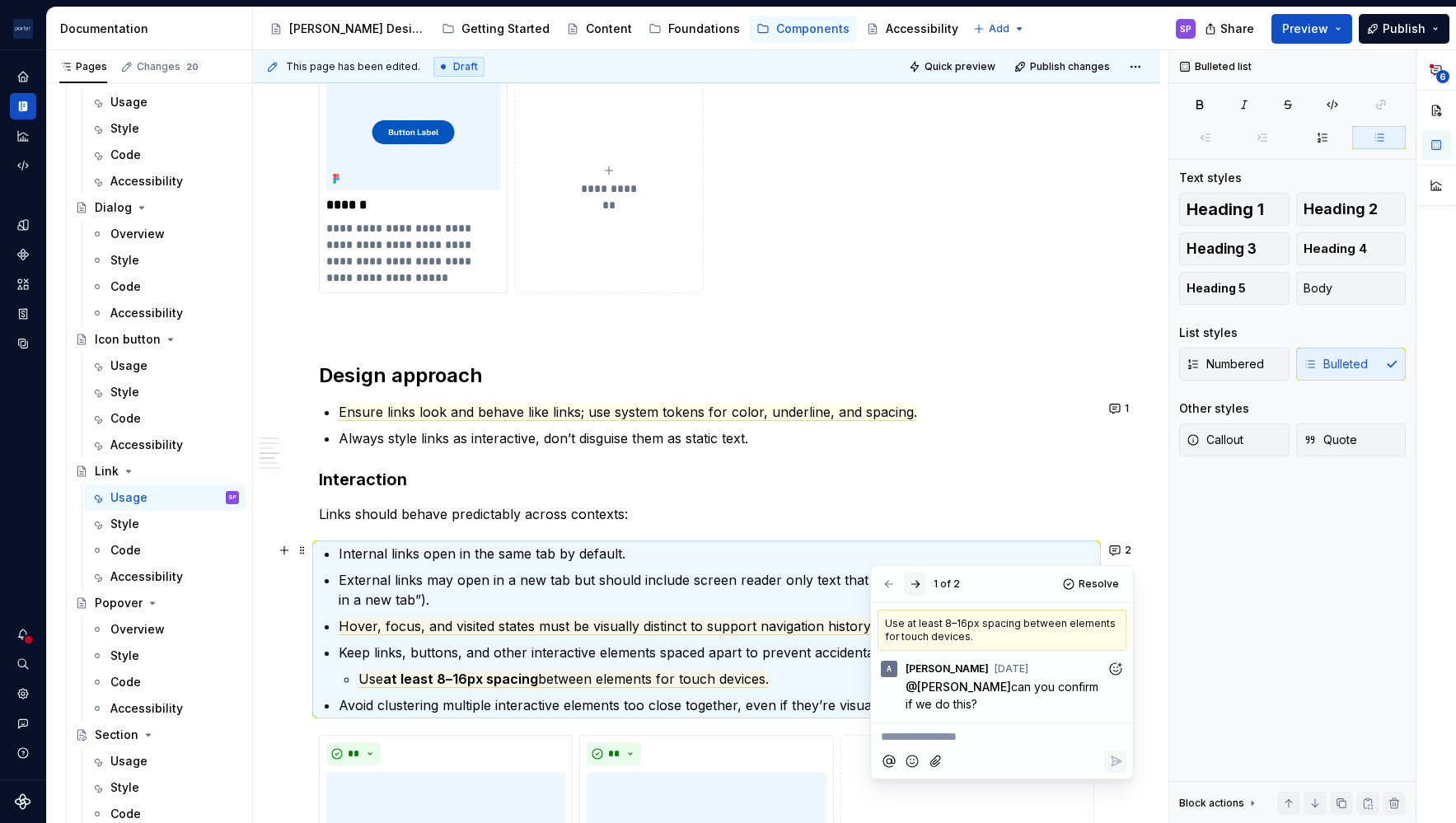
click at [913, 583] on button "button" at bounding box center [914, 583] width 23 height 23
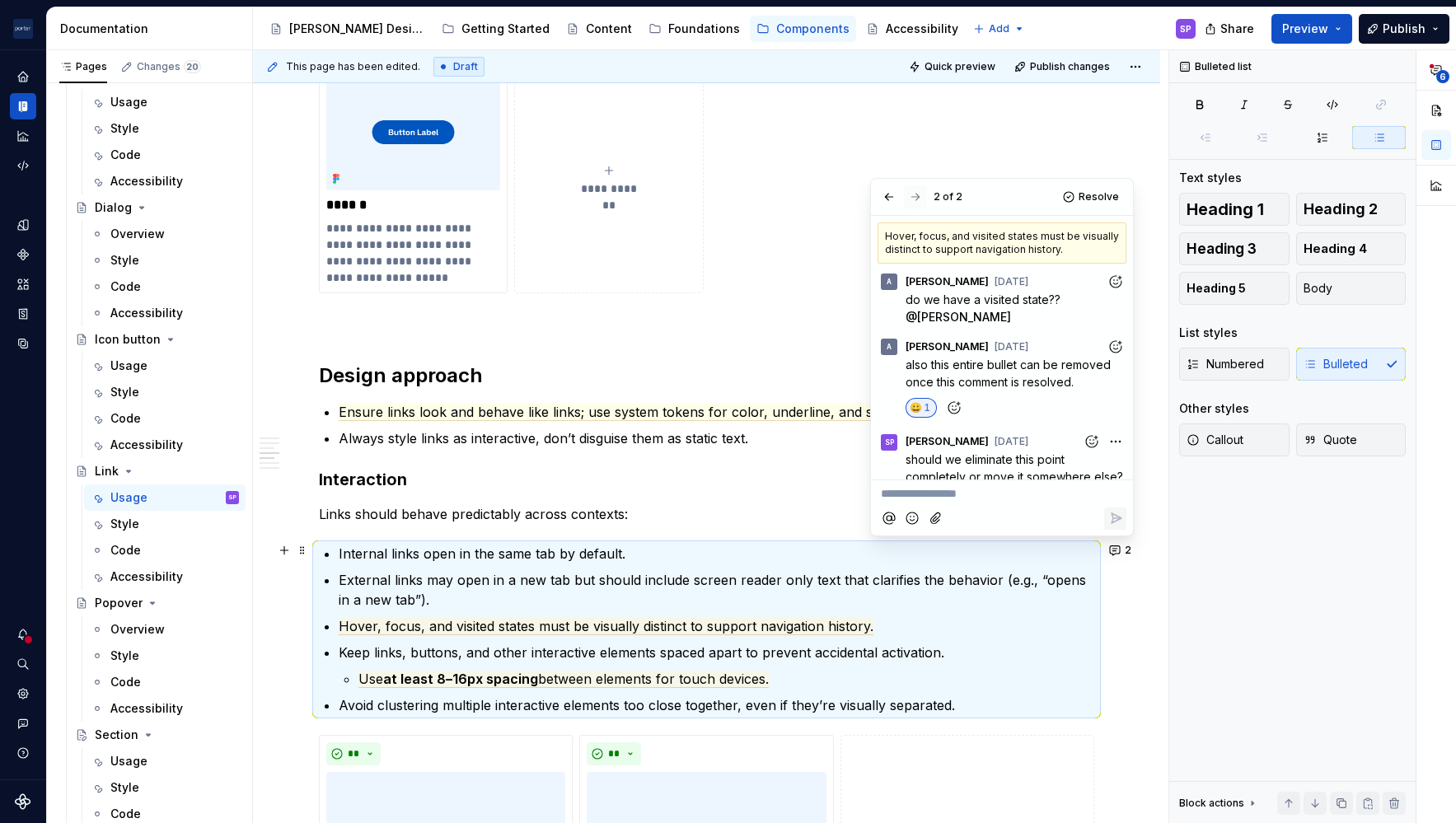
scroll to position [33, 0]
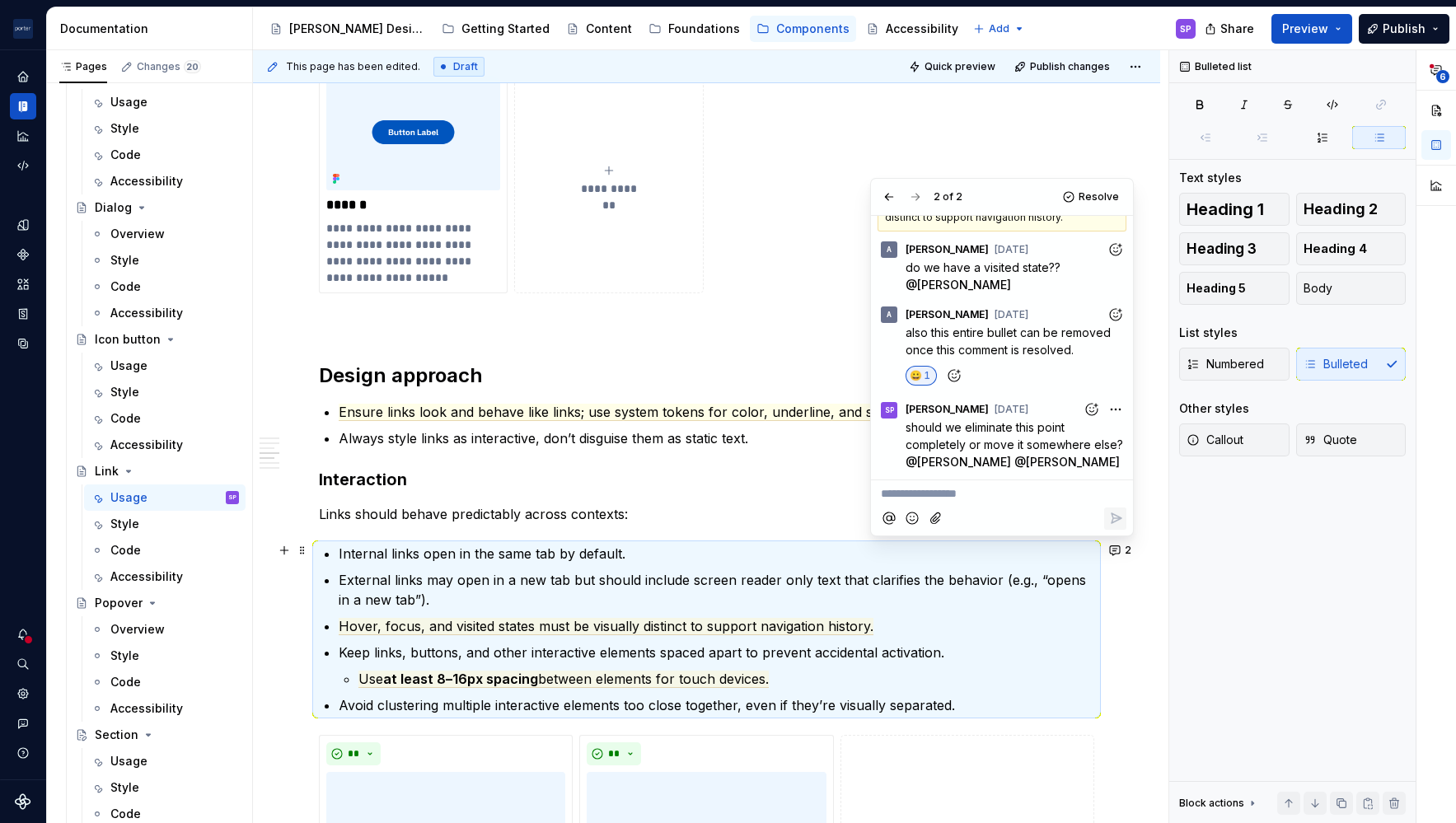
click at [822, 494] on div "**********" at bounding box center [706, 171] width 775 height 2503
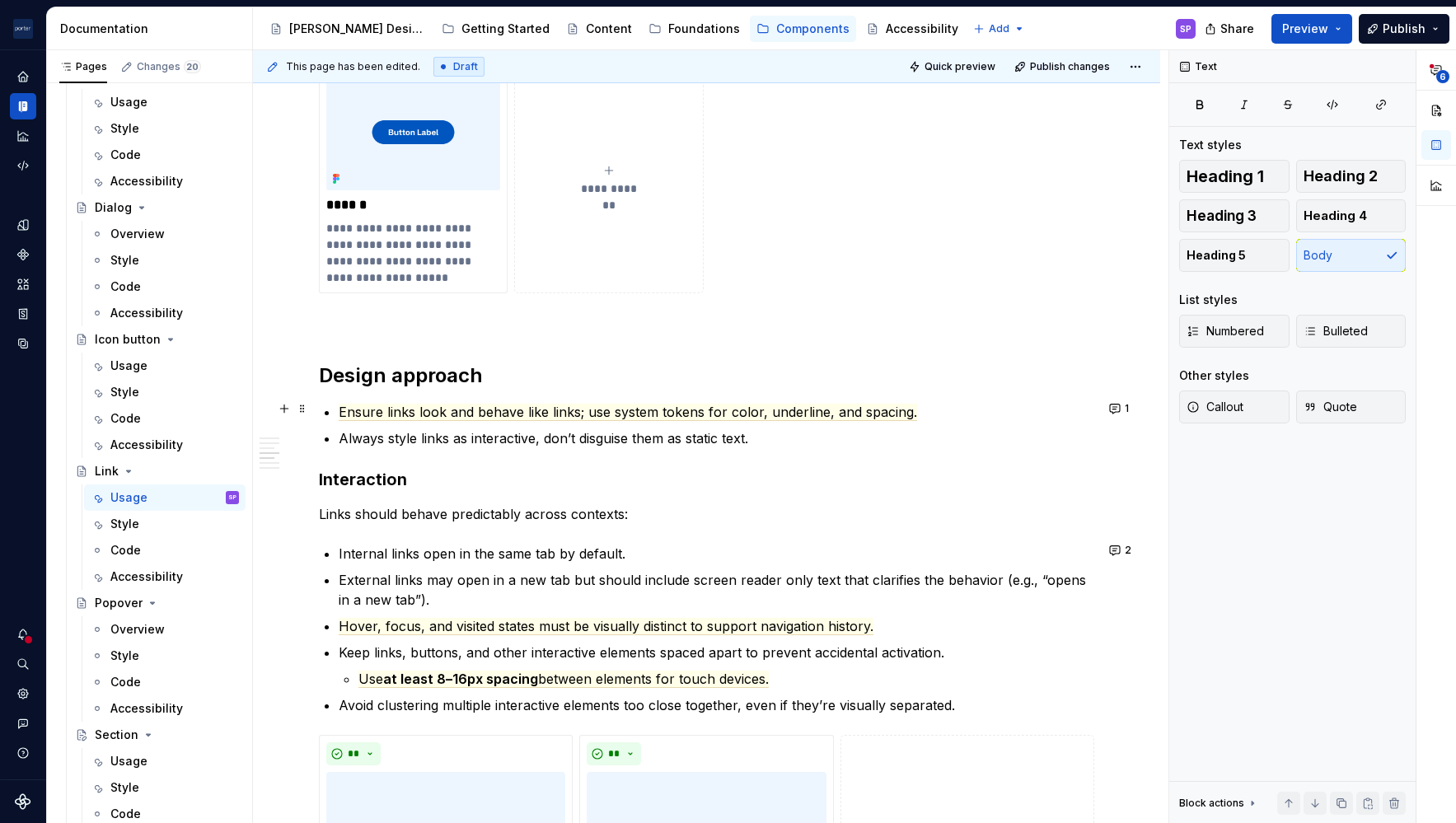
click at [1090, 402] on div "**********" at bounding box center [706, 284] width 907 height 2808
click at [606, 440] on p "Always style links as interactive, don’t disguise them as static text." at bounding box center [716, 439] width 756 height 20
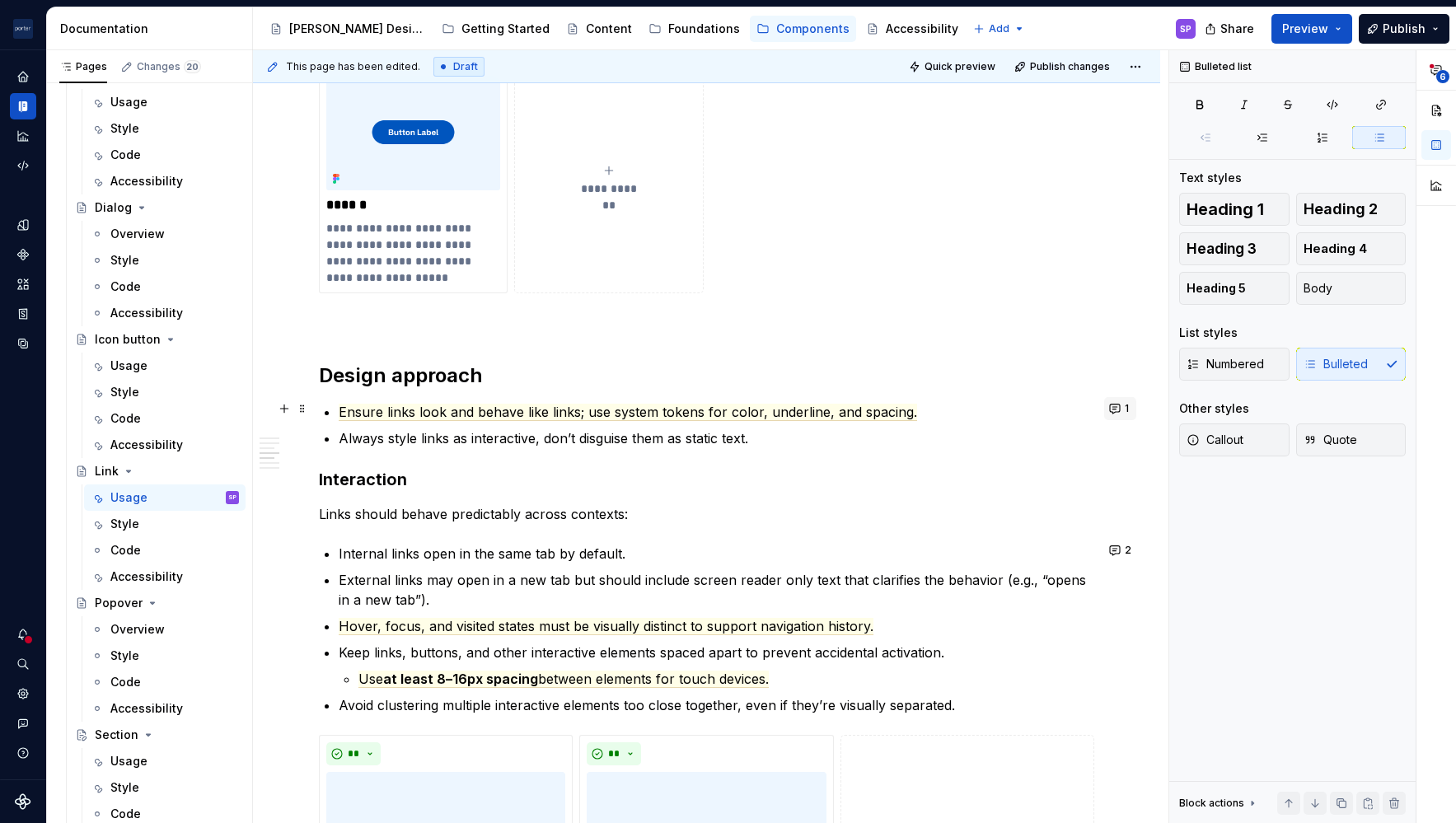
click at [1111, 410] on button "1" at bounding box center [1120, 408] width 33 height 23
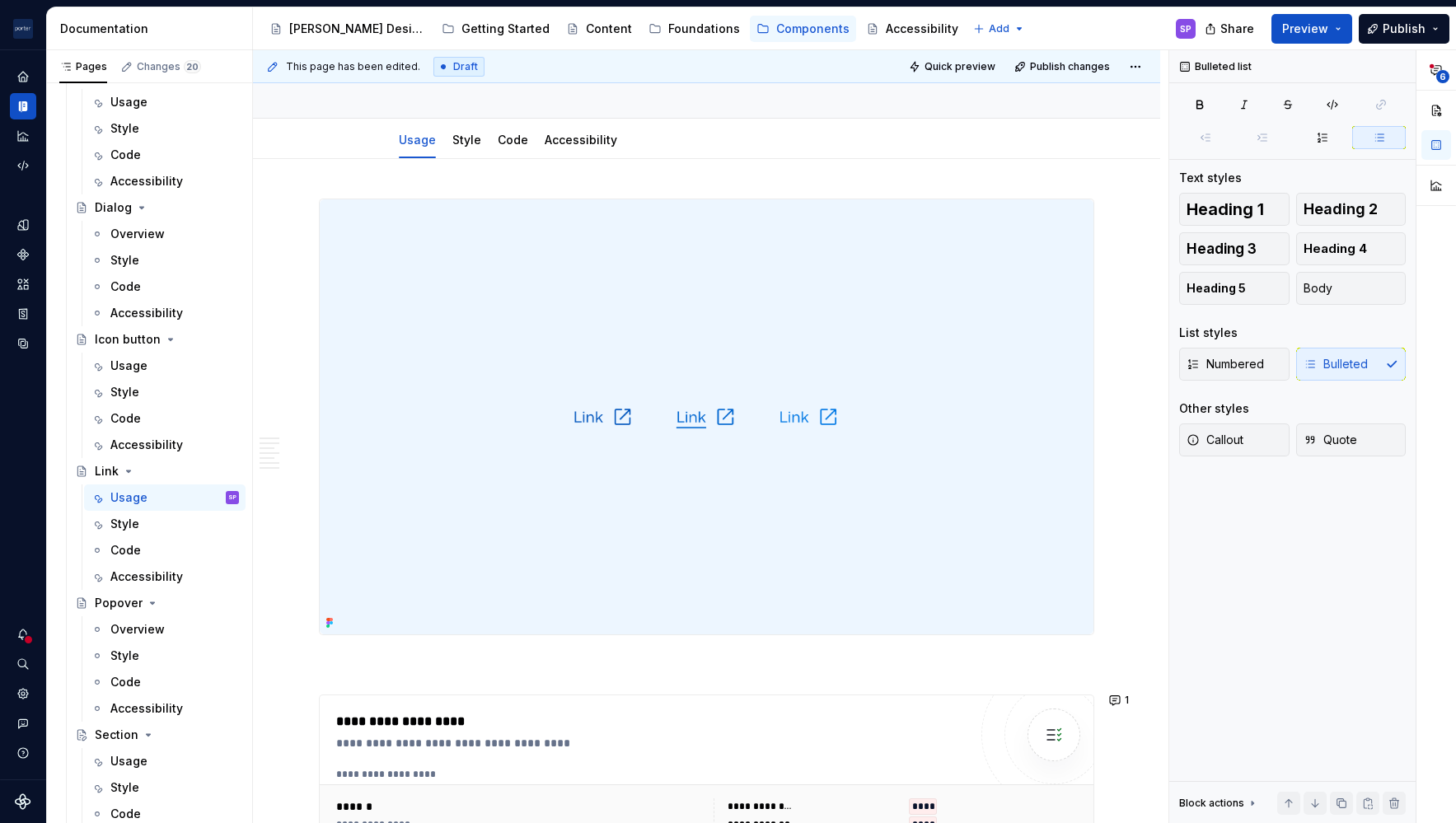
scroll to position [241, 0]
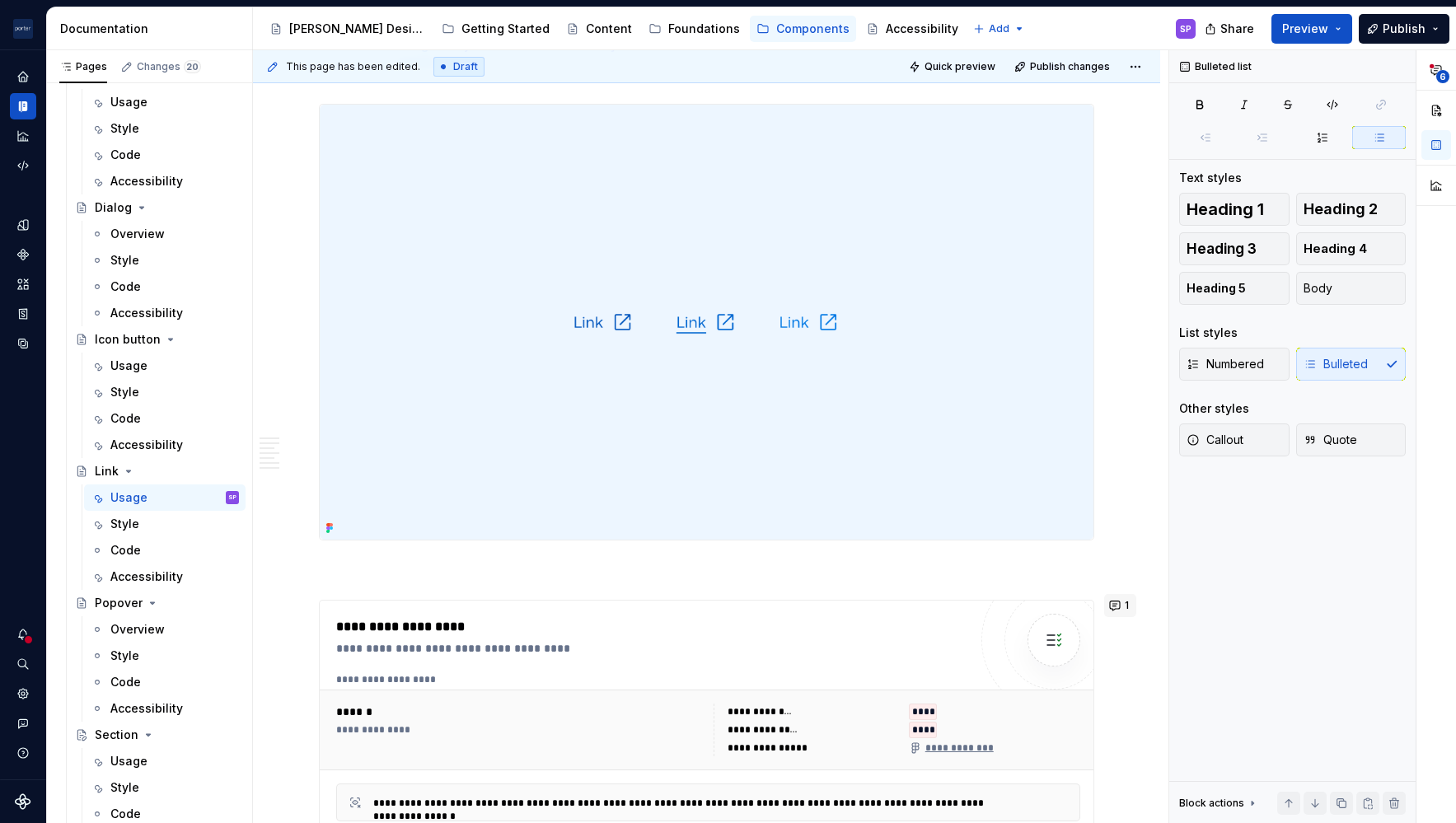
click at [1116, 606] on button "1" at bounding box center [1120, 605] width 33 height 23
type textarea "*"
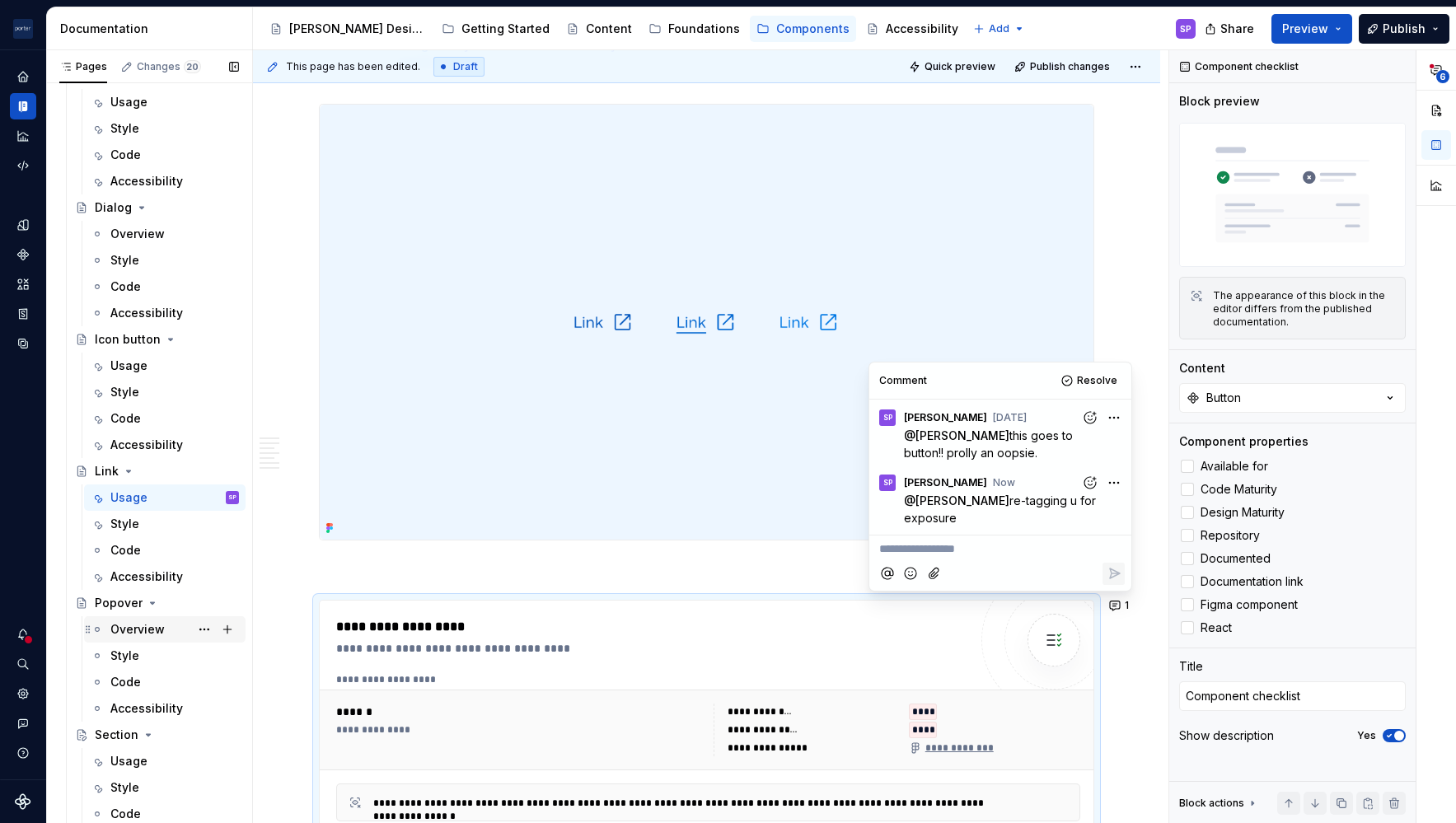
click at [121, 631] on div "Overview" at bounding box center [137, 630] width 54 height 17
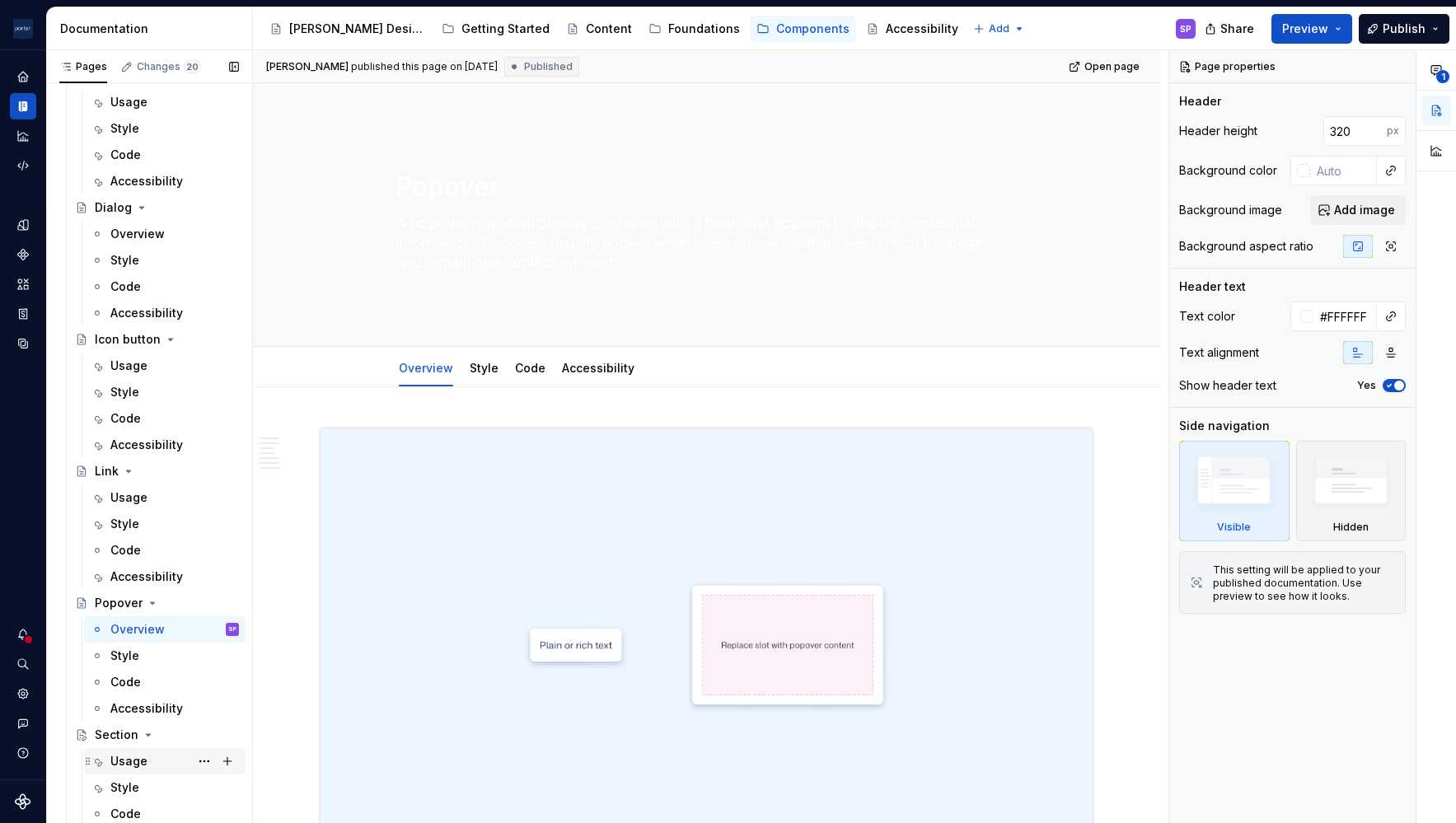
click at [138, 768] on div "Usage" at bounding box center [129, 761] width 37 height 17
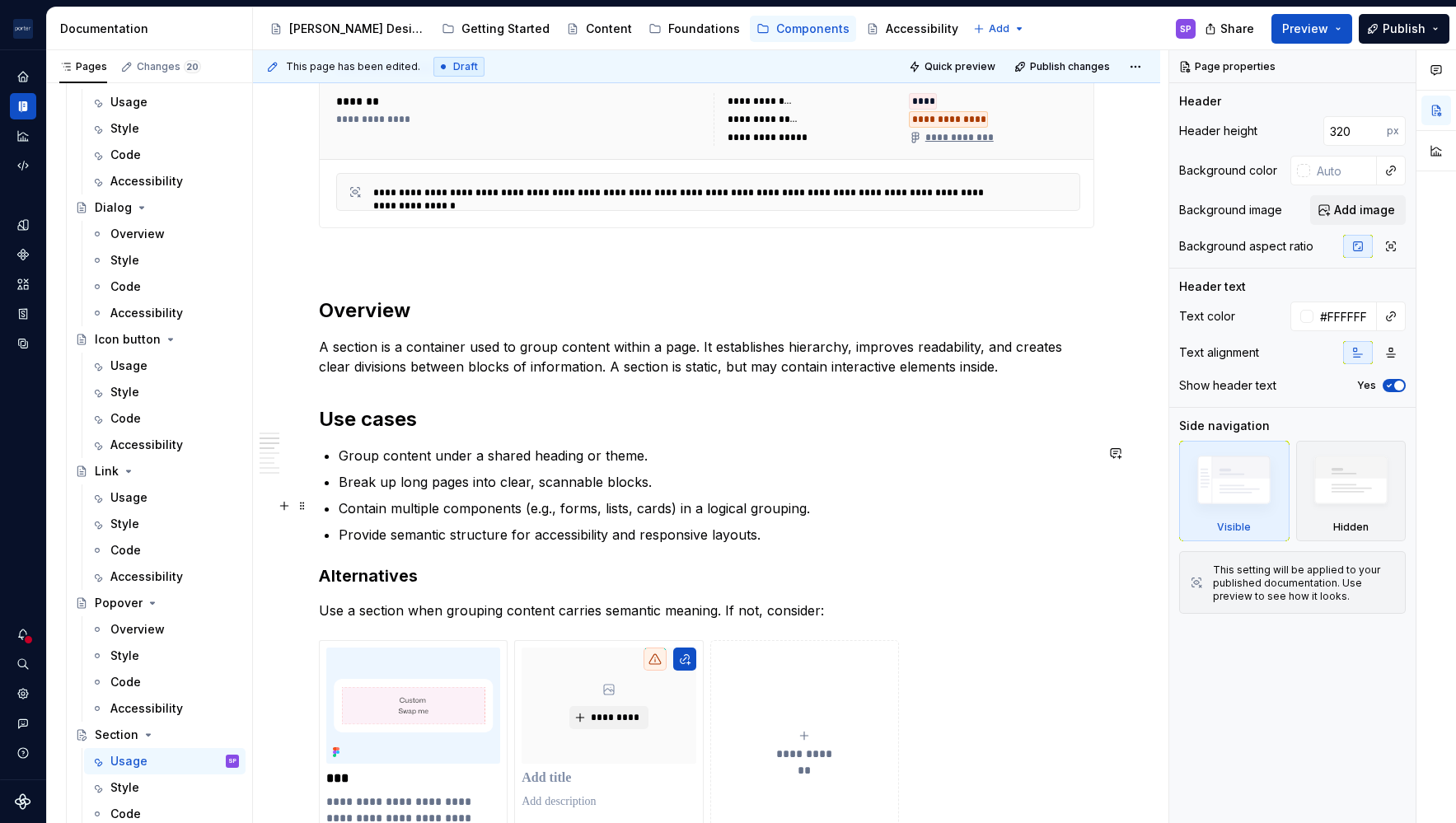
scroll to position [1102, 0]
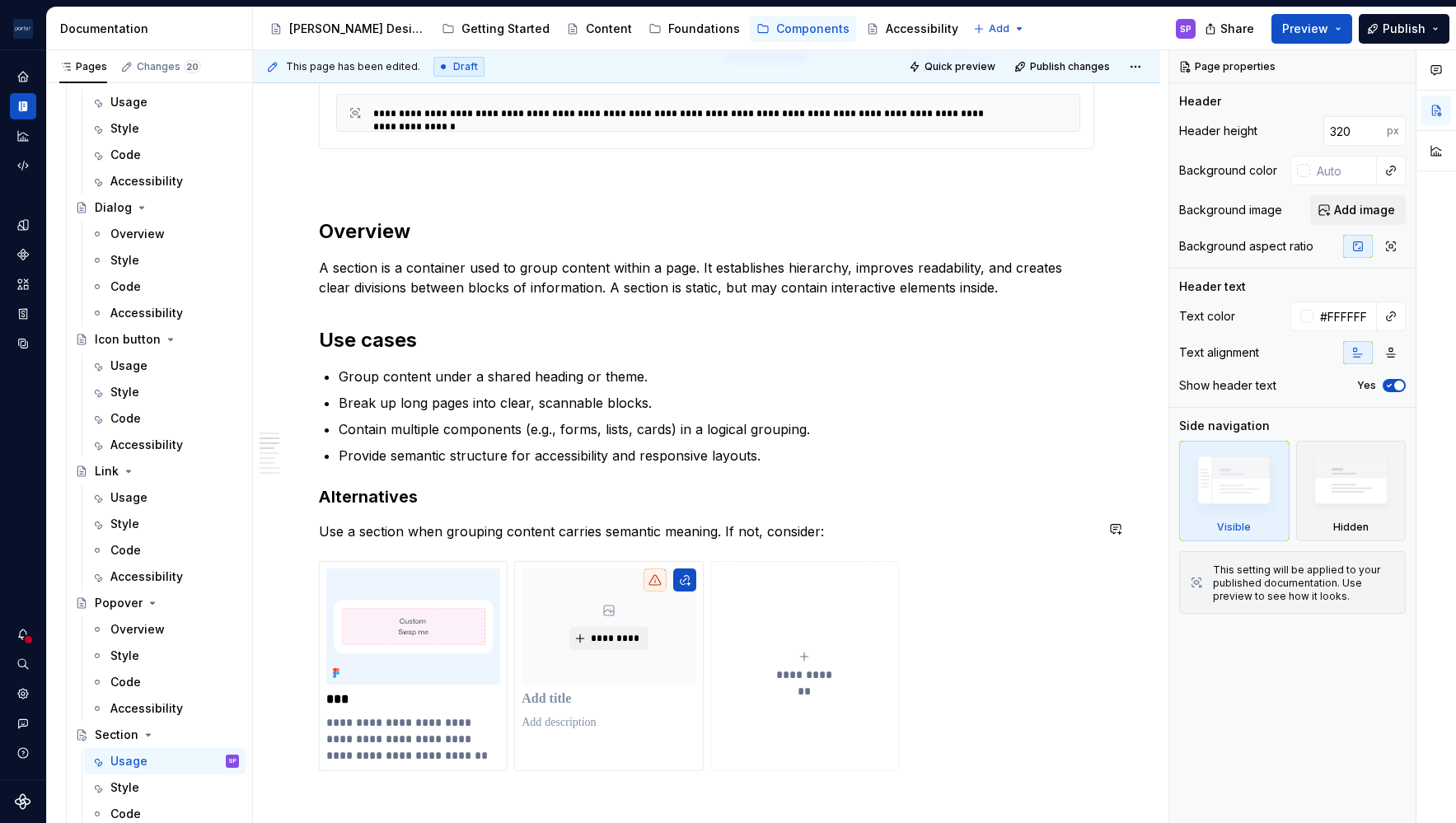
click at [736, 541] on div "**********" at bounding box center [706, 597] width 775 height 2546
type textarea "*"
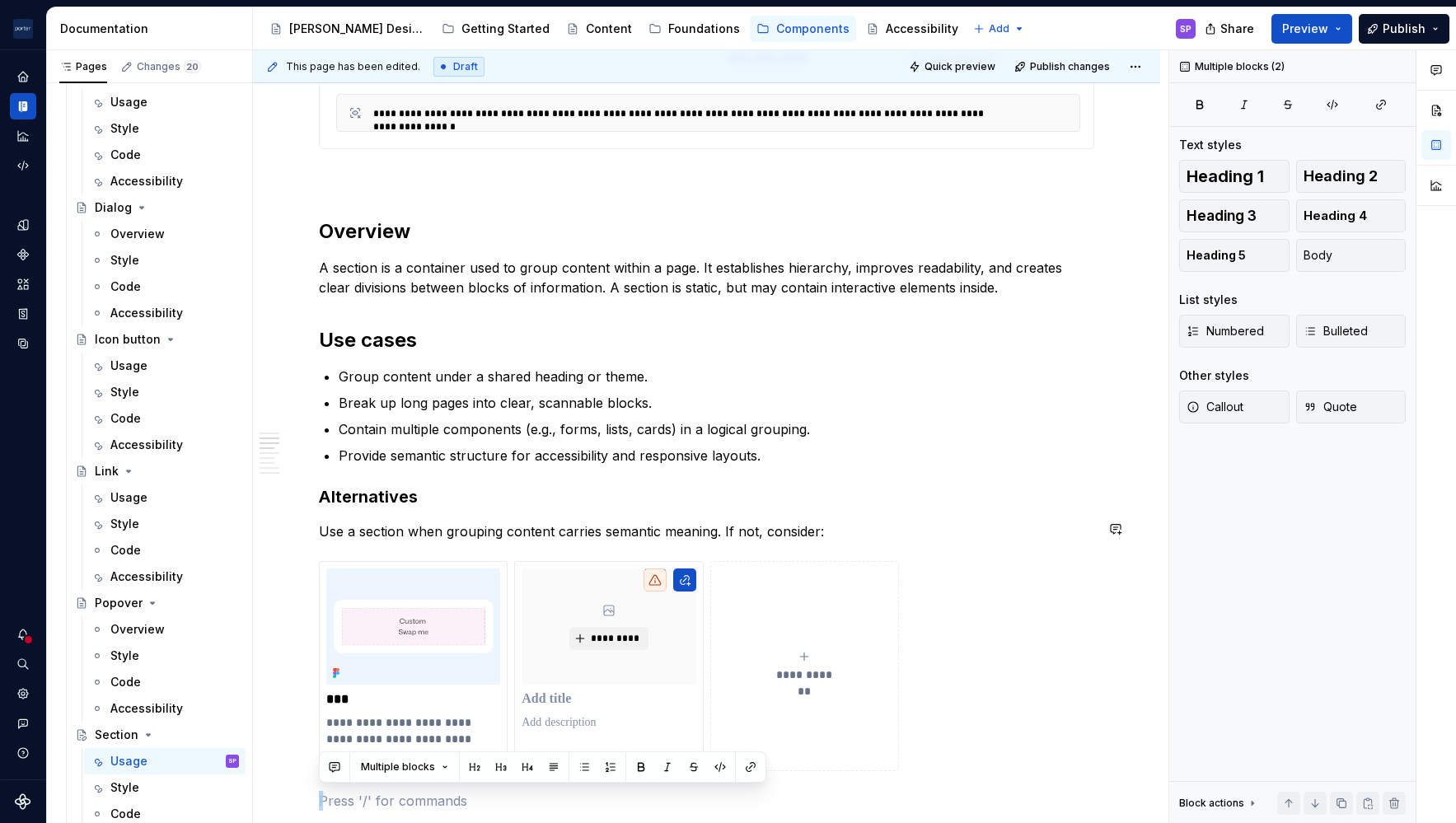
click at [736, 541] on div "**********" at bounding box center [706, 597] width 775 height 2546
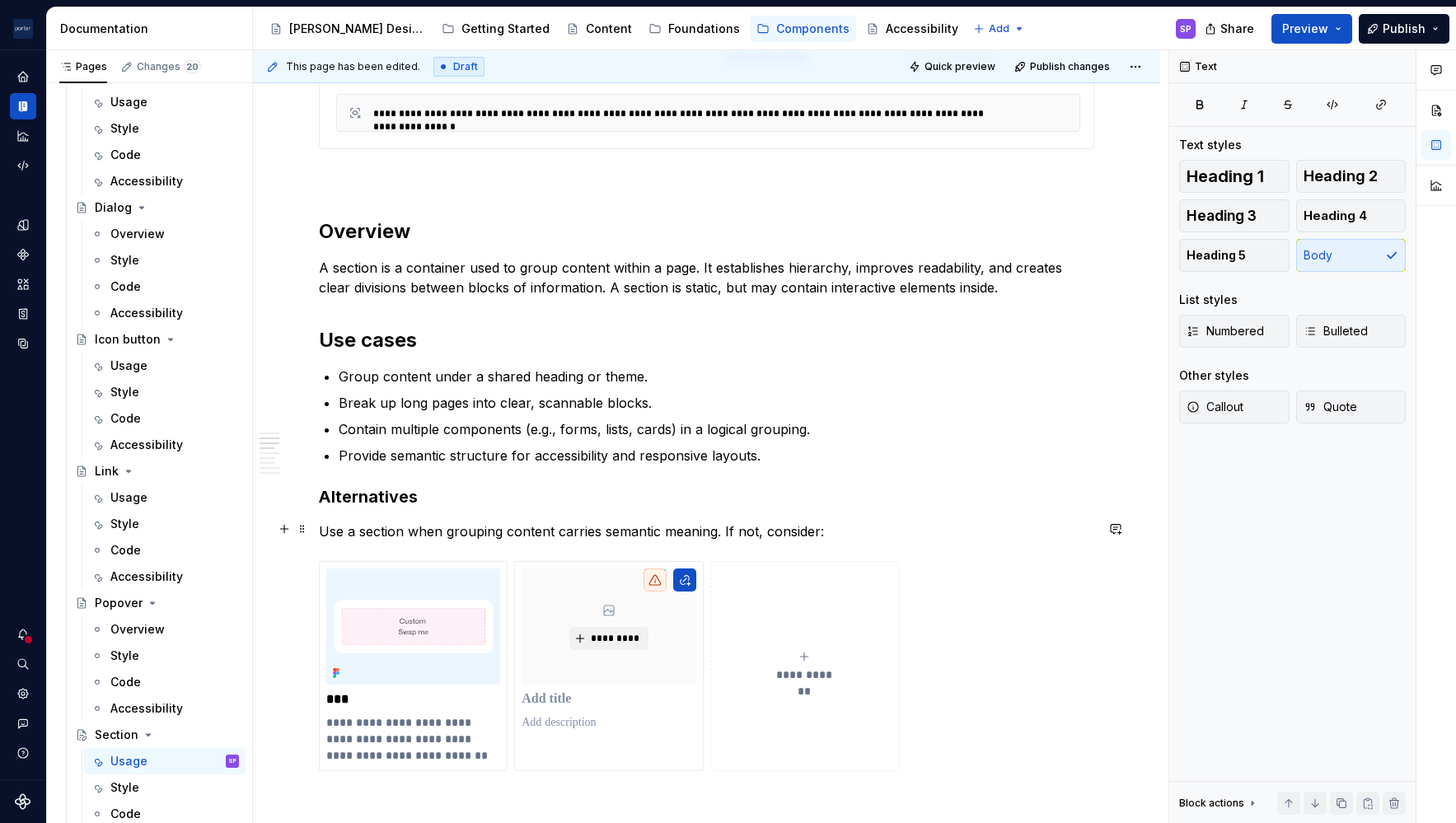
click at [739, 534] on p "Use a section when grouping content carries semantic meaning. If not, consider:" at bounding box center [706, 531] width 775 height 20
click at [901, 531] on p "Use a section when grouping content carries semantic meaning. If this isn’t the…" at bounding box center [706, 531] width 775 height 20
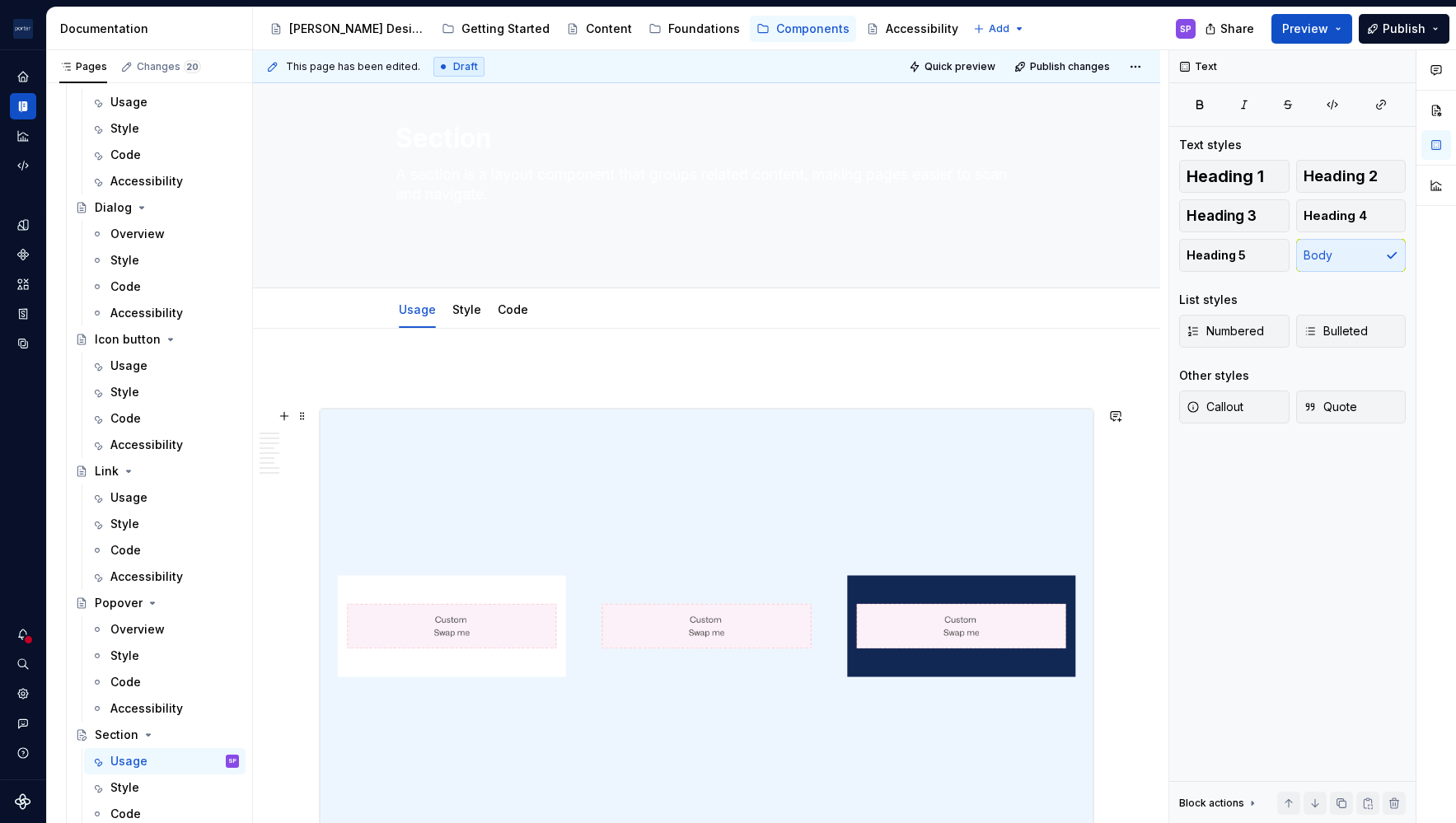
scroll to position [0, 0]
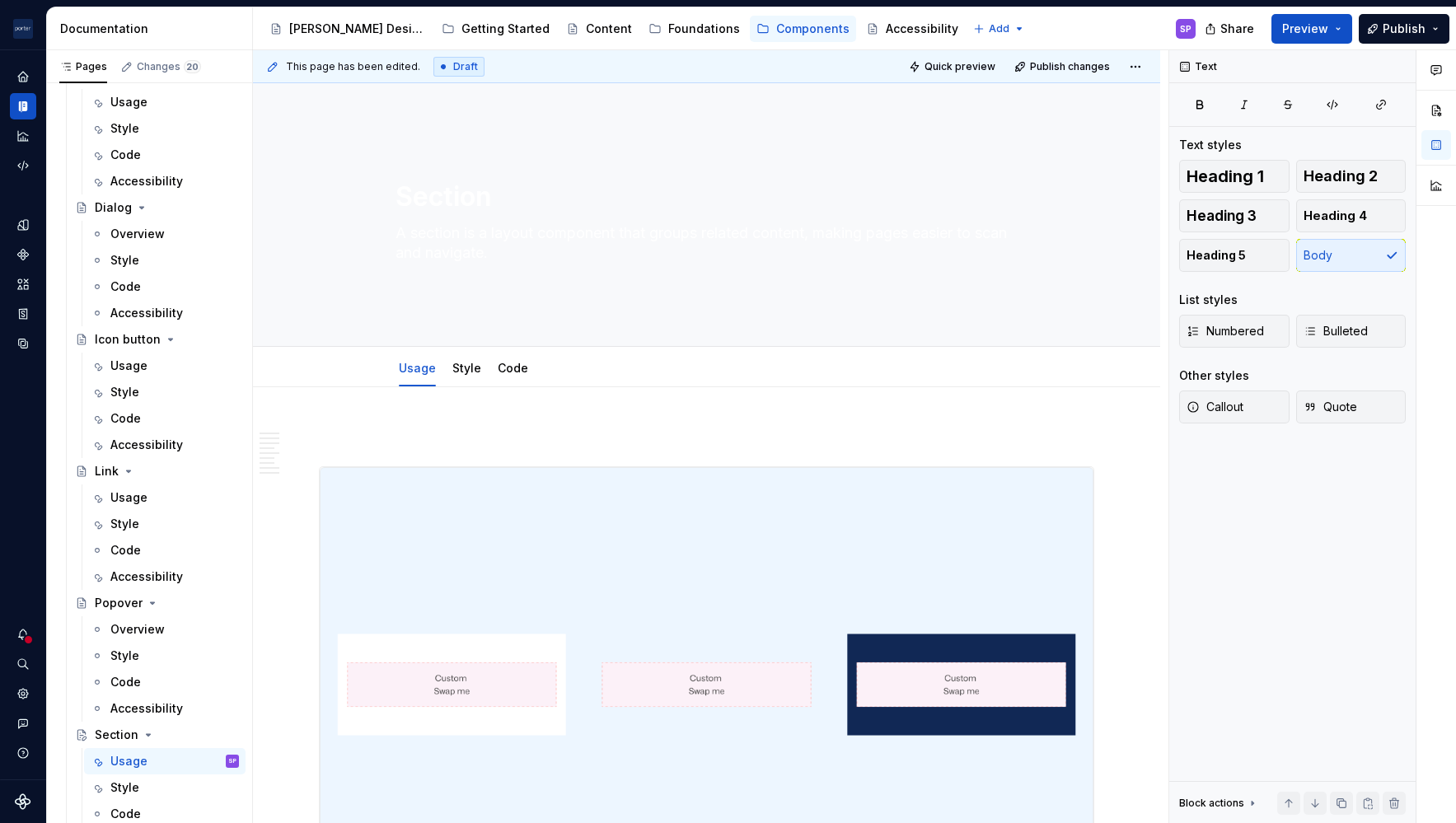
click at [952, 53] on div "This page has been edited. Draft Quick preview Publish changes" at bounding box center [706, 66] width 907 height 33
click at [939, 63] on span "Quick preview" at bounding box center [960, 66] width 71 height 13
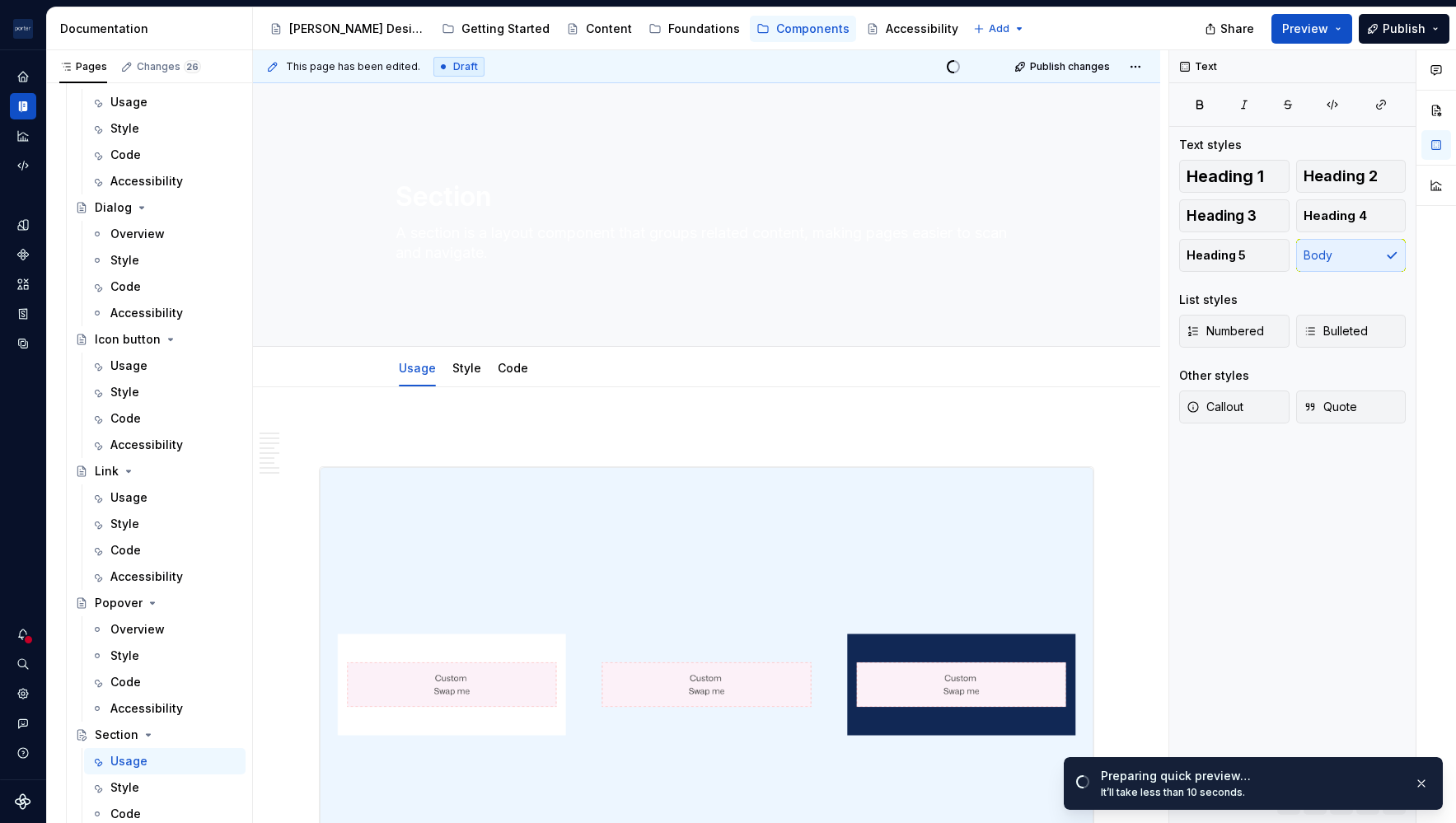
type textarea "*"
